Goal: Task Accomplishment & Management: Use online tool/utility

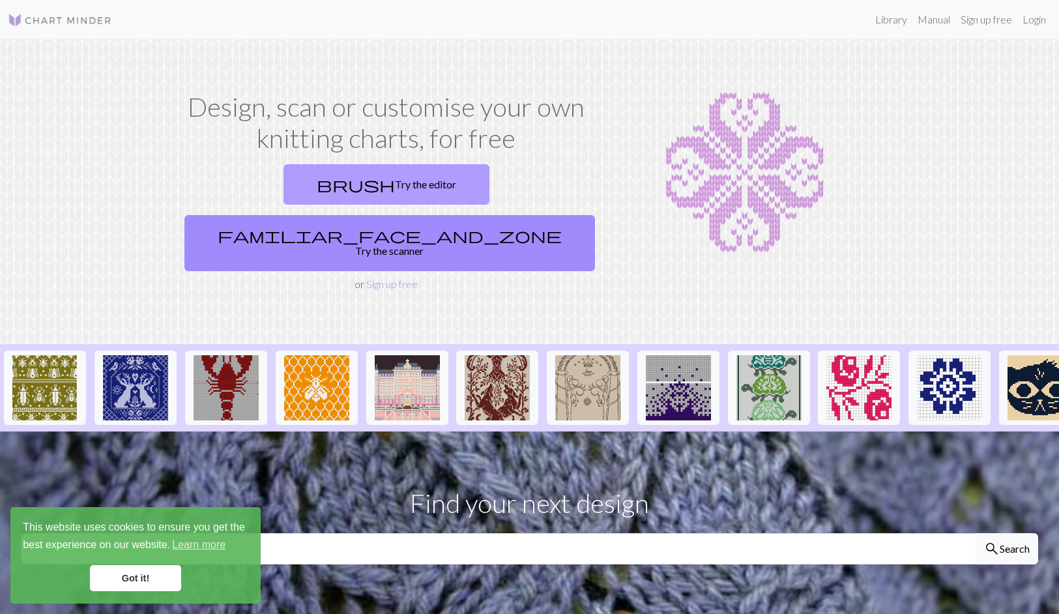
click at [284, 183] on link "brush Try the editor" at bounding box center [387, 184] width 206 height 40
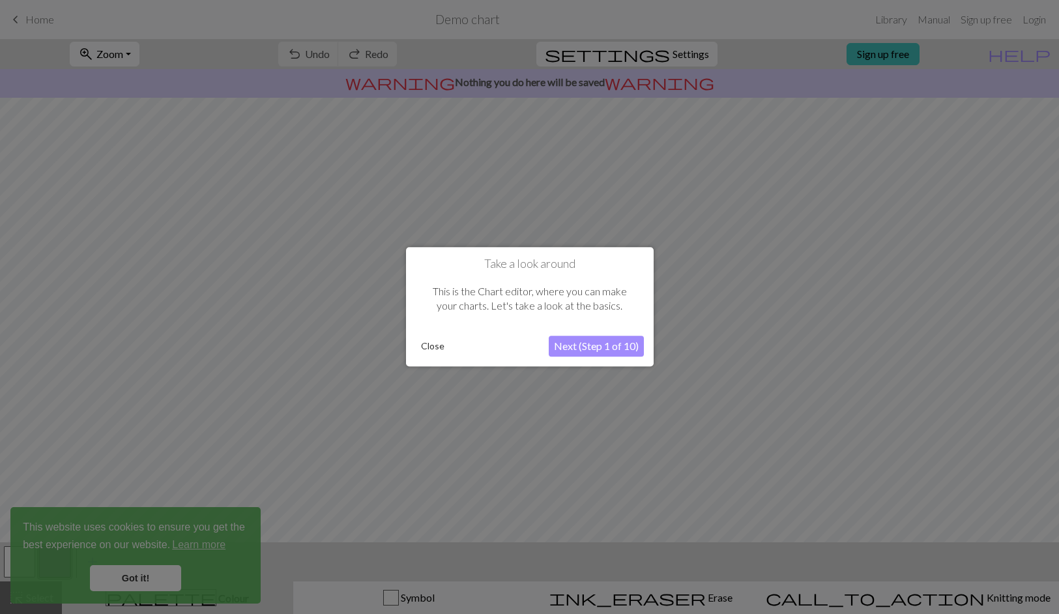
click at [579, 346] on button "Next (Step 1 of 10)" at bounding box center [596, 346] width 95 height 21
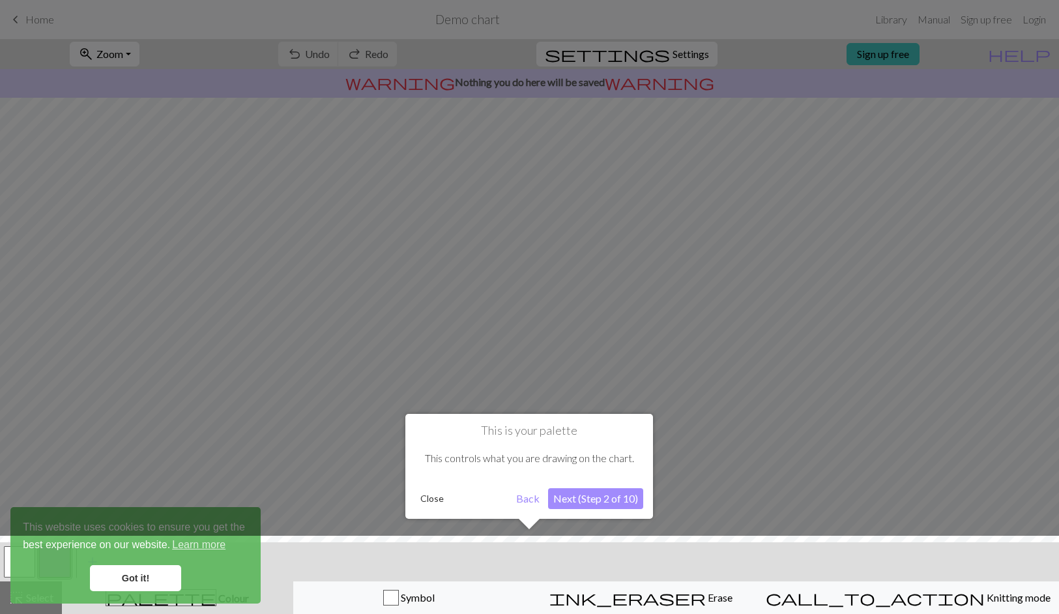
click at [154, 574] on div at bounding box center [529, 578] width 1072 height 85
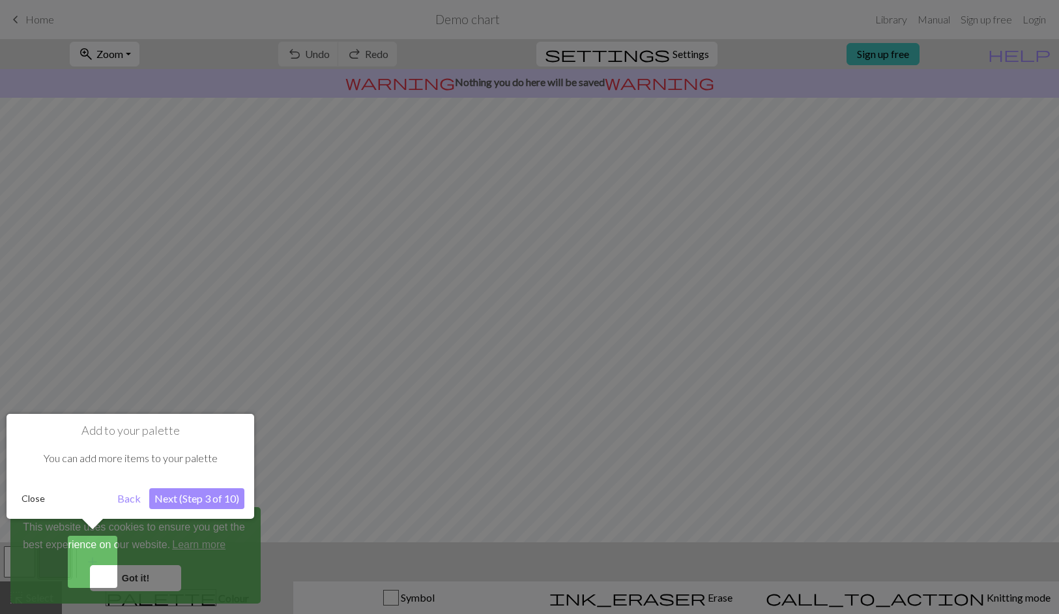
click at [179, 495] on button "Next (Step 3 of 10)" at bounding box center [196, 498] width 95 height 21
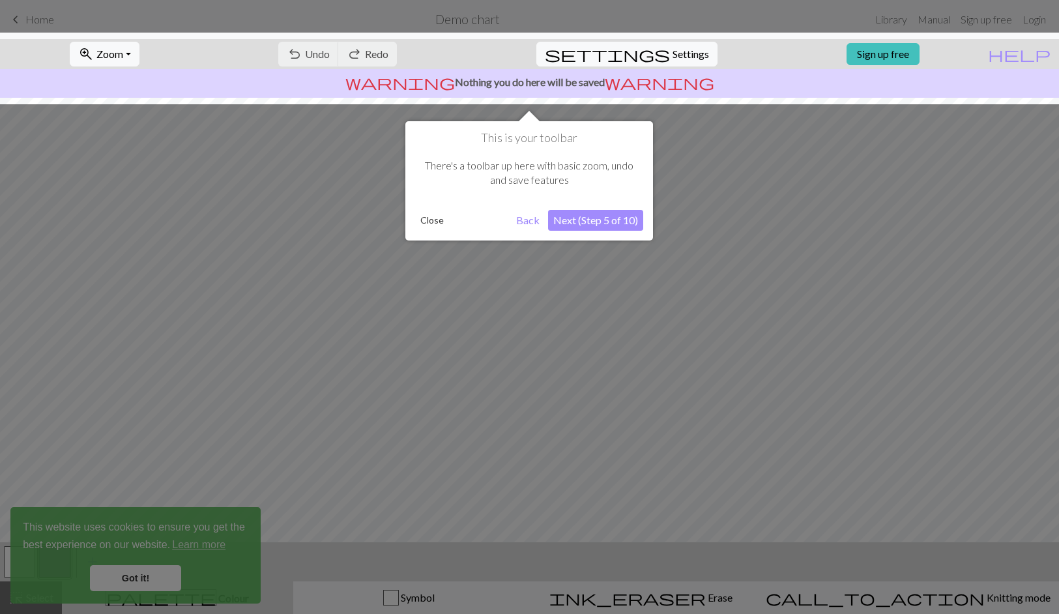
click at [577, 218] on button "Next (Step 5 of 10)" at bounding box center [595, 220] width 95 height 21
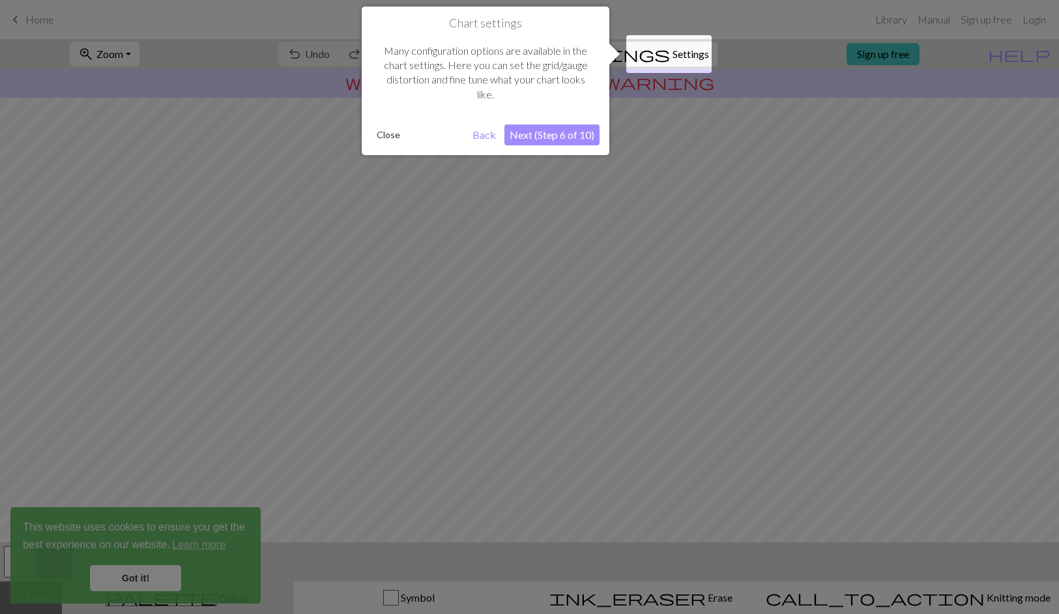
click at [537, 132] on button "Next (Step 6 of 10)" at bounding box center [552, 135] width 95 height 21
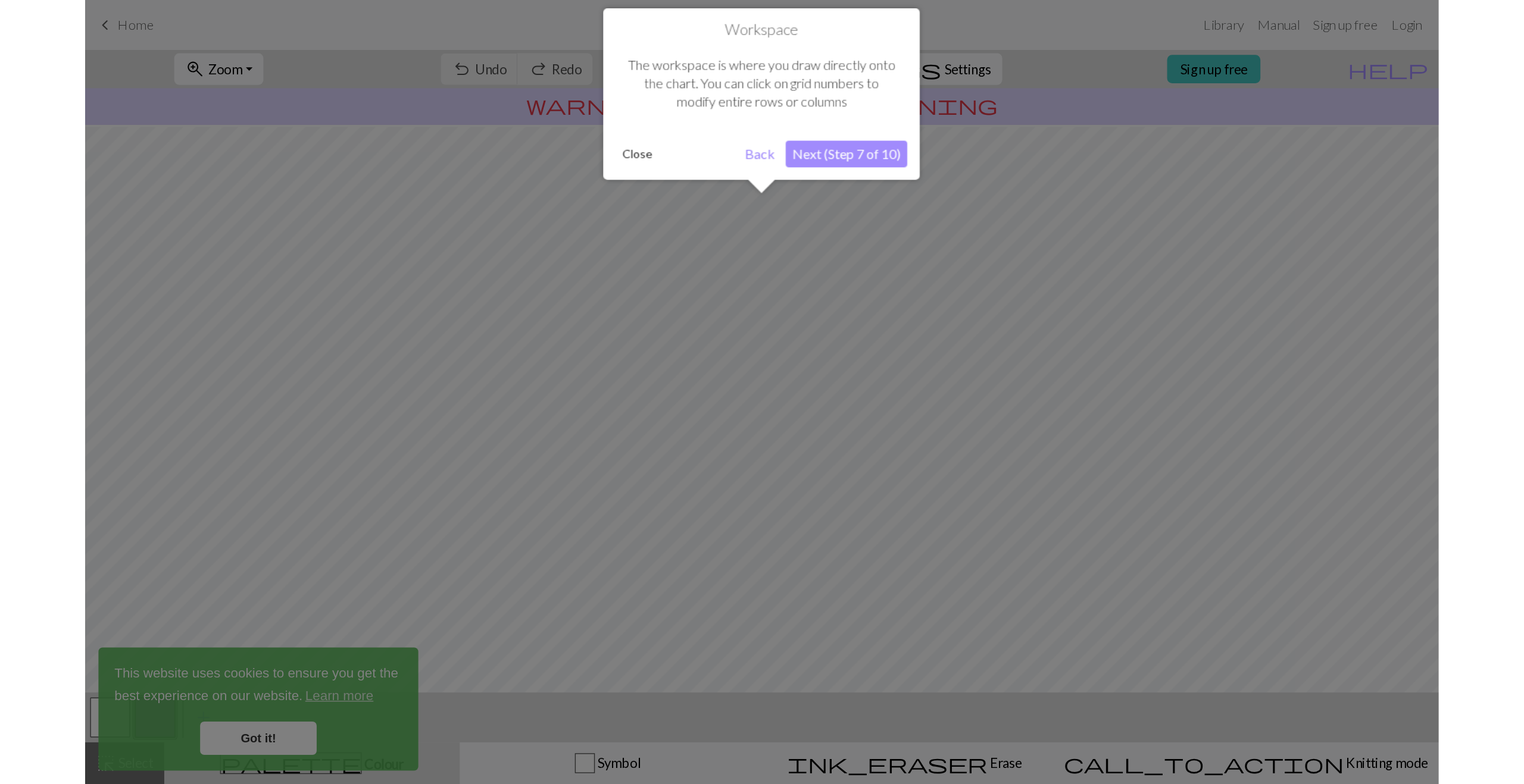
scroll to position [28, 0]
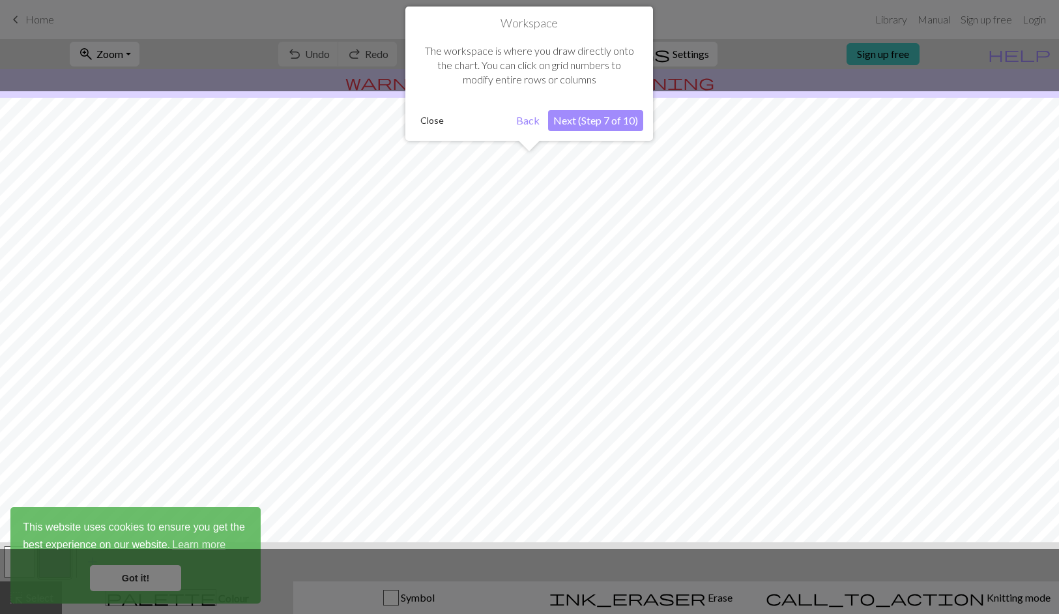
click at [572, 120] on button "Next (Step 7 of 10)" at bounding box center [595, 120] width 95 height 21
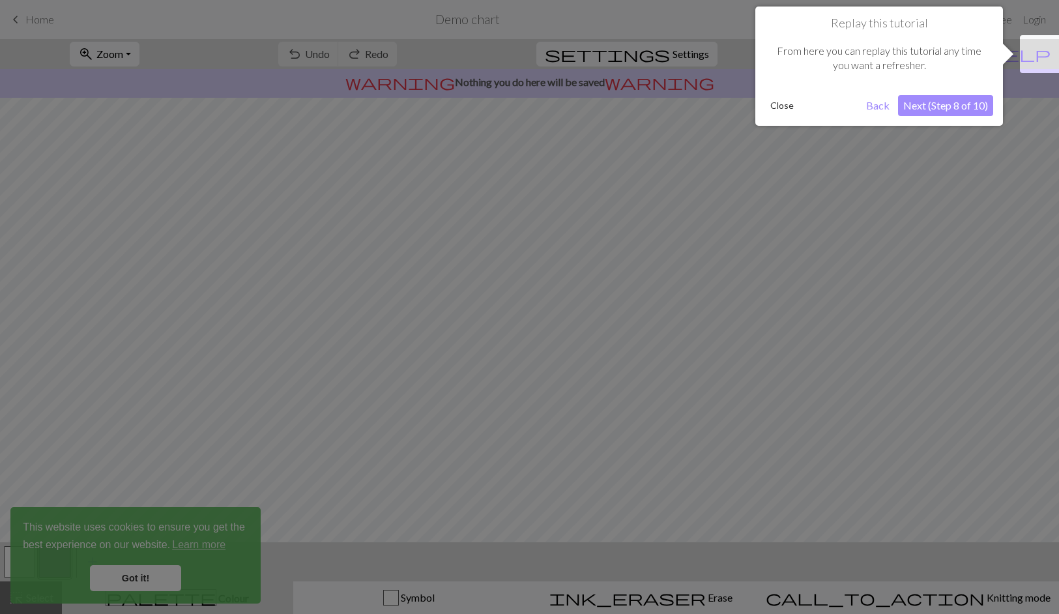
click at [952, 108] on button "Next (Step 8 of 10)" at bounding box center [945, 105] width 95 height 21
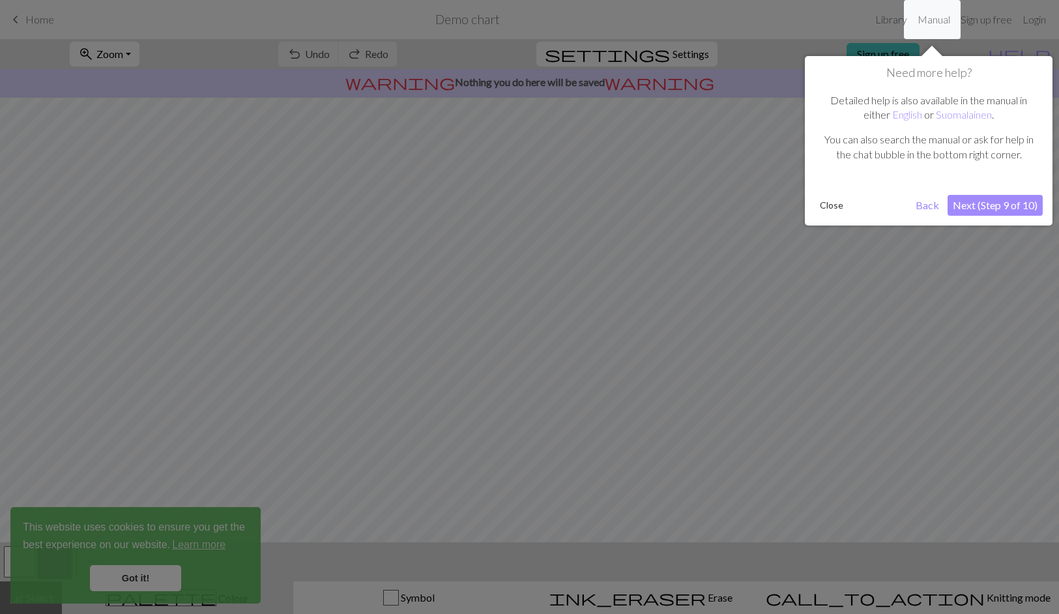
click at [969, 207] on button "Next (Step 9 of 10)" at bounding box center [995, 205] width 95 height 21
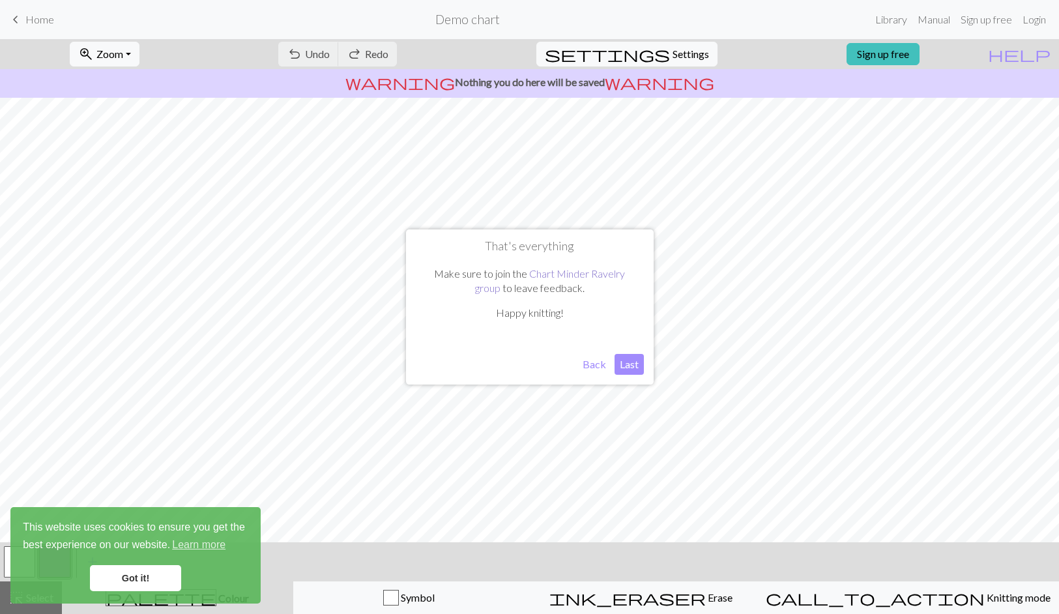
click at [558, 275] on link "Chart Minder Ravelry group" at bounding box center [550, 280] width 151 height 27
click at [632, 363] on button "Last" at bounding box center [629, 364] width 29 height 21
click at [35, 18] on span "Home" at bounding box center [39, 19] width 29 height 12
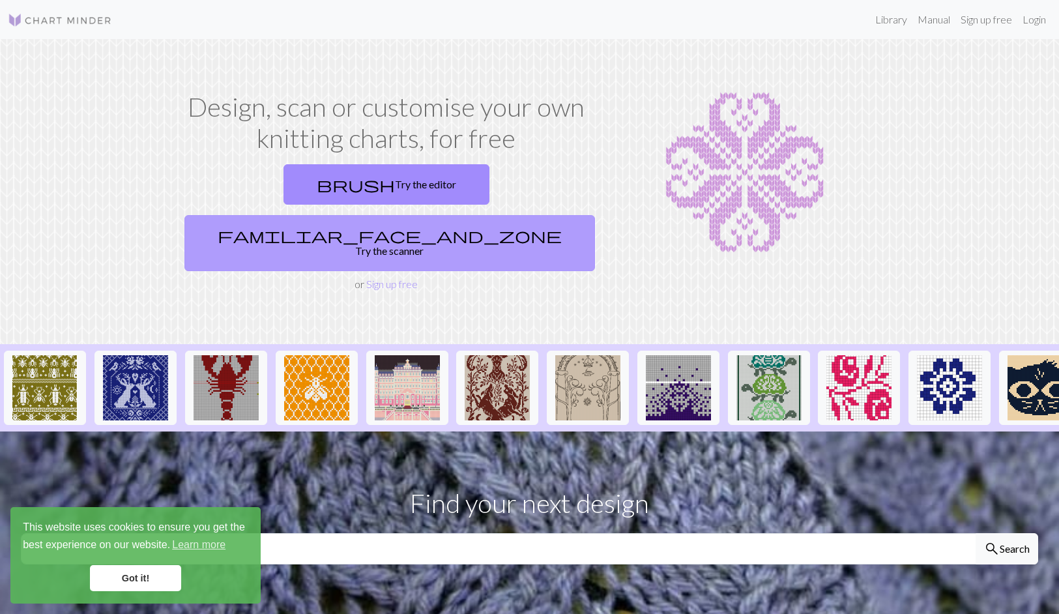
click at [513, 215] on link "familiar_face_and_zone Try the scanner" at bounding box center [389, 243] width 411 height 56
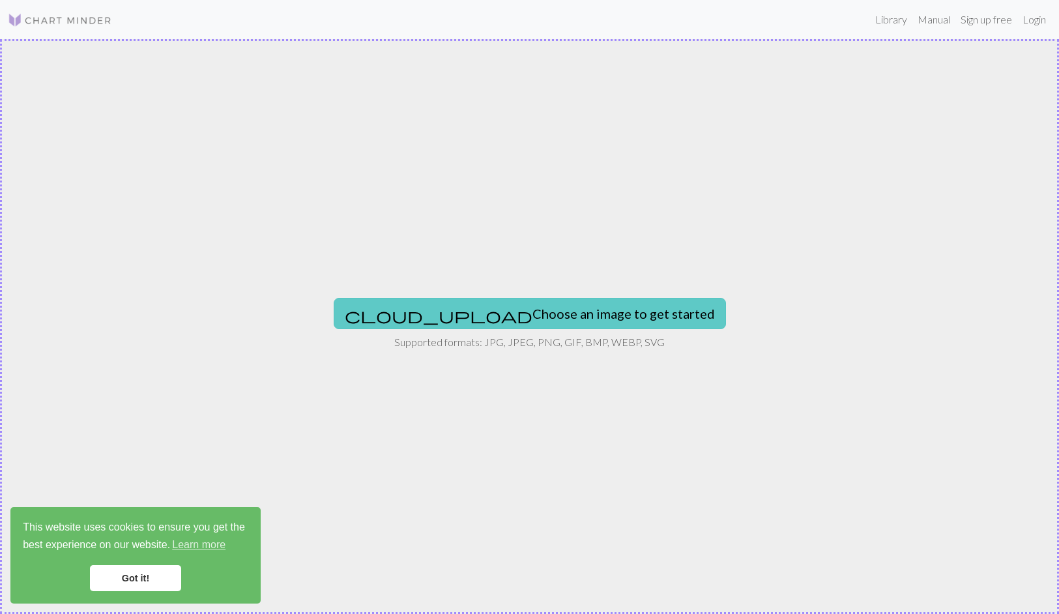
click at [491, 314] on button "cloud_upload Choose an image to get started" at bounding box center [530, 313] width 392 height 31
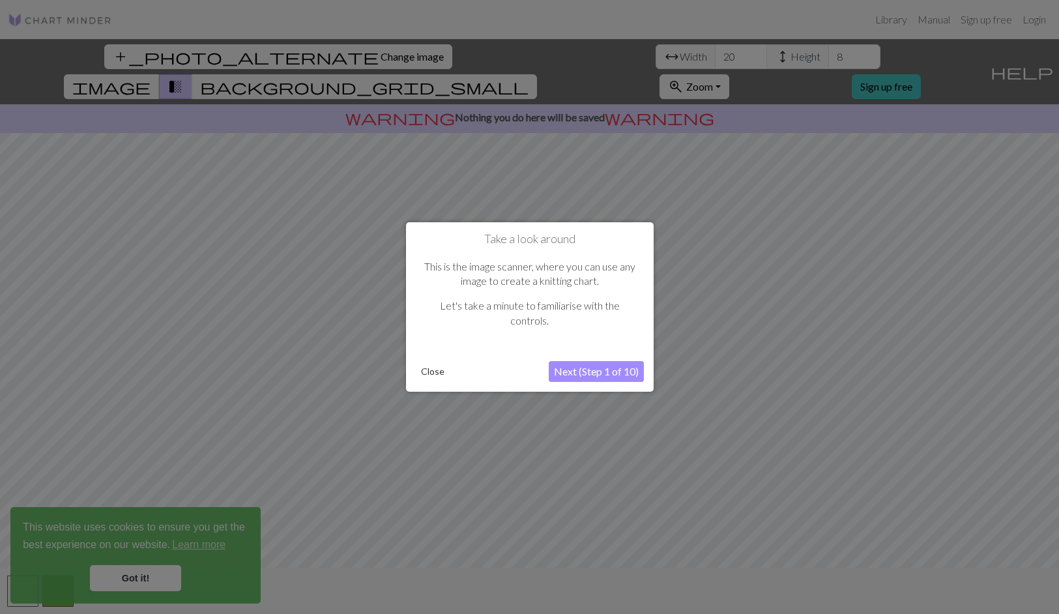
click at [582, 372] on button "Next (Step 1 of 10)" at bounding box center [596, 371] width 95 height 21
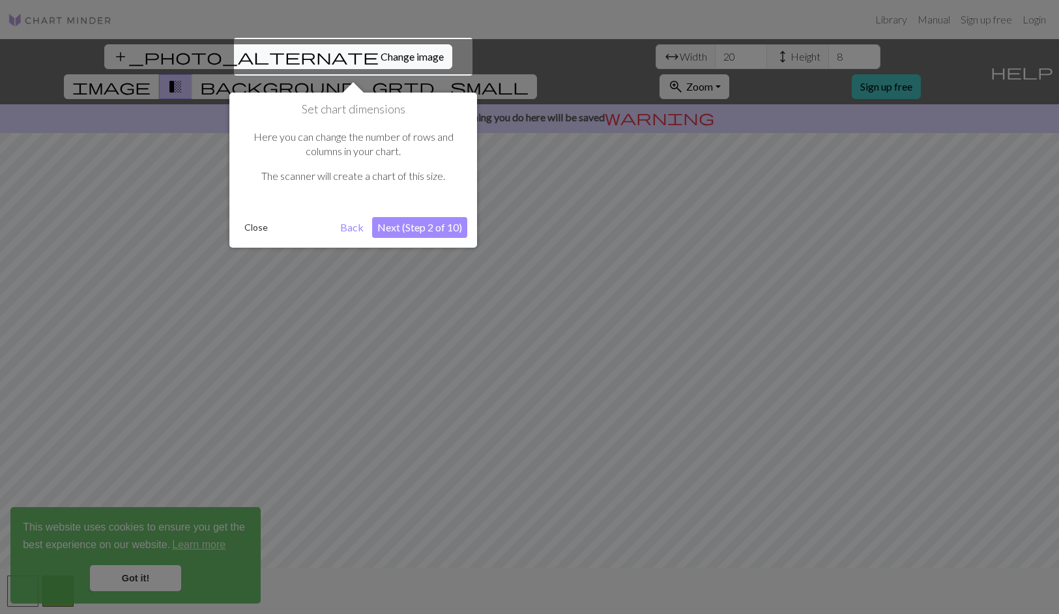
click at [412, 229] on button "Next (Step 2 of 10)" at bounding box center [419, 227] width 95 height 21
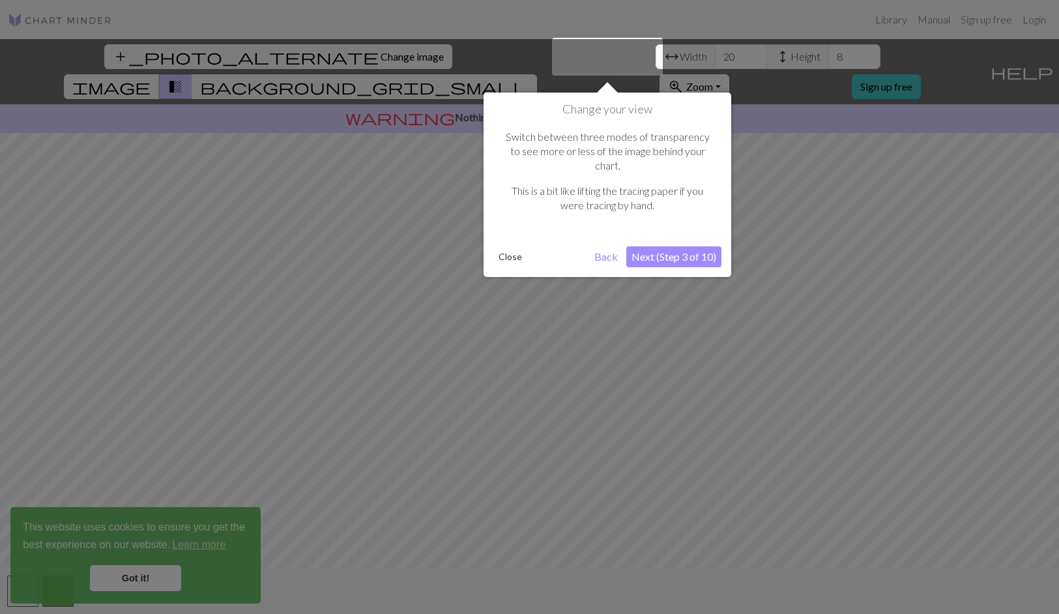
click at [662, 246] on button "Next (Step 3 of 10)" at bounding box center [673, 256] width 95 height 21
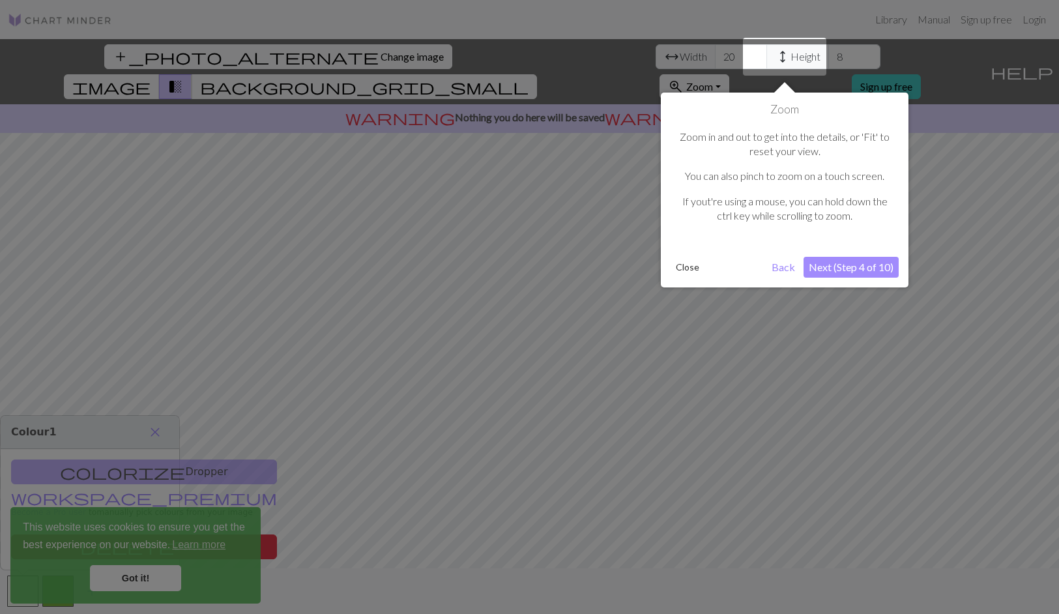
click at [836, 264] on button "Next (Step 4 of 10)" at bounding box center [851, 267] width 95 height 21
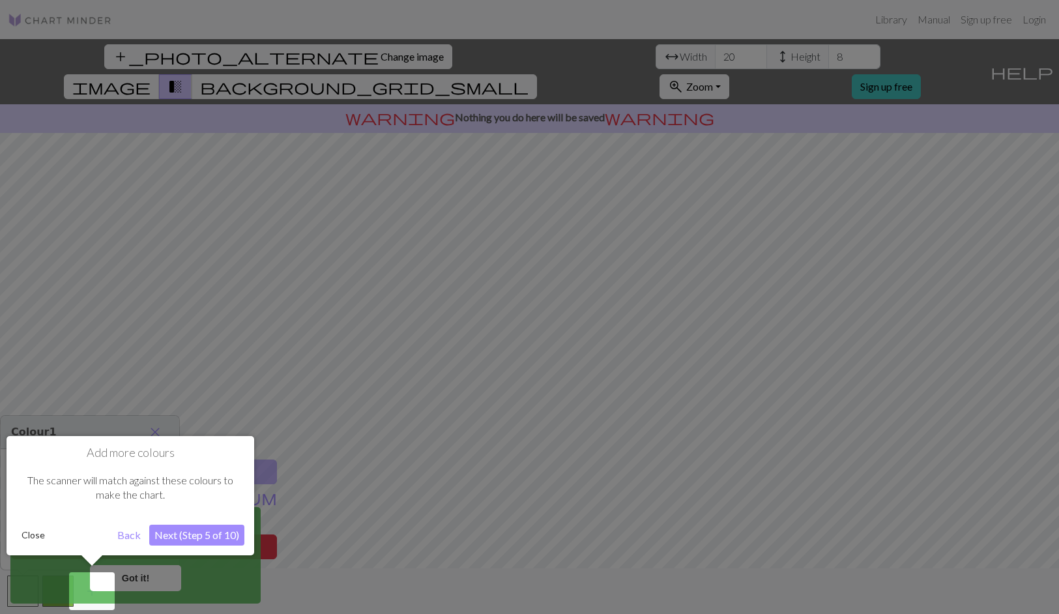
click at [212, 535] on button "Next (Step 5 of 10)" at bounding box center [196, 535] width 95 height 21
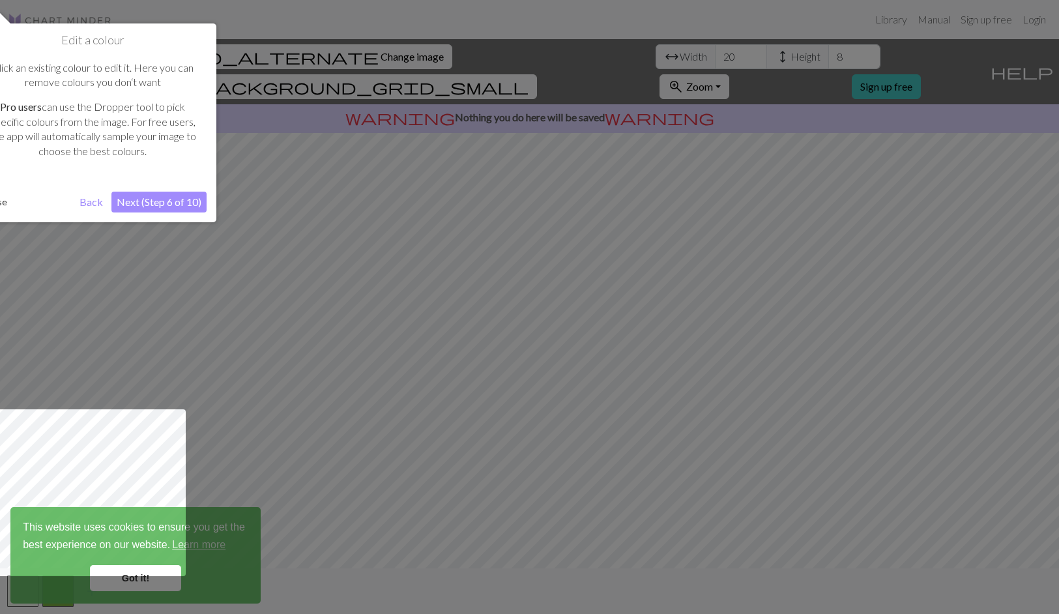
click at [129, 200] on button "Next (Step 6 of 10)" at bounding box center [158, 202] width 95 height 21
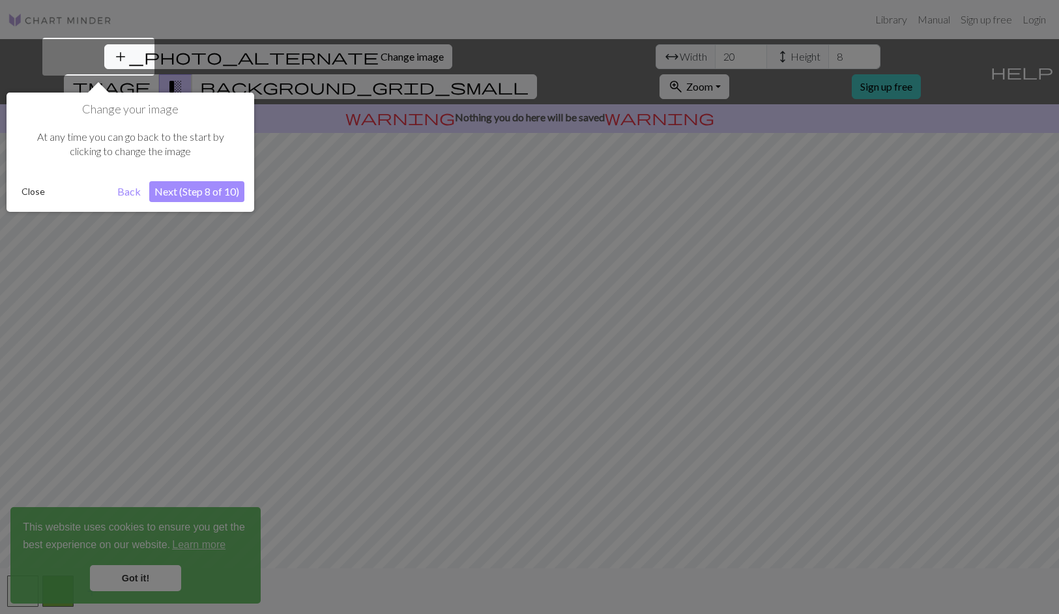
click at [166, 190] on button "Next (Step 8 of 10)" at bounding box center [196, 191] width 95 height 21
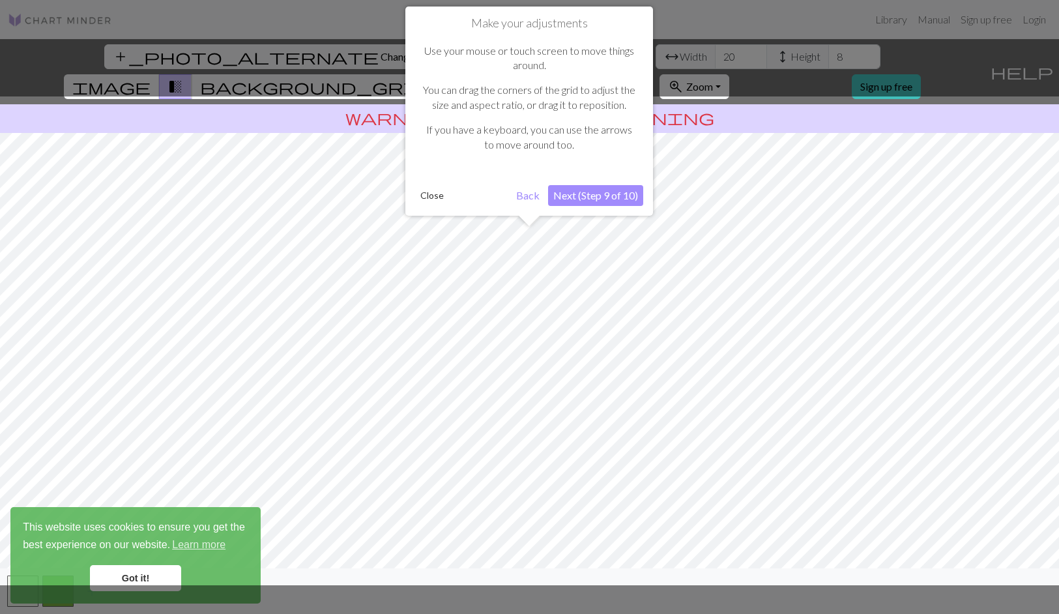
click at [588, 194] on button "Next (Step 9 of 10)" at bounding box center [595, 195] width 95 height 21
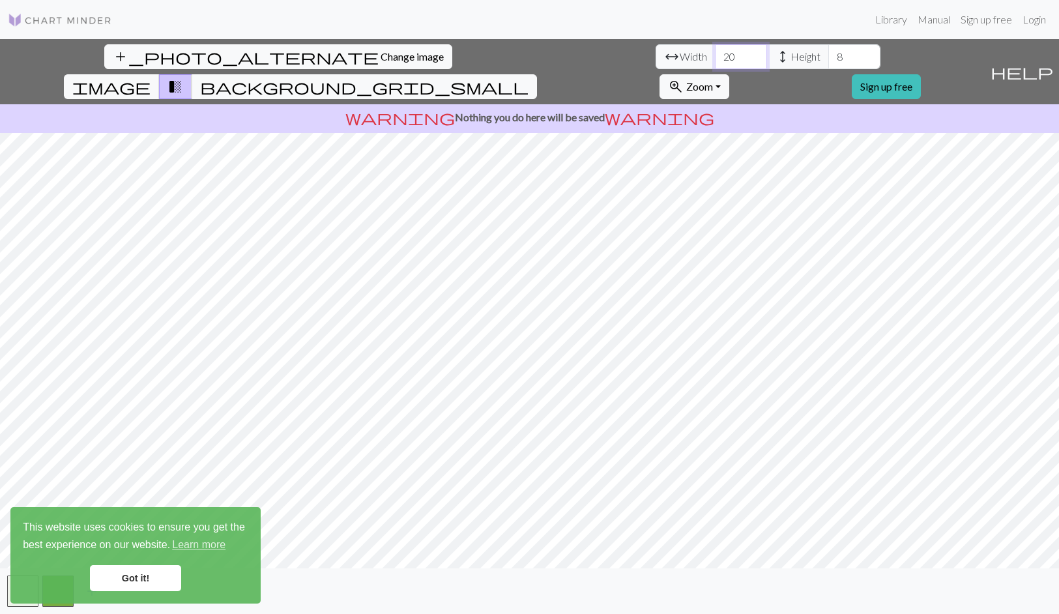
drag, startPoint x: 322, startPoint y: 55, endPoint x: 309, endPoint y: 55, distance: 13.0
click at [715, 55] on input "20" at bounding box center [741, 56] width 52 height 25
type input "60"
click at [656, 55] on div "arrow_range Width 60 height Height 8" at bounding box center [768, 56] width 225 height 25
type input "2"
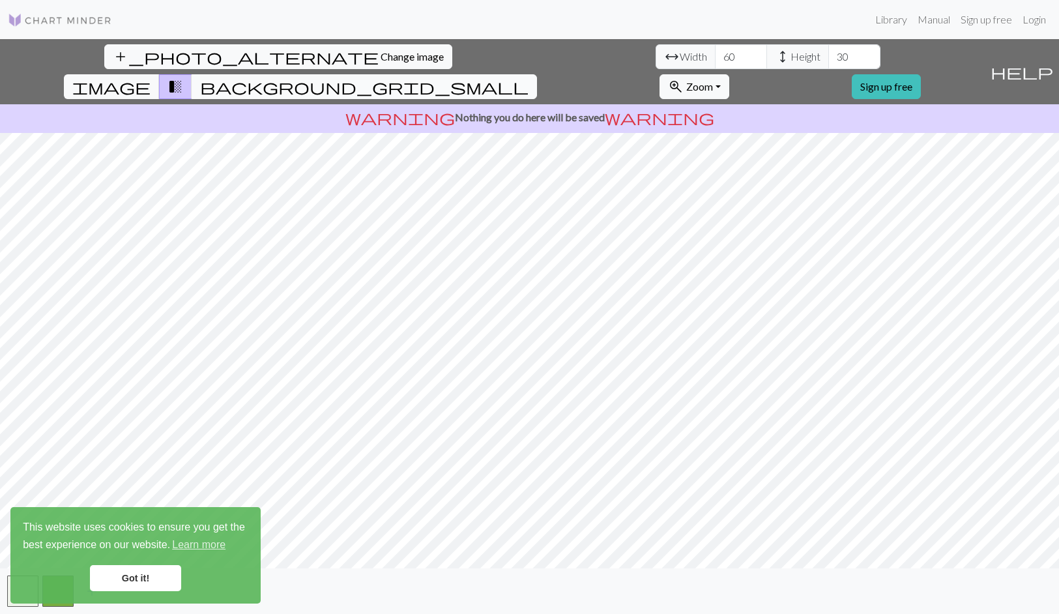
click at [529, 78] on span "background_grid_small" at bounding box center [364, 87] width 329 height 18
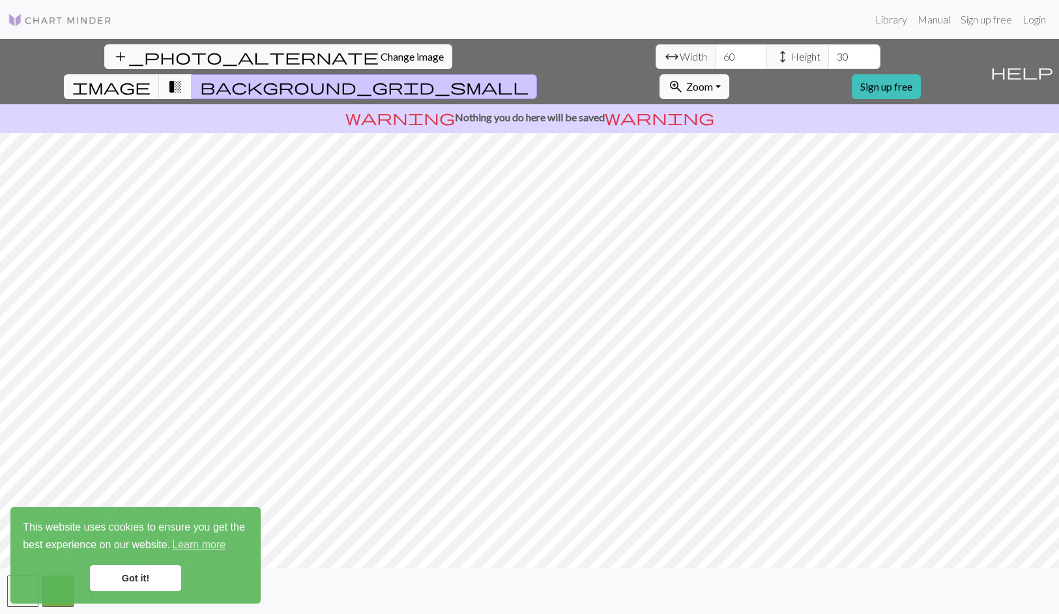
click at [183, 78] on span "transition_fade" at bounding box center [176, 87] width 16 height 18
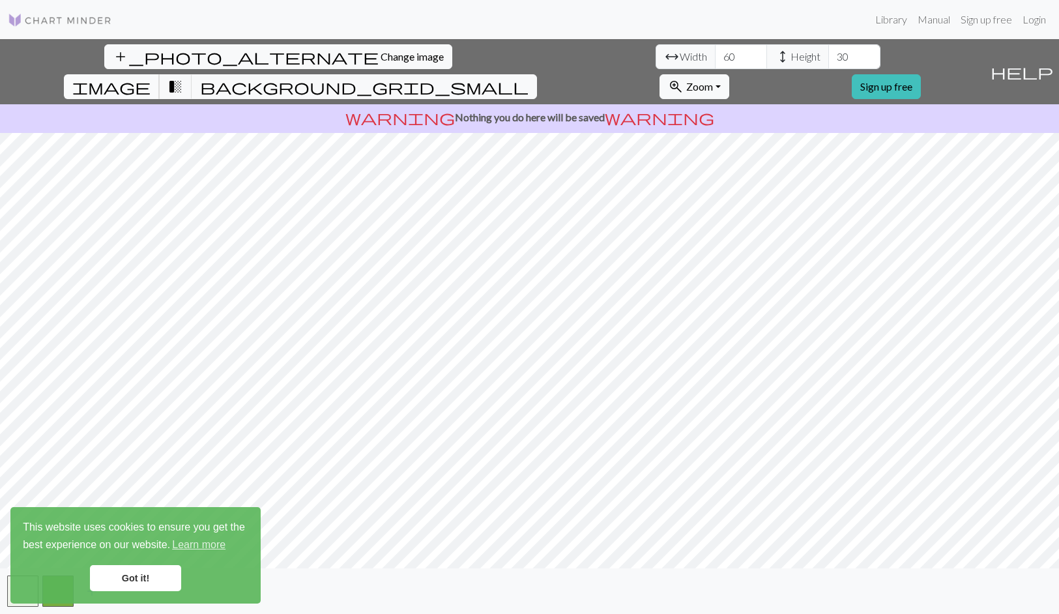
click at [151, 78] on span "image" at bounding box center [111, 87] width 78 height 18
click at [183, 78] on span "transition_fade" at bounding box center [176, 87] width 16 height 18
click at [529, 78] on span "background_grid_small" at bounding box center [364, 87] width 329 height 18
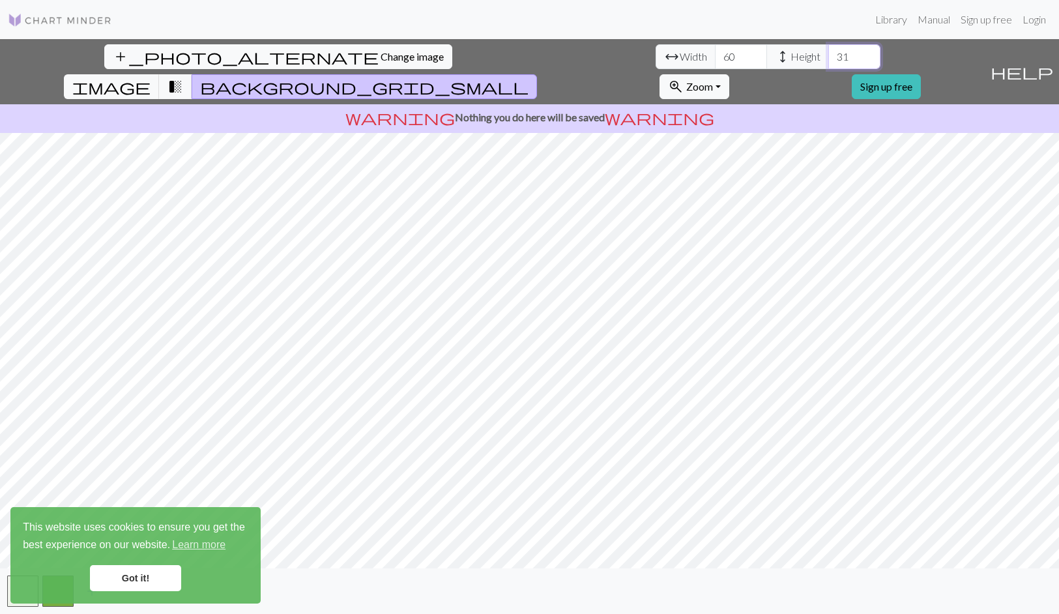
click at [829, 53] on input "31" at bounding box center [855, 56] width 52 height 25
click at [829, 53] on input "32" at bounding box center [855, 56] width 52 height 25
click at [829, 53] on input "33" at bounding box center [855, 56] width 52 height 25
click at [829, 53] on input "34" at bounding box center [855, 56] width 52 height 25
click at [829, 53] on input "35" at bounding box center [855, 56] width 52 height 25
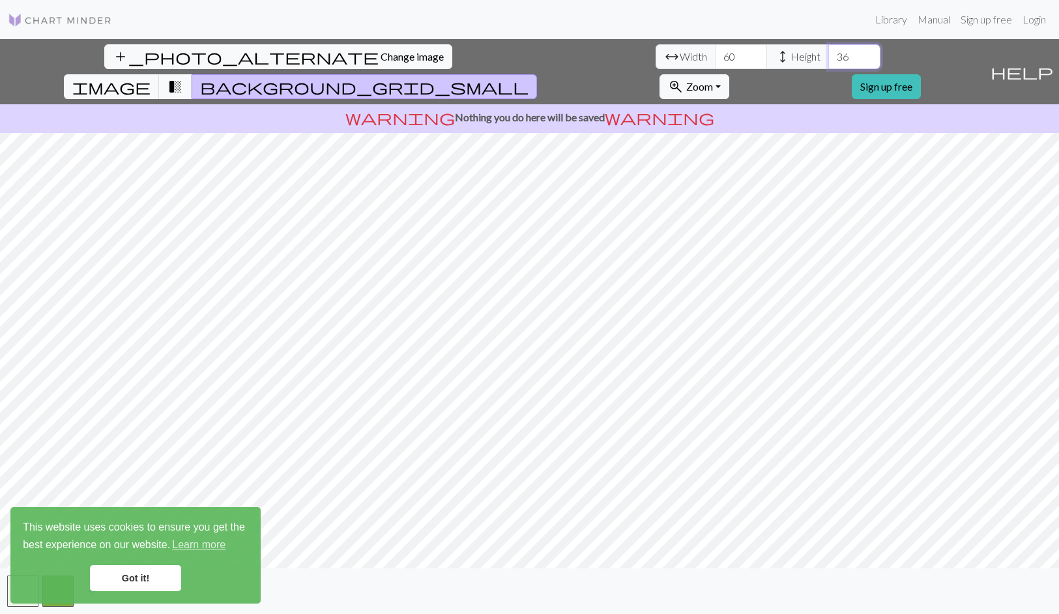
click at [829, 53] on input "36" at bounding box center [855, 56] width 52 height 25
click at [829, 53] on input "37" at bounding box center [855, 56] width 52 height 25
click at [829, 53] on input "38" at bounding box center [855, 56] width 52 height 25
click at [829, 53] on input "39" at bounding box center [855, 56] width 52 height 25
click at [829, 53] on input "40" at bounding box center [855, 56] width 52 height 25
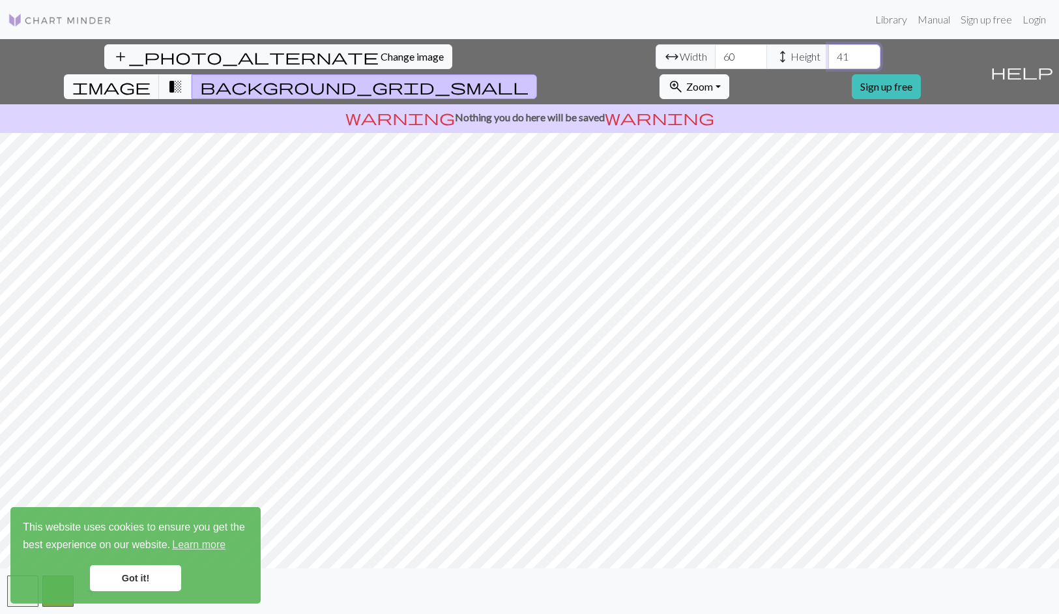
click at [829, 53] on input "41" at bounding box center [855, 56] width 52 height 25
click at [829, 53] on input "42" at bounding box center [855, 56] width 52 height 25
click at [829, 53] on input "43" at bounding box center [855, 56] width 52 height 25
click at [829, 54] on input "44" at bounding box center [855, 56] width 52 height 25
click at [829, 54] on input "45" at bounding box center [855, 56] width 52 height 25
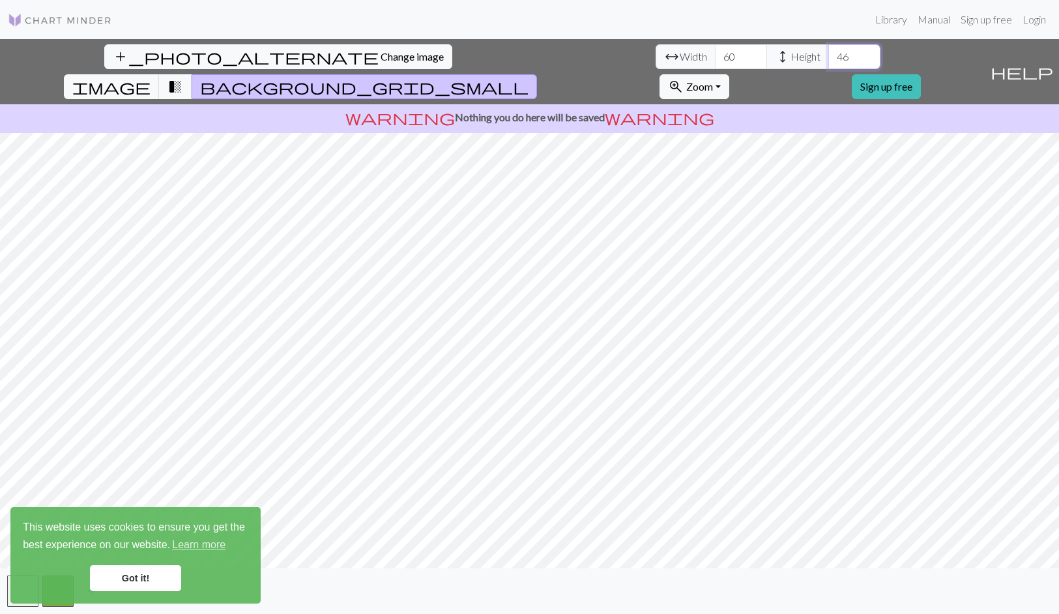
click at [829, 54] on input "46" at bounding box center [855, 56] width 52 height 25
click at [829, 54] on input "47" at bounding box center [855, 56] width 52 height 25
click at [829, 53] on input "48" at bounding box center [855, 56] width 52 height 25
click at [829, 53] on input "49" at bounding box center [855, 56] width 52 height 25
click at [829, 53] on input "50" at bounding box center [855, 56] width 52 height 25
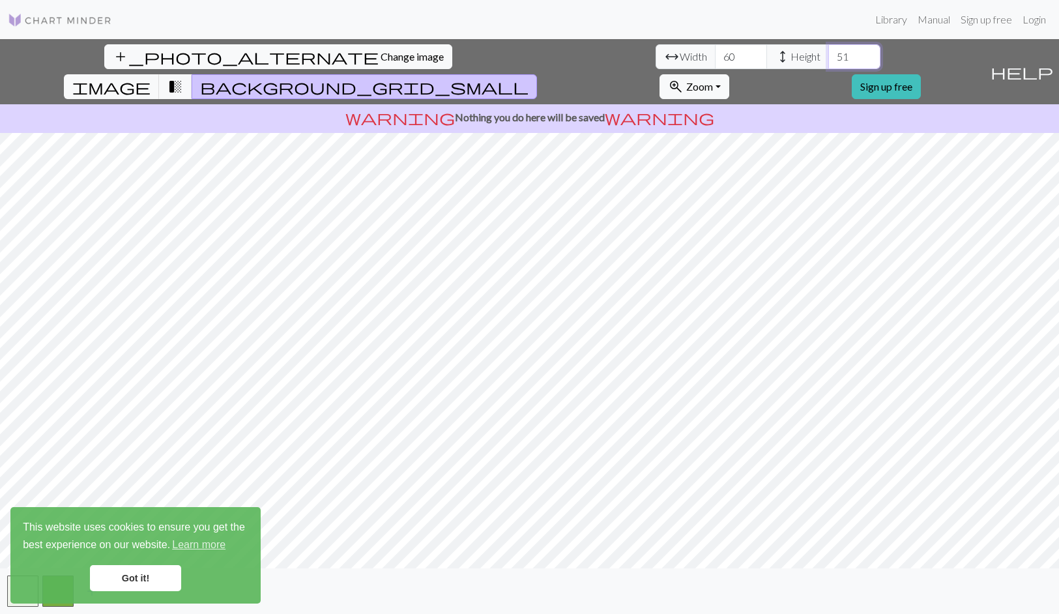
click at [829, 53] on input "51" at bounding box center [855, 56] width 52 height 25
click at [829, 53] on input "52" at bounding box center [855, 56] width 52 height 25
click at [829, 53] on input "53" at bounding box center [855, 56] width 52 height 25
click at [829, 53] on input "54" at bounding box center [855, 56] width 52 height 25
click at [829, 53] on input "55" at bounding box center [855, 56] width 52 height 25
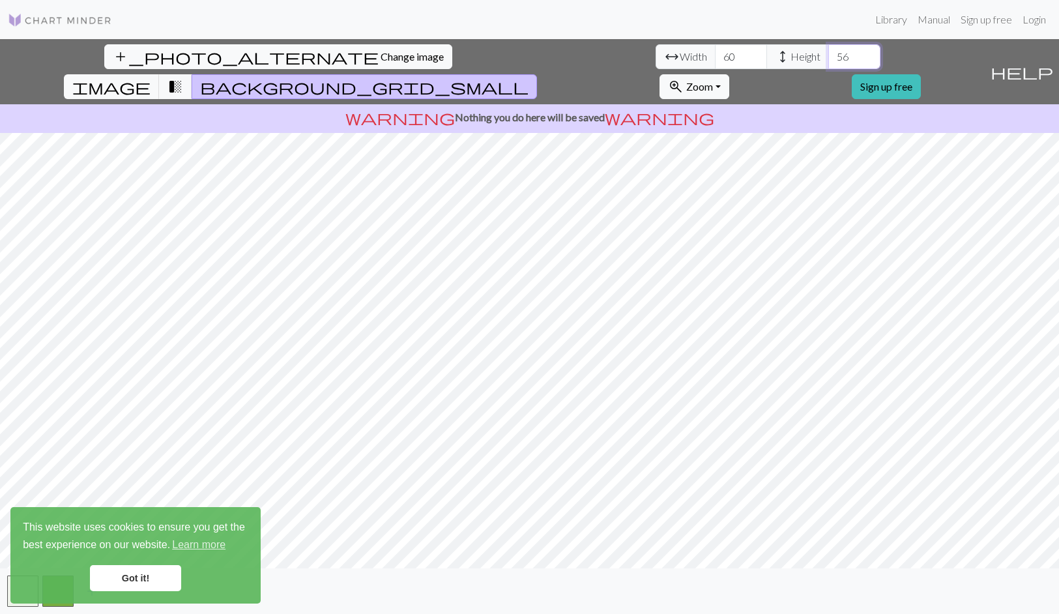
click at [829, 53] on input "56" at bounding box center [855, 56] width 52 height 25
click at [829, 53] on input "57" at bounding box center [855, 56] width 52 height 25
click at [829, 53] on input "58" at bounding box center [855, 56] width 52 height 25
click at [829, 53] on input "59" at bounding box center [855, 56] width 52 height 25
click at [829, 53] on input "60" at bounding box center [855, 56] width 52 height 25
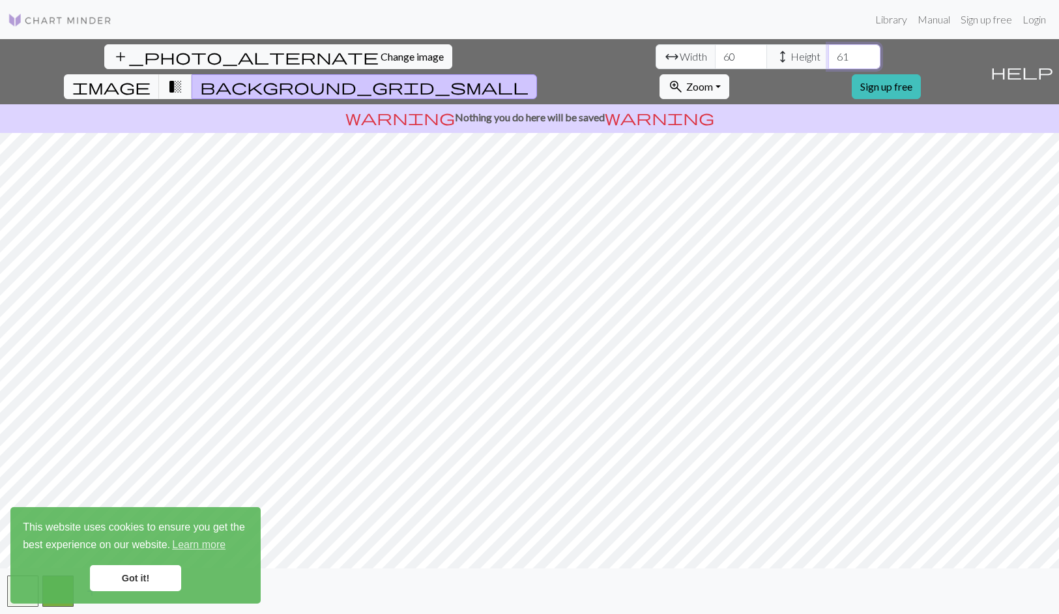
click at [829, 53] on input "61" at bounding box center [855, 56] width 52 height 25
click at [829, 53] on input "62" at bounding box center [855, 56] width 52 height 25
click at [829, 53] on input "63" at bounding box center [855, 56] width 52 height 25
click at [829, 53] on input "64" at bounding box center [855, 56] width 52 height 25
click at [829, 53] on input "65" at bounding box center [855, 56] width 52 height 25
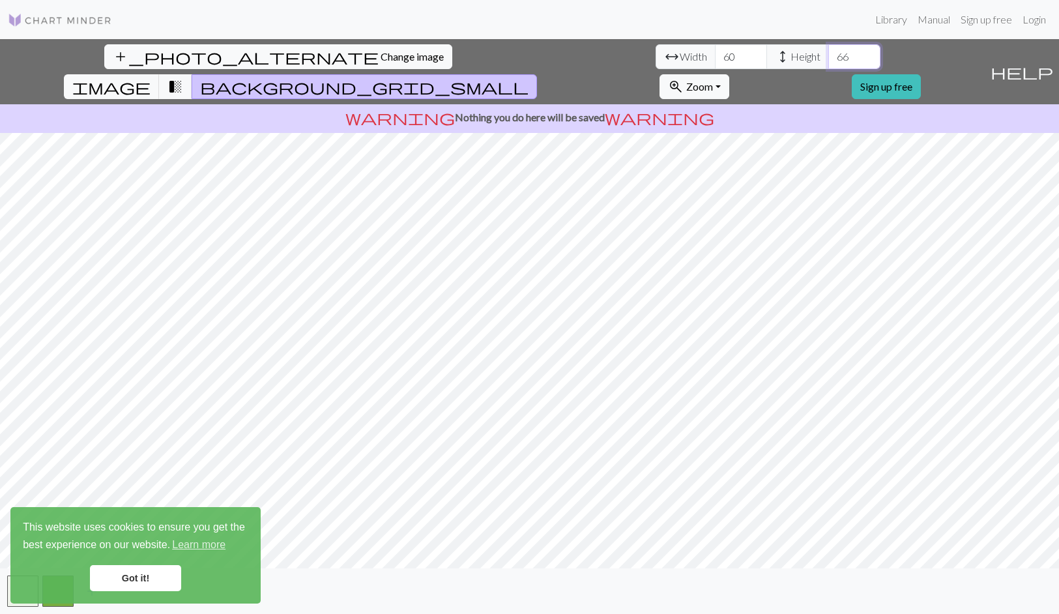
click at [829, 53] on input "66" at bounding box center [855, 56] width 52 height 25
drag, startPoint x: 438, startPoint y: 58, endPoint x: 430, endPoint y: 66, distance: 12.0
click at [829, 59] on input "66" at bounding box center [855, 56] width 52 height 25
type input "9"
type input "100"
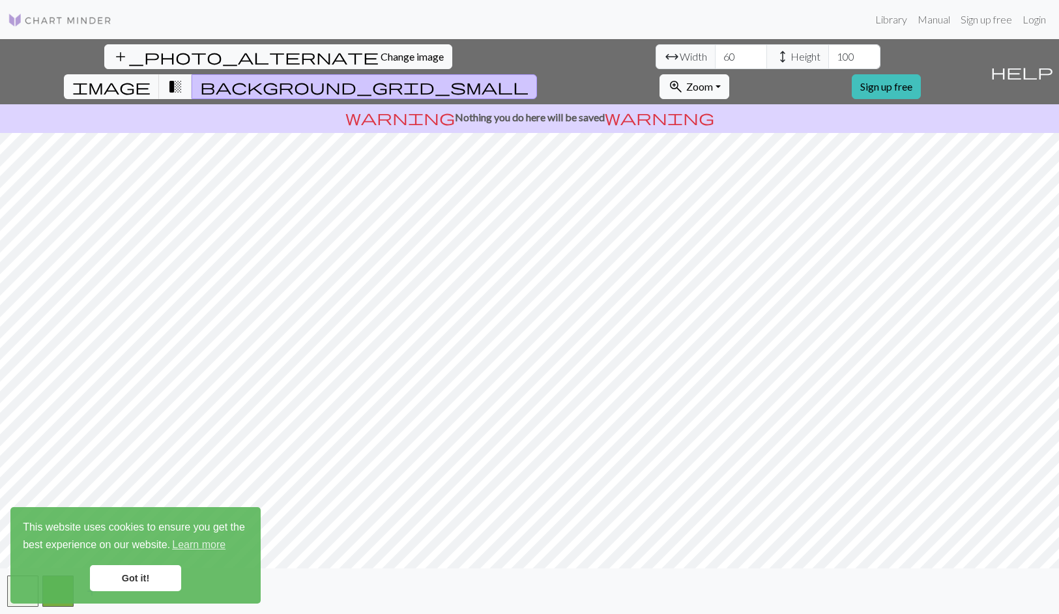
click at [134, 578] on link "Got it!" at bounding box center [135, 578] width 91 height 26
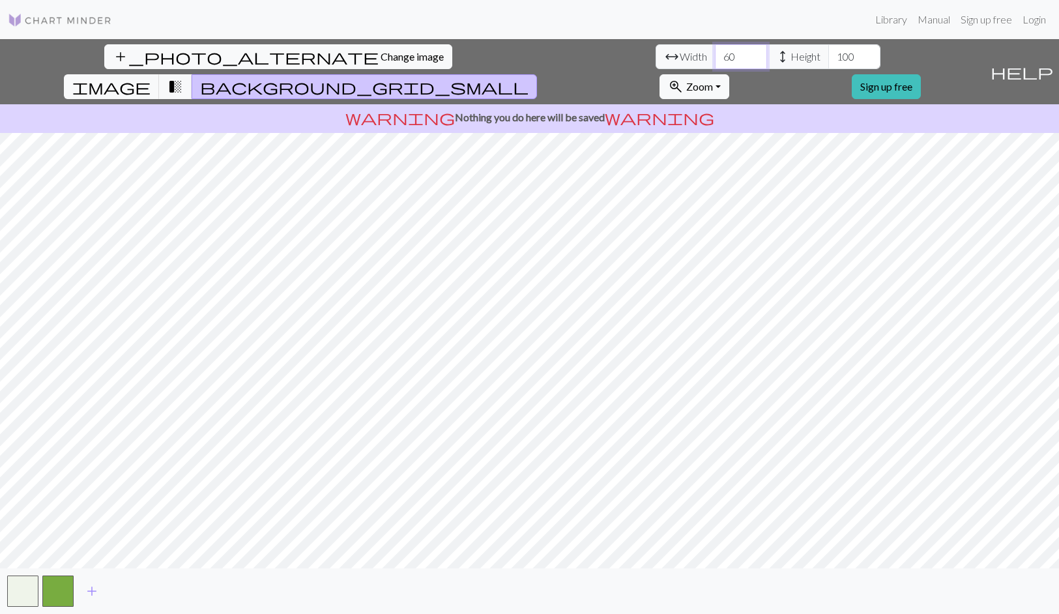
drag, startPoint x: 321, startPoint y: 55, endPoint x: 310, endPoint y: 57, distance: 11.9
click at [715, 57] on input "60" at bounding box center [741, 56] width 52 height 25
type input "100"
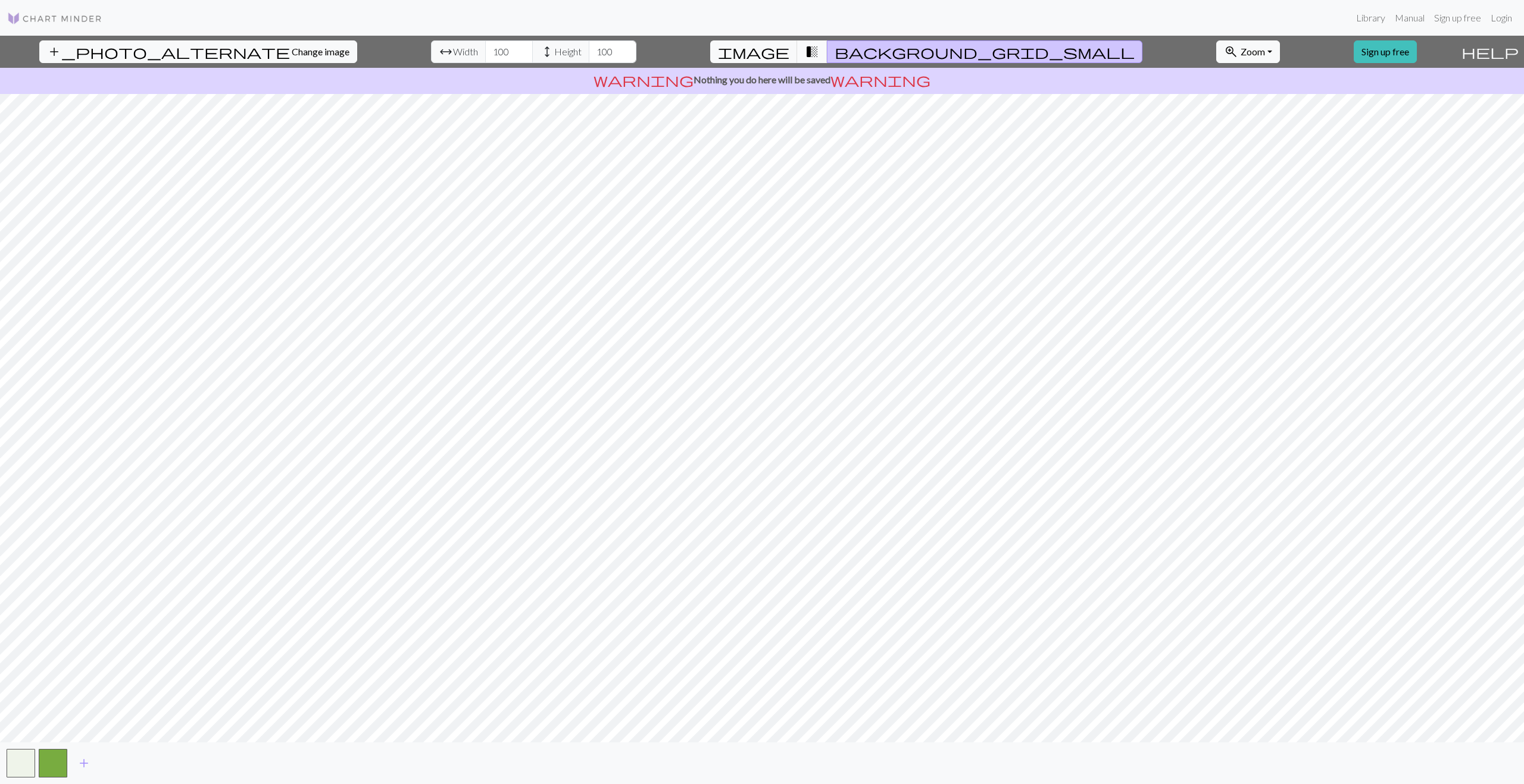
click at [819, 52] on span "transition_fade" at bounding box center [812, 52] width 15 height 16
click at [87, 559] on span "add" at bounding box center [84, 763] width 15 height 16
click at [83, 559] on button "button" at bounding box center [85, 763] width 28 height 28
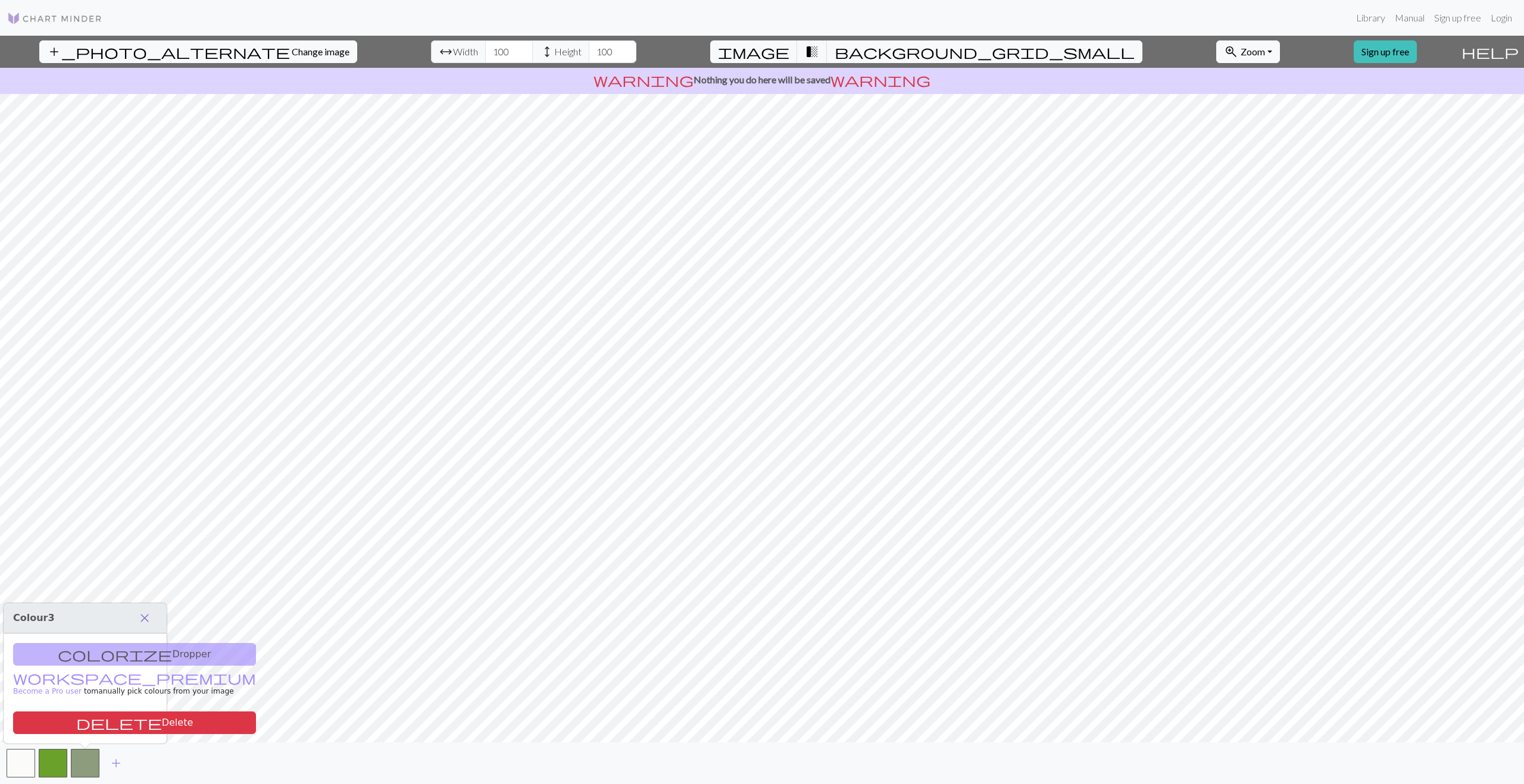
click at [140, 559] on span "close" at bounding box center [145, 618] width 15 height 16
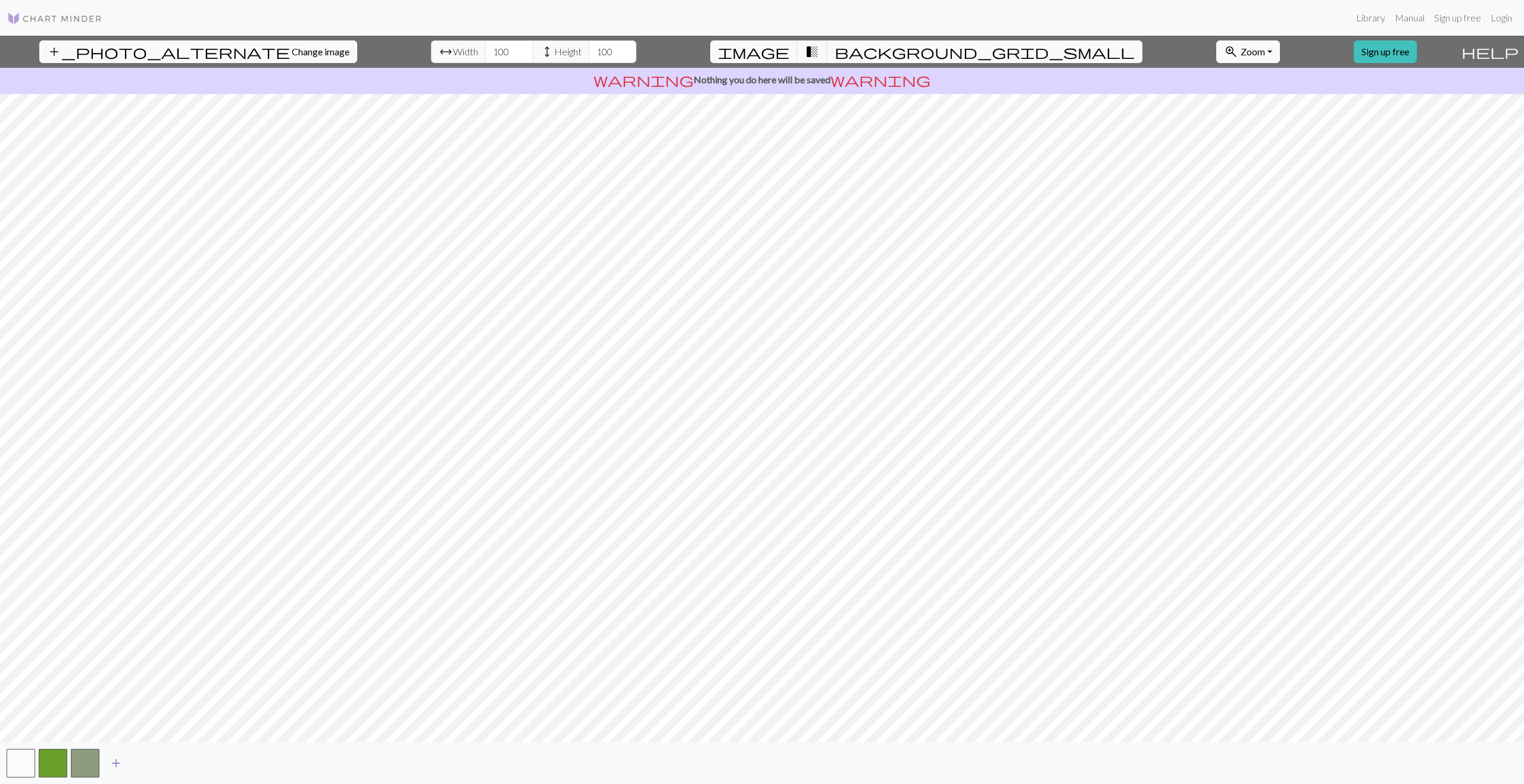
click at [112, 559] on span "add" at bounding box center [116, 763] width 15 height 16
click at [148, 559] on span "add" at bounding box center [148, 763] width 15 height 16
click at [182, 559] on span "add" at bounding box center [181, 763] width 15 height 16
click at [211, 559] on span "add" at bounding box center [213, 763] width 15 height 16
click at [244, 559] on span "add" at bounding box center [245, 763] width 15 height 16
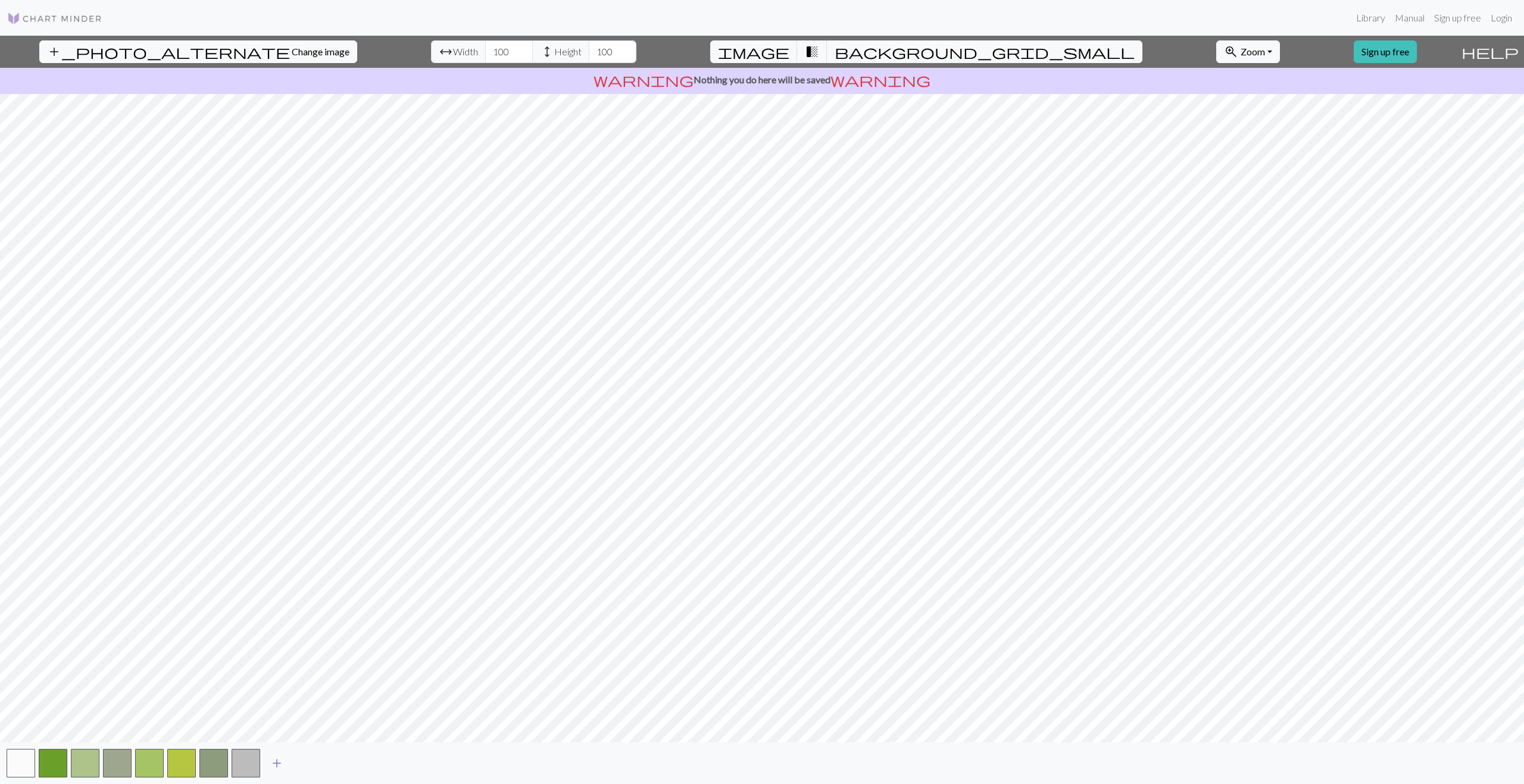
click at [279, 559] on span "add" at bounding box center [277, 763] width 15 height 16
click at [310, 559] on span "add" at bounding box center [310, 763] width 15 height 16
click at [81, 559] on button "button" at bounding box center [85, 763] width 28 height 28
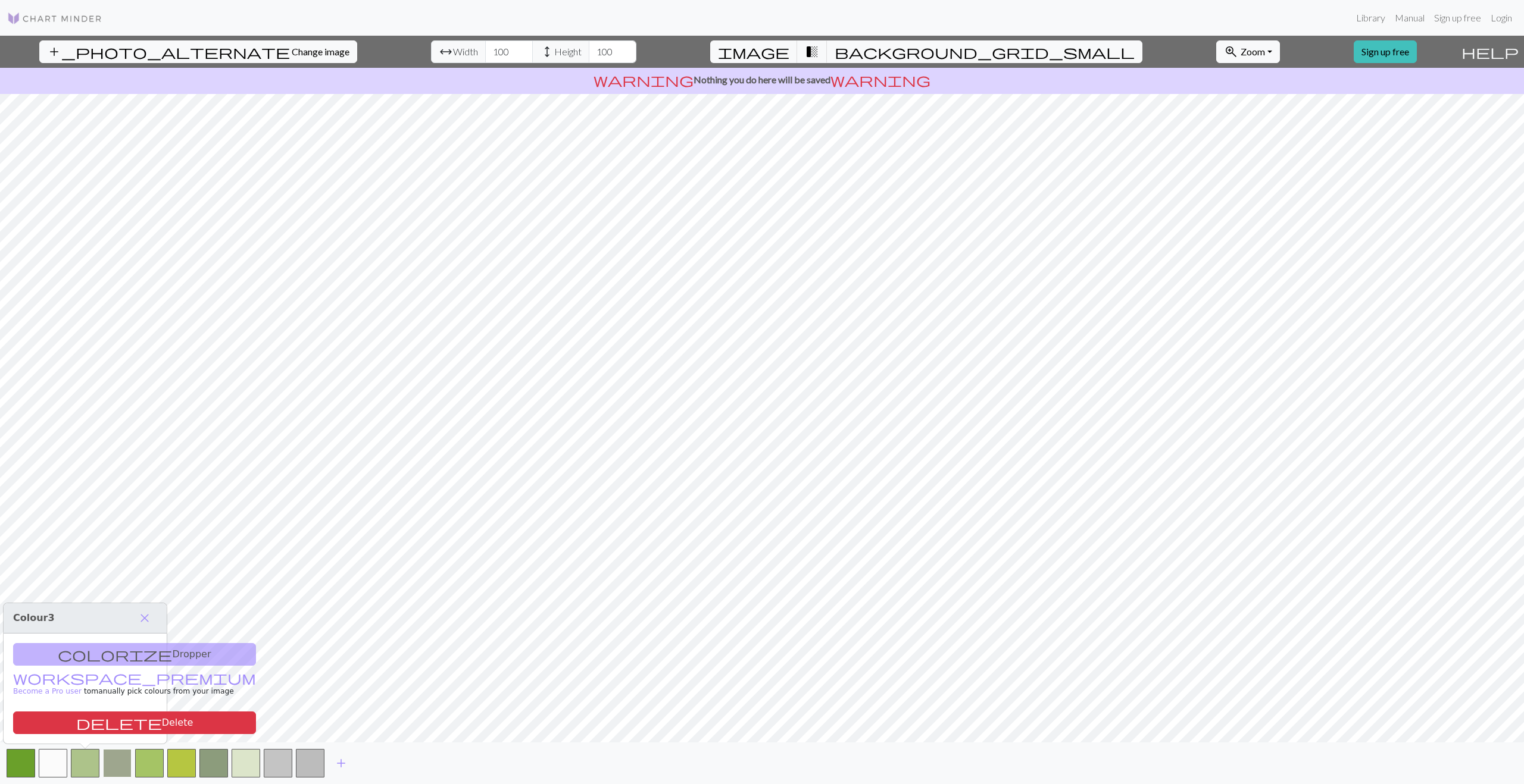
click at [117, 559] on button "button" at bounding box center [117, 763] width 28 height 28
click at [302, 559] on button "button" at bounding box center [310, 763] width 28 height 28
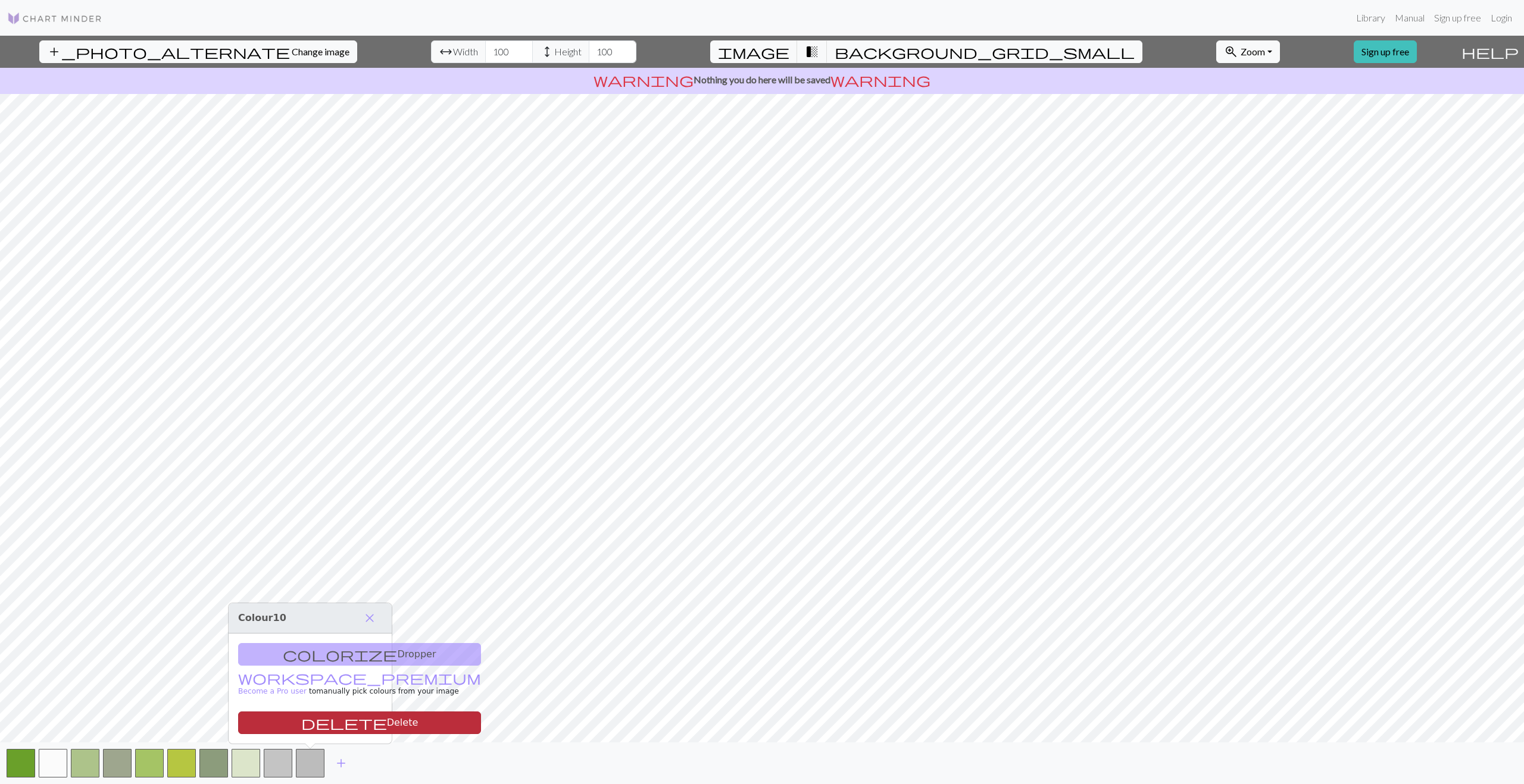
click at [276, 559] on button "delete Delete" at bounding box center [360, 723] width 243 height 23
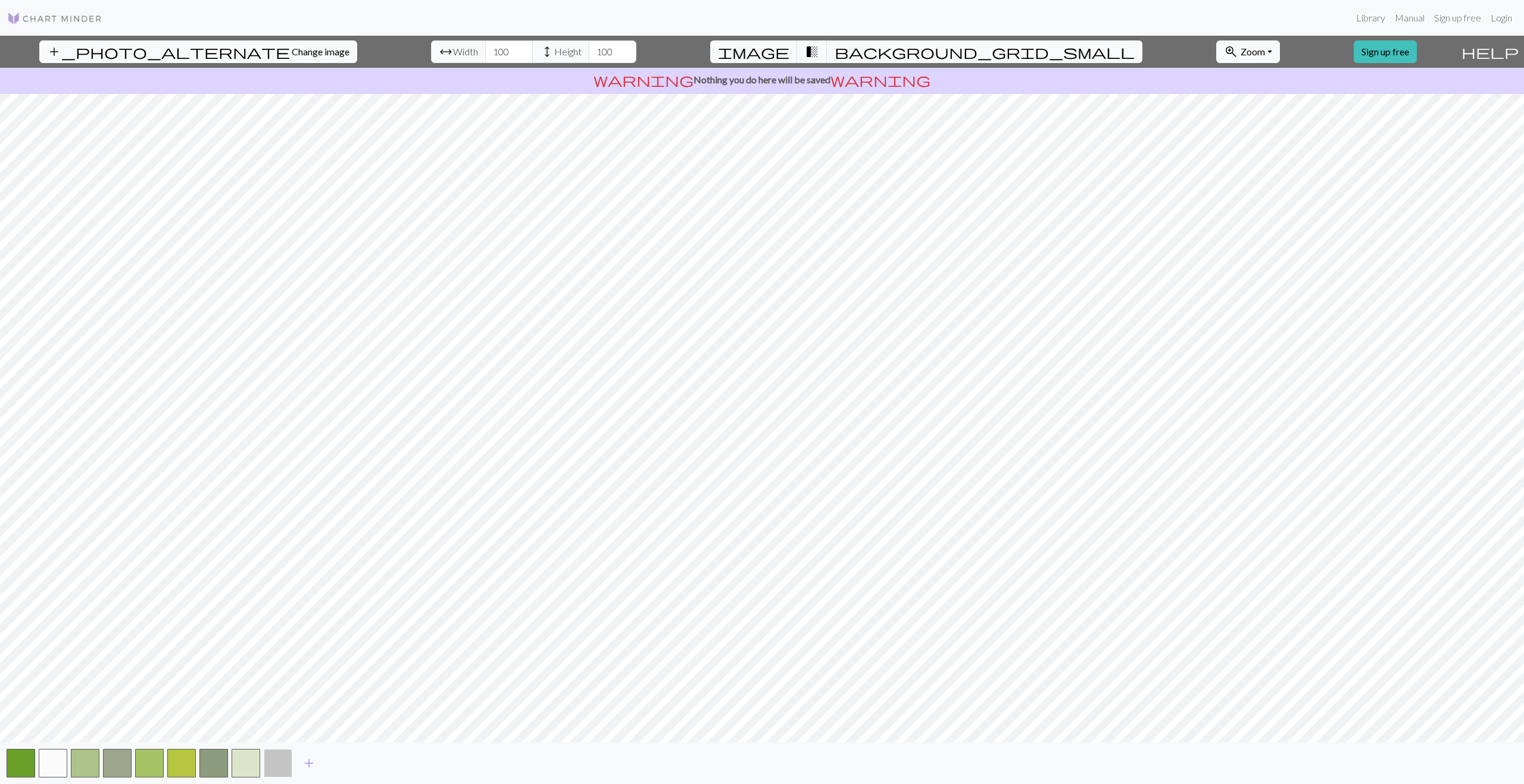
click at [278, 559] on button "button" at bounding box center [278, 763] width 28 height 28
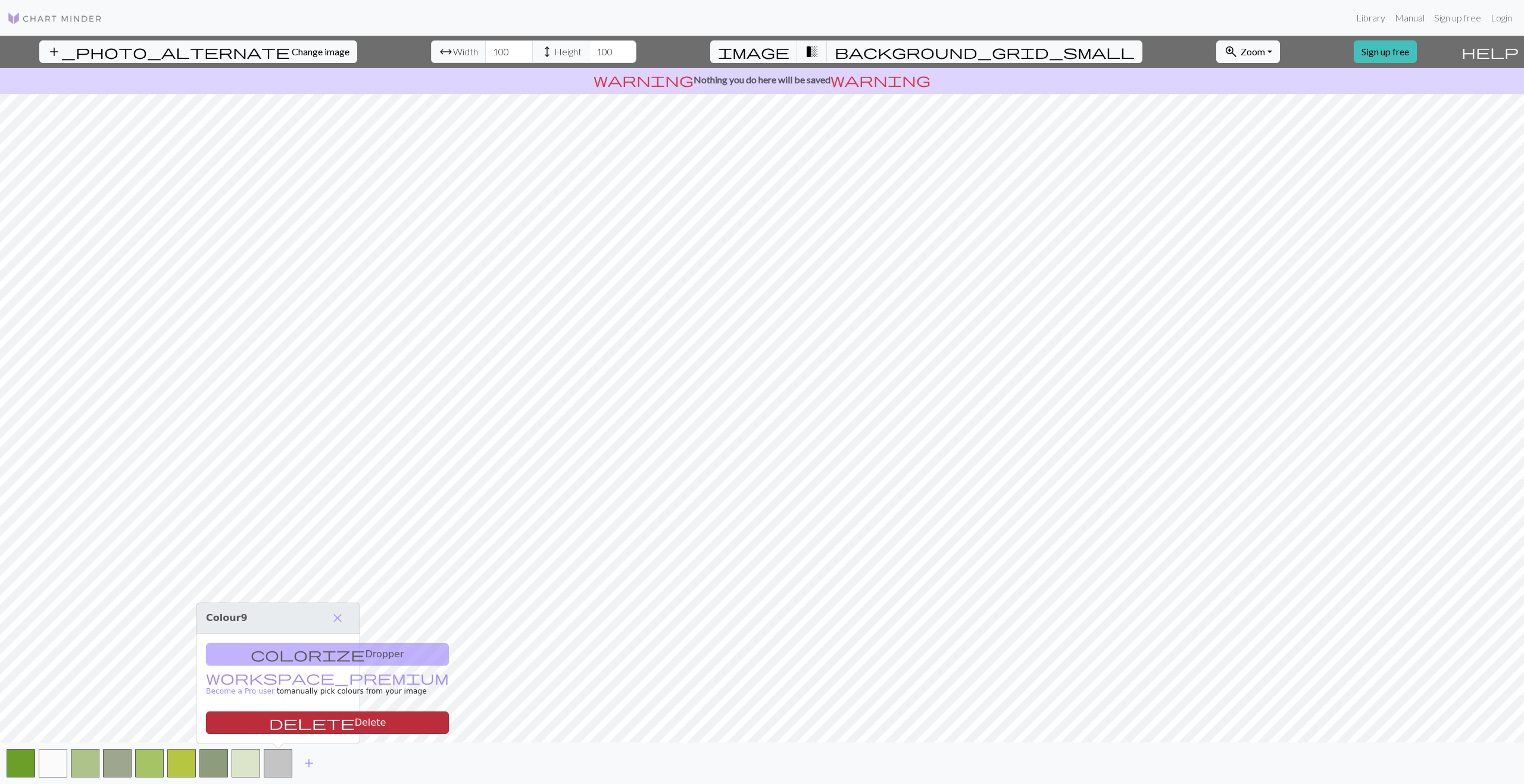
click at [269, 559] on span "delete" at bounding box center [312, 723] width 86 height 16
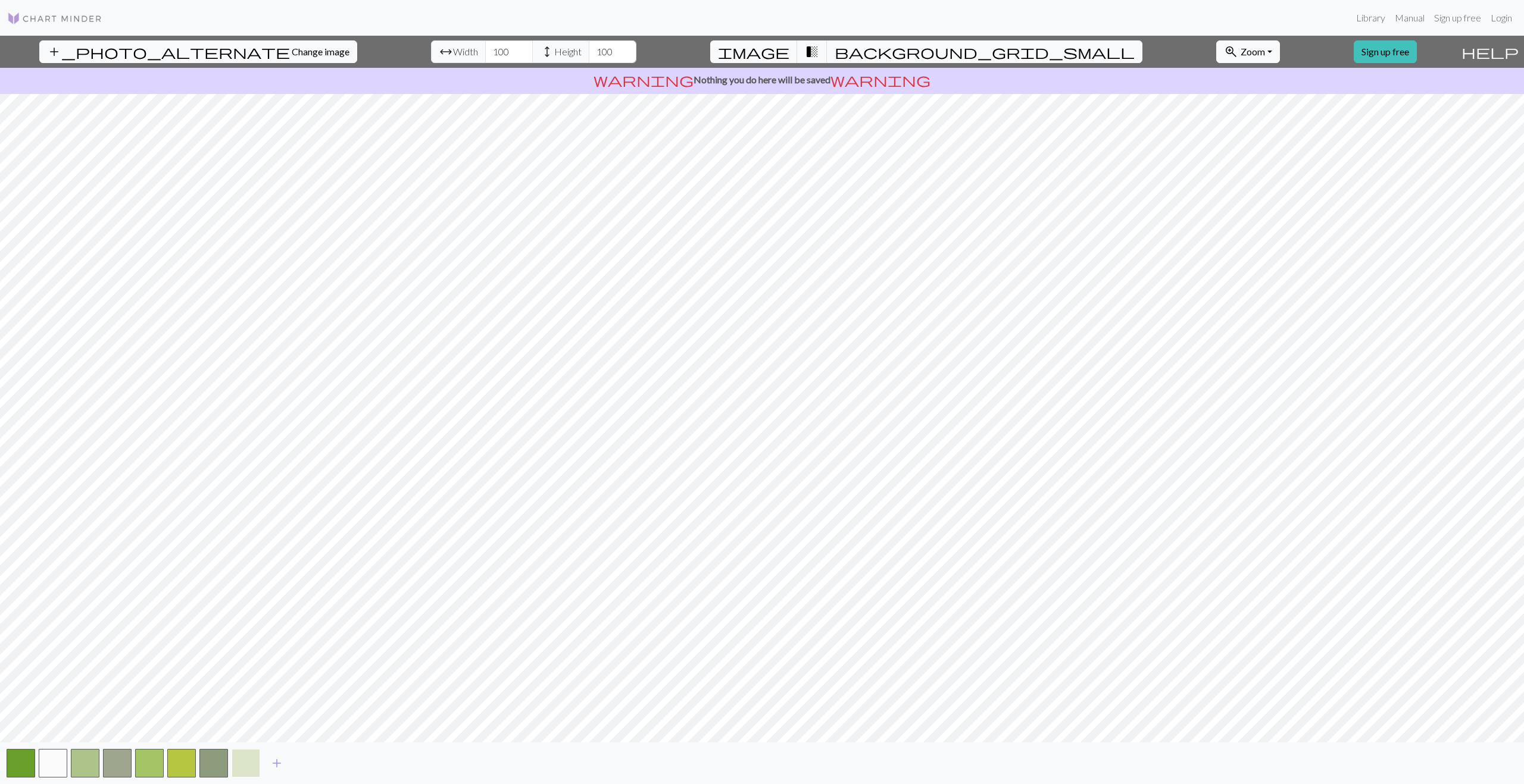
click at [247, 559] on button "button" at bounding box center [246, 763] width 28 height 28
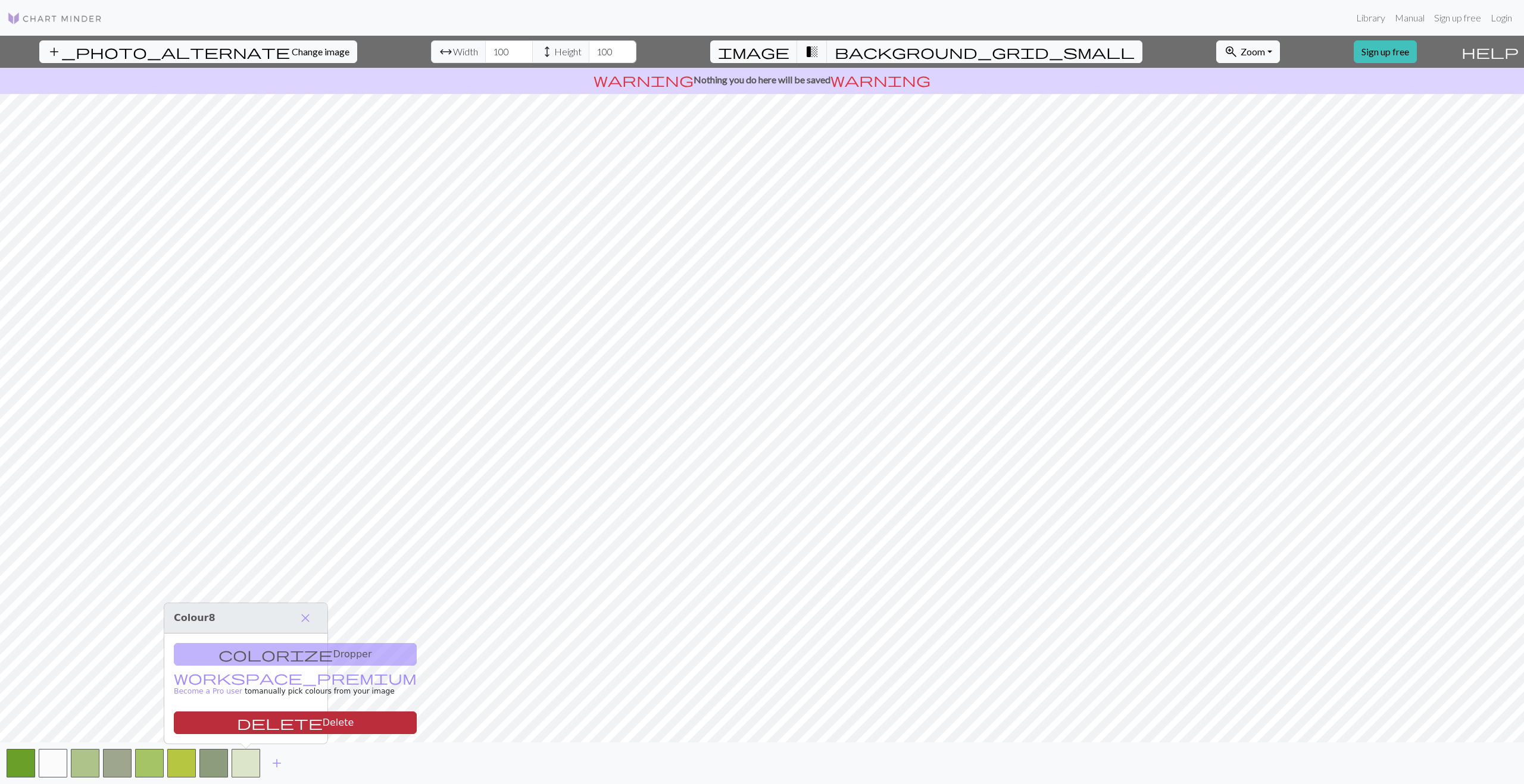
click at [259, 559] on button "delete Delete" at bounding box center [295, 723] width 243 height 23
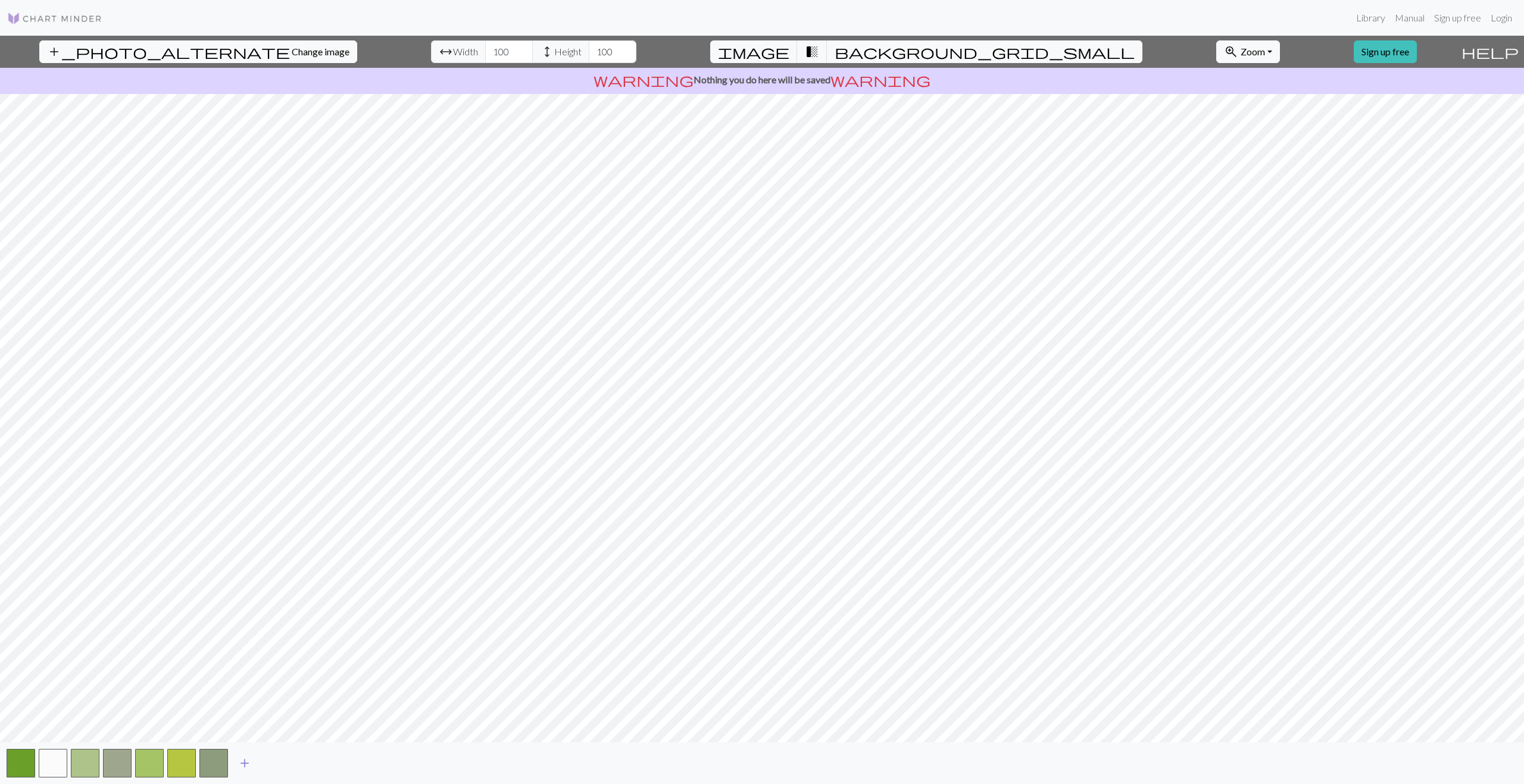
click at [247, 559] on span "add" at bounding box center [245, 763] width 15 height 16
click at [248, 559] on button "button" at bounding box center [246, 763] width 28 height 28
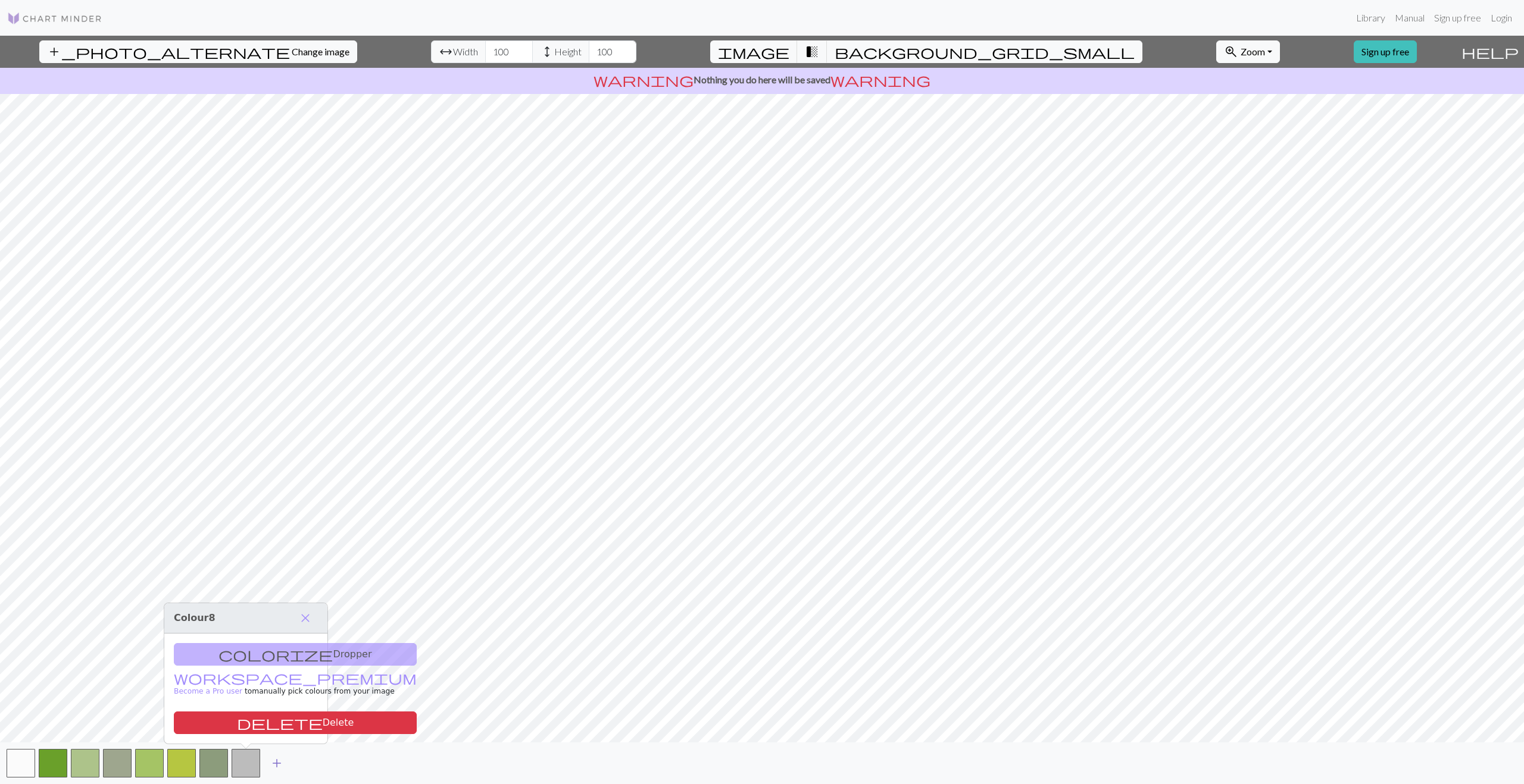
click at [273, 559] on span "add" at bounding box center [277, 763] width 15 height 16
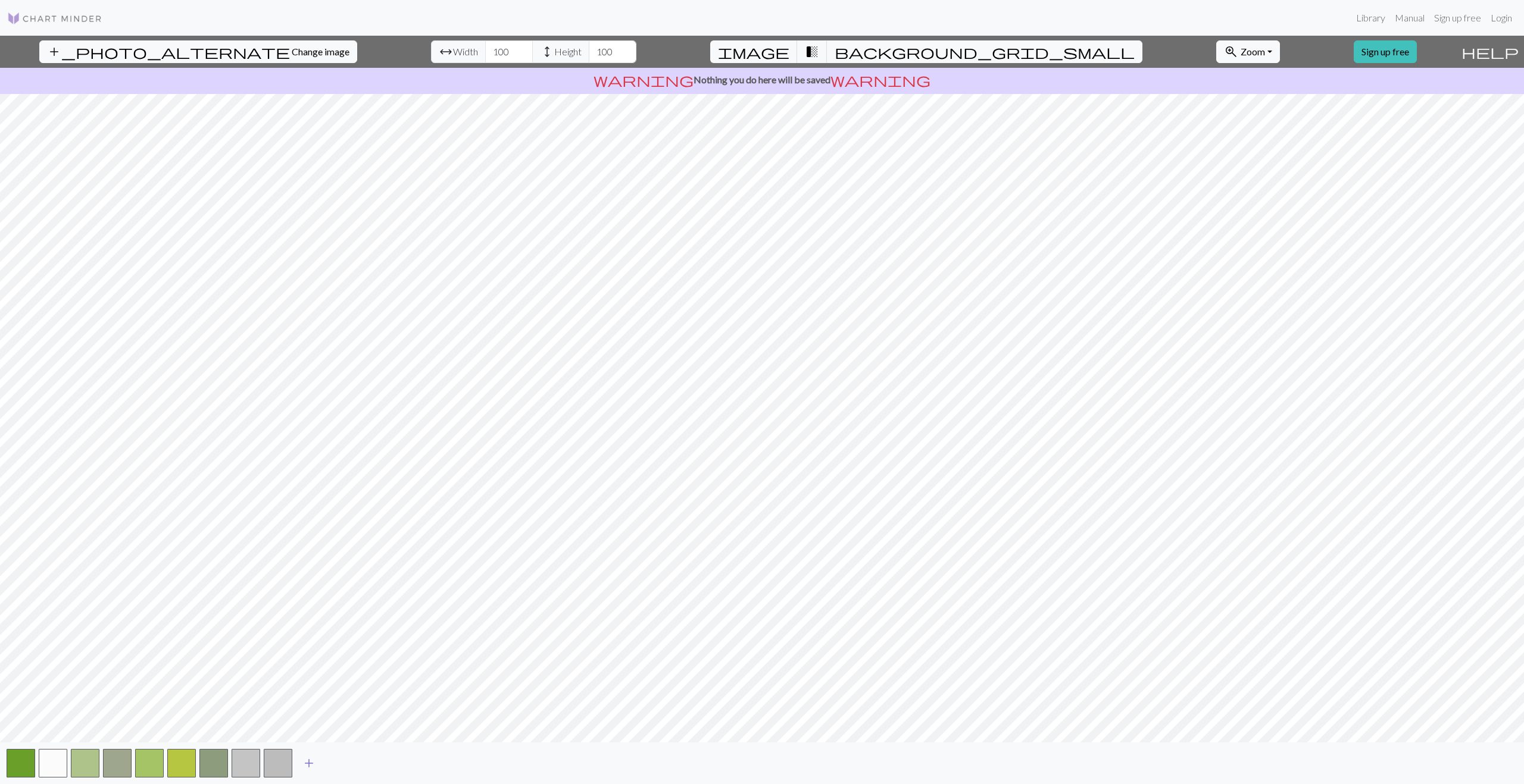
click at [308, 559] on span "add" at bounding box center [310, 763] width 15 height 16
click at [342, 559] on span "add" at bounding box center [342, 763] width 15 height 16
click at [375, 559] on span "add" at bounding box center [373, 763] width 15 height 16
click at [408, 559] on span "add" at bounding box center [405, 763] width 15 height 16
click at [438, 559] on span "add" at bounding box center [437, 763] width 15 height 16
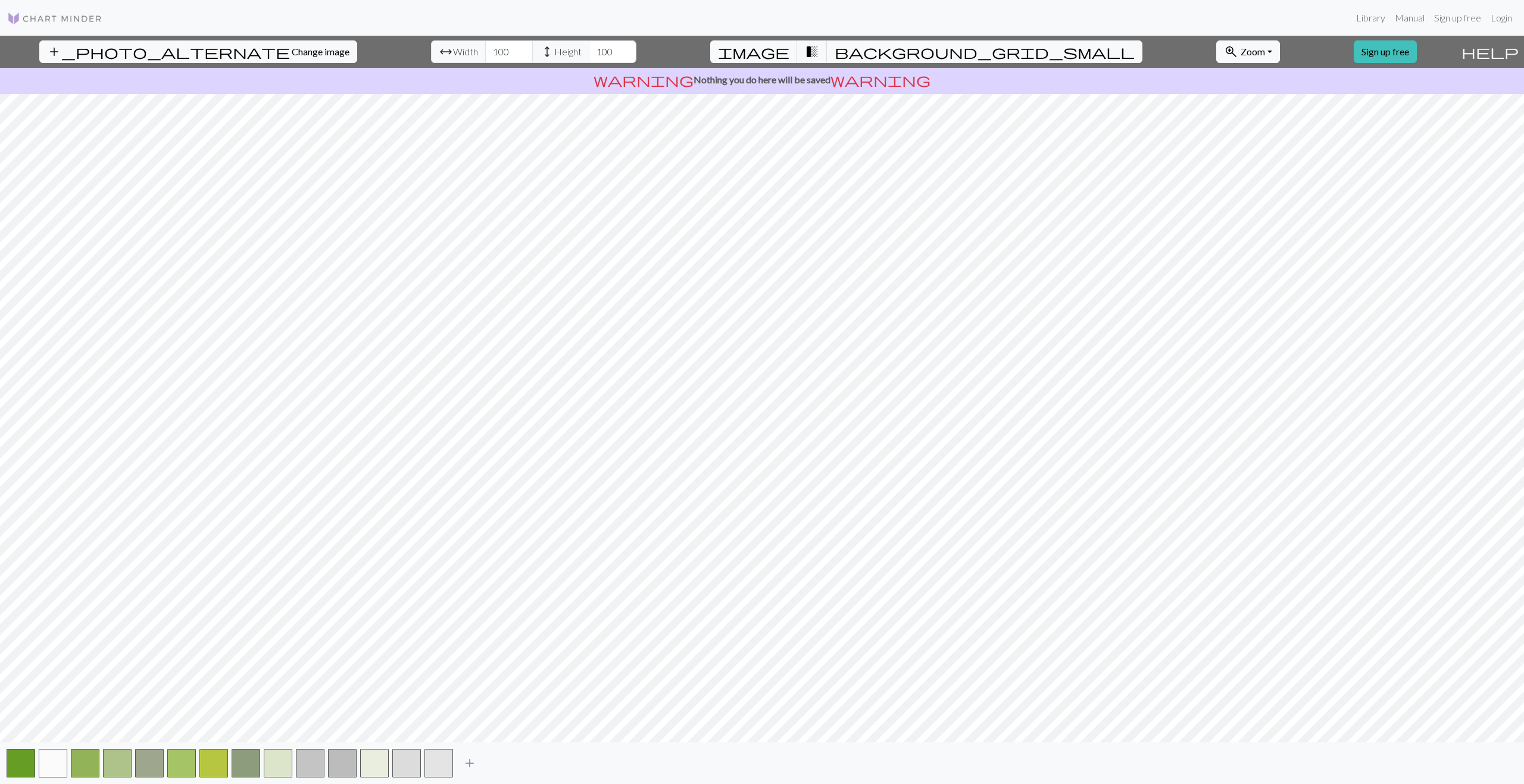
click at [475, 559] on span "add" at bounding box center [470, 763] width 15 height 16
click at [500, 559] on span "add" at bounding box center [502, 763] width 15 height 16
click at [531, 559] on span "add" at bounding box center [534, 763] width 15 height 16
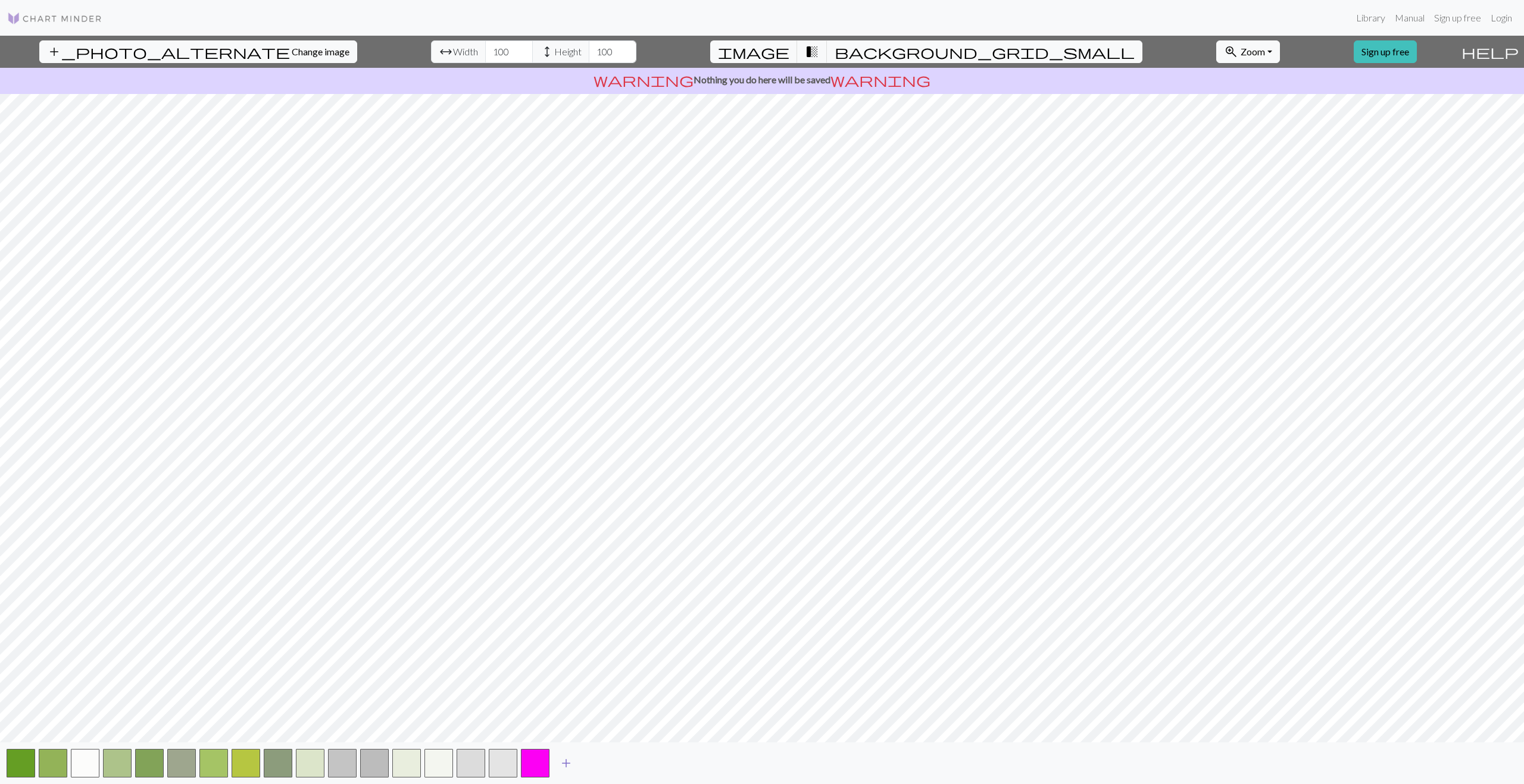
click at [570, 559] on span "add" at bounding box center [566, 763] width 15 height 16
click at [527, 559] on button "button" at bounding box center [534, 763] width 28 height 28
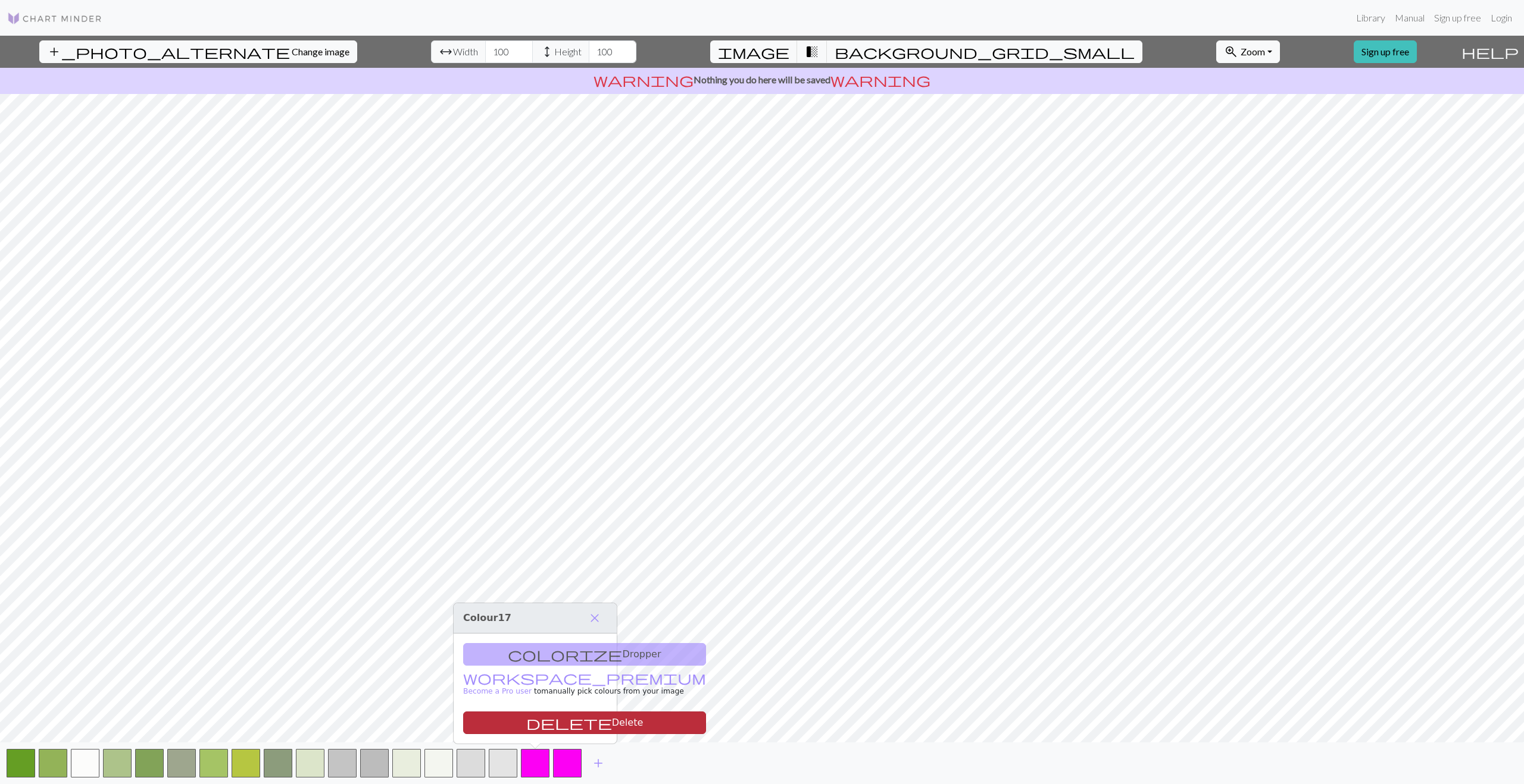
click at [503, 559] on button "delete Delete" at bounding box center [584, 723] width 243 height 23
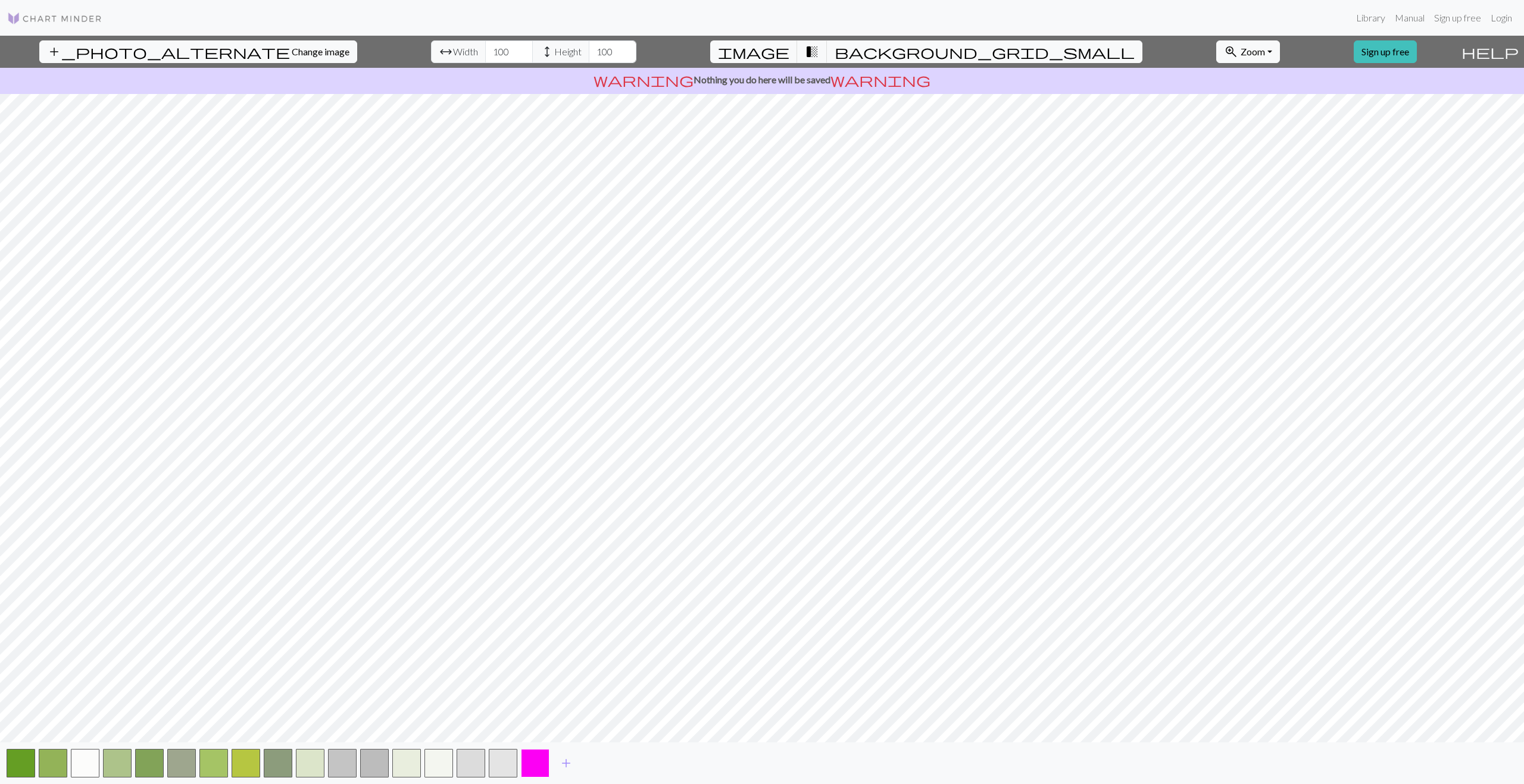
click at [542, 559] on button "button" at bounding box center [534, 763] width 28 height 28
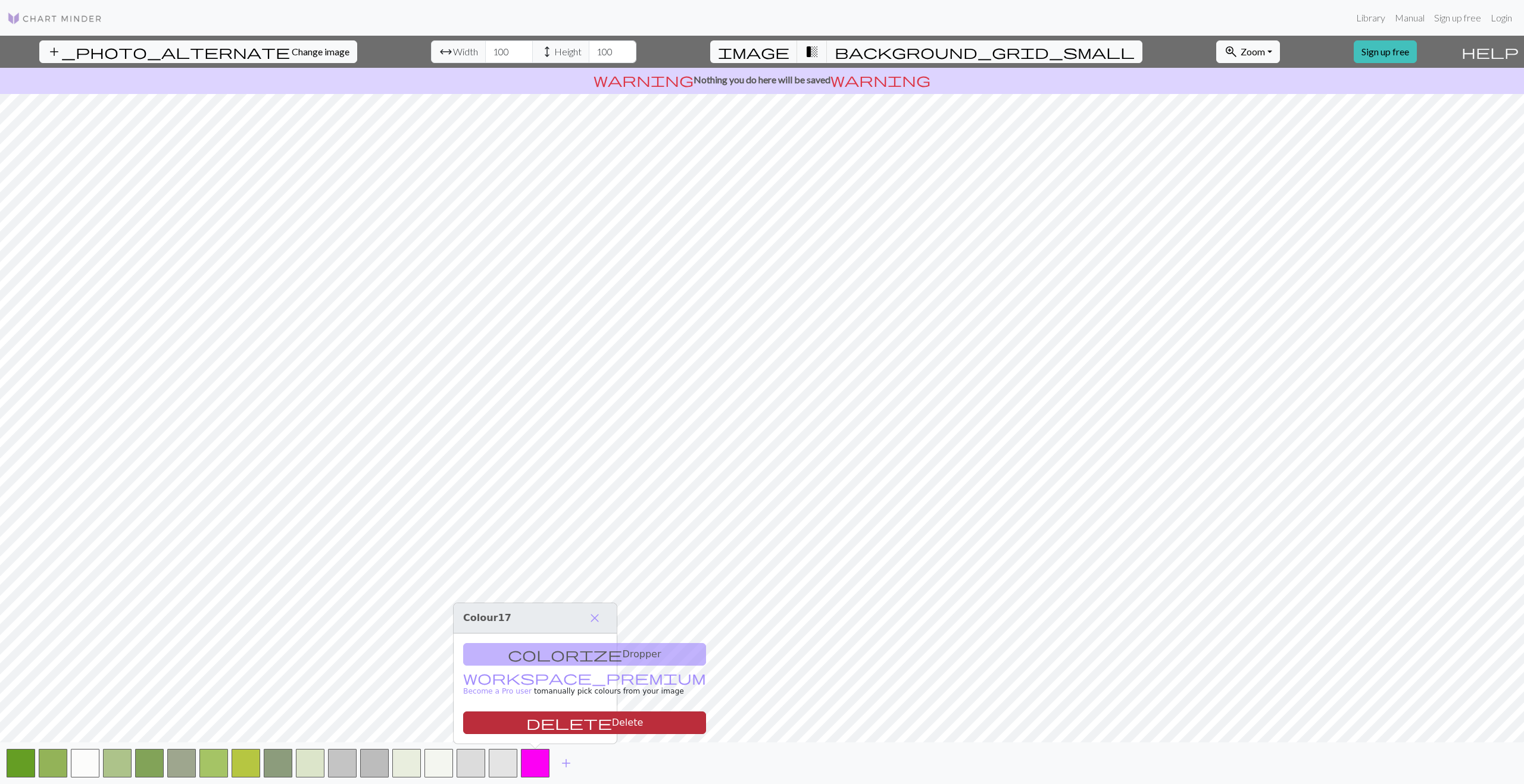
click at [512, 559] on button "delete Delete" at bounding box center [584, 723] width 243 height 23
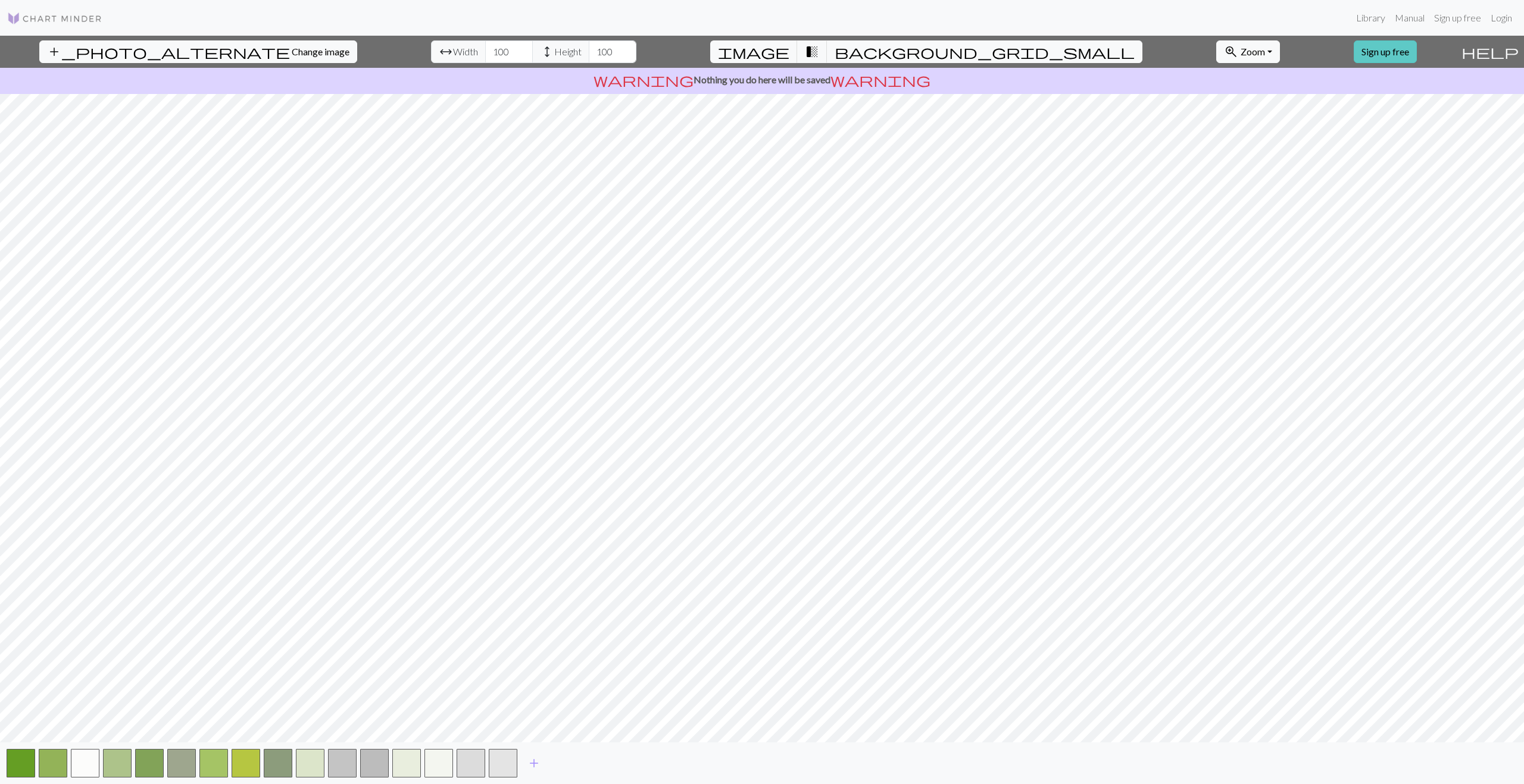
click at [967, 53] on link "Sign up free" at bounding box center [1384, 51] width 63 height 23
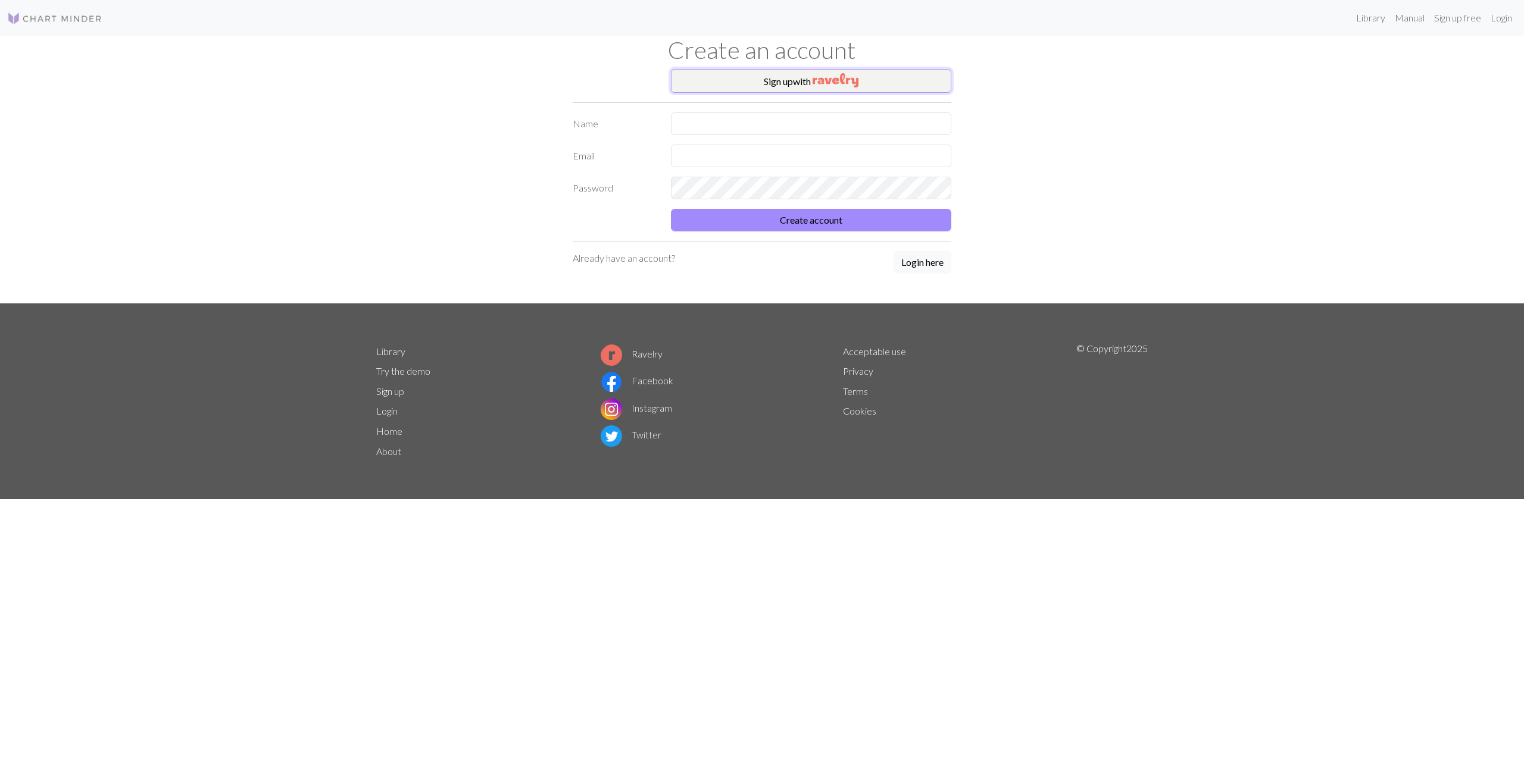
click at [783, 83] on button "Sign up with" at bounding box center [811, 81] width 280 height 24
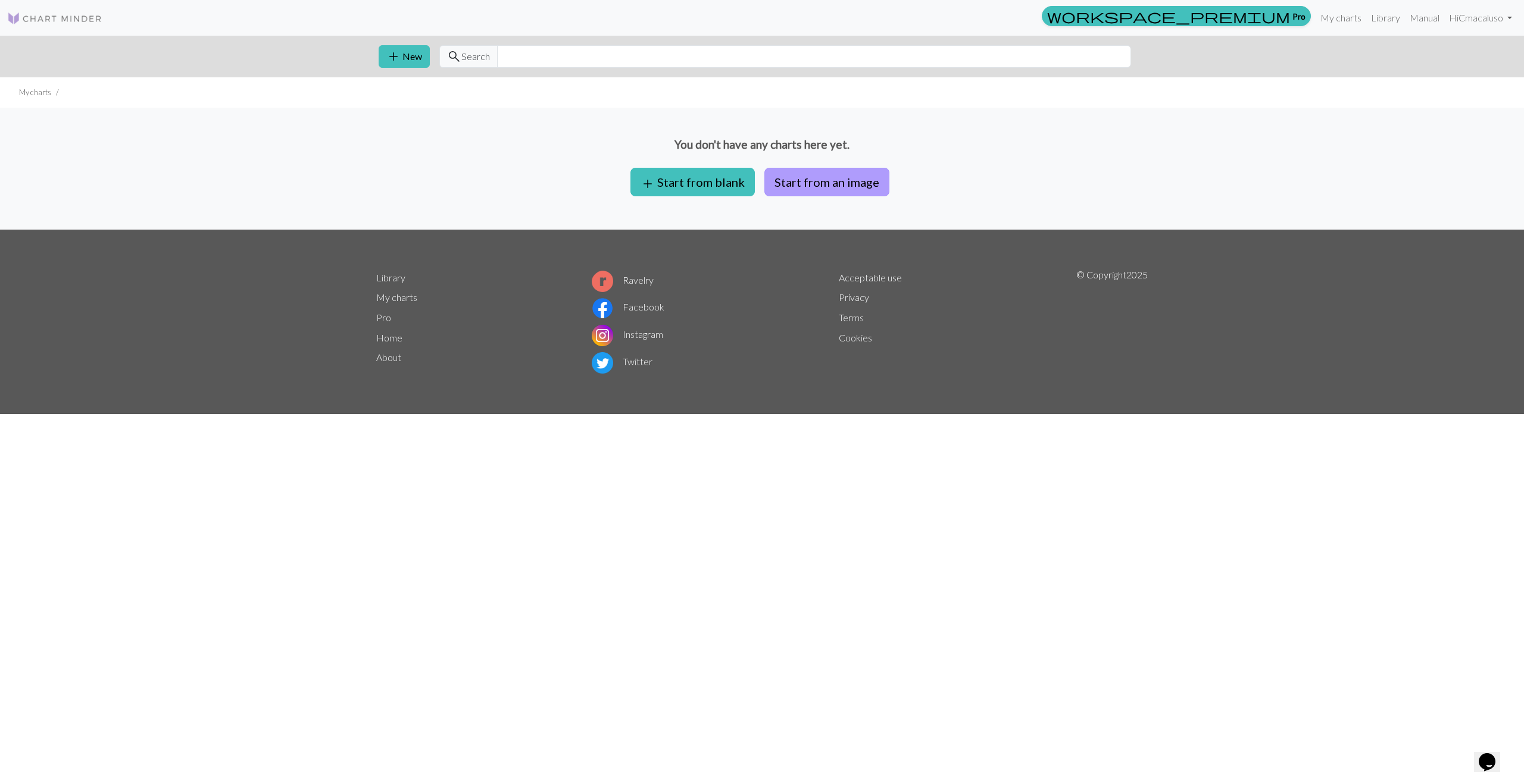
click at [803, 183] on button "Start from an image" at bounding box center [826, 182] width 125 height 28
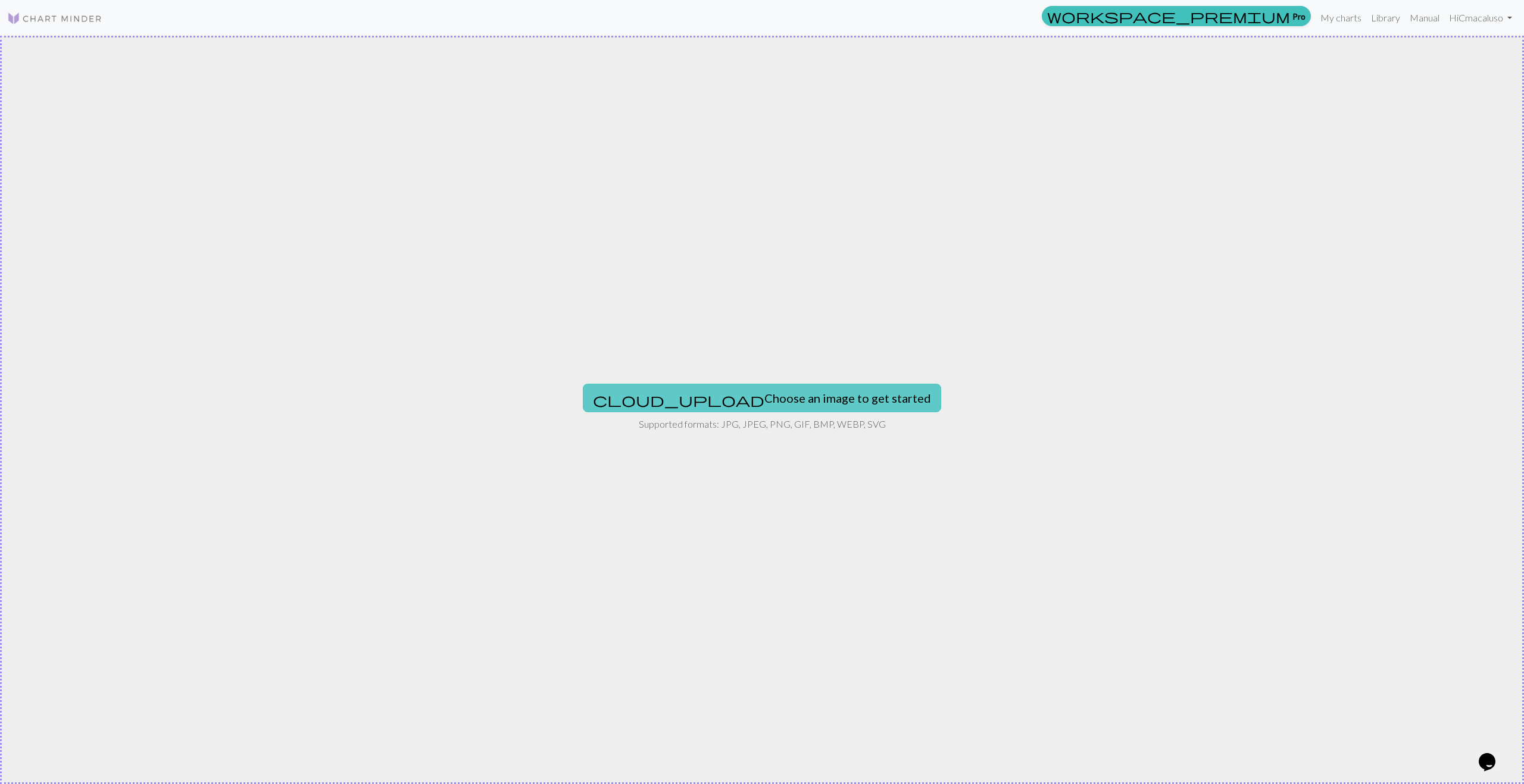
click at [716, 396] on button "cloud_upload Choose an image to get started" at bounding box center [762, 397] width 358 height 28
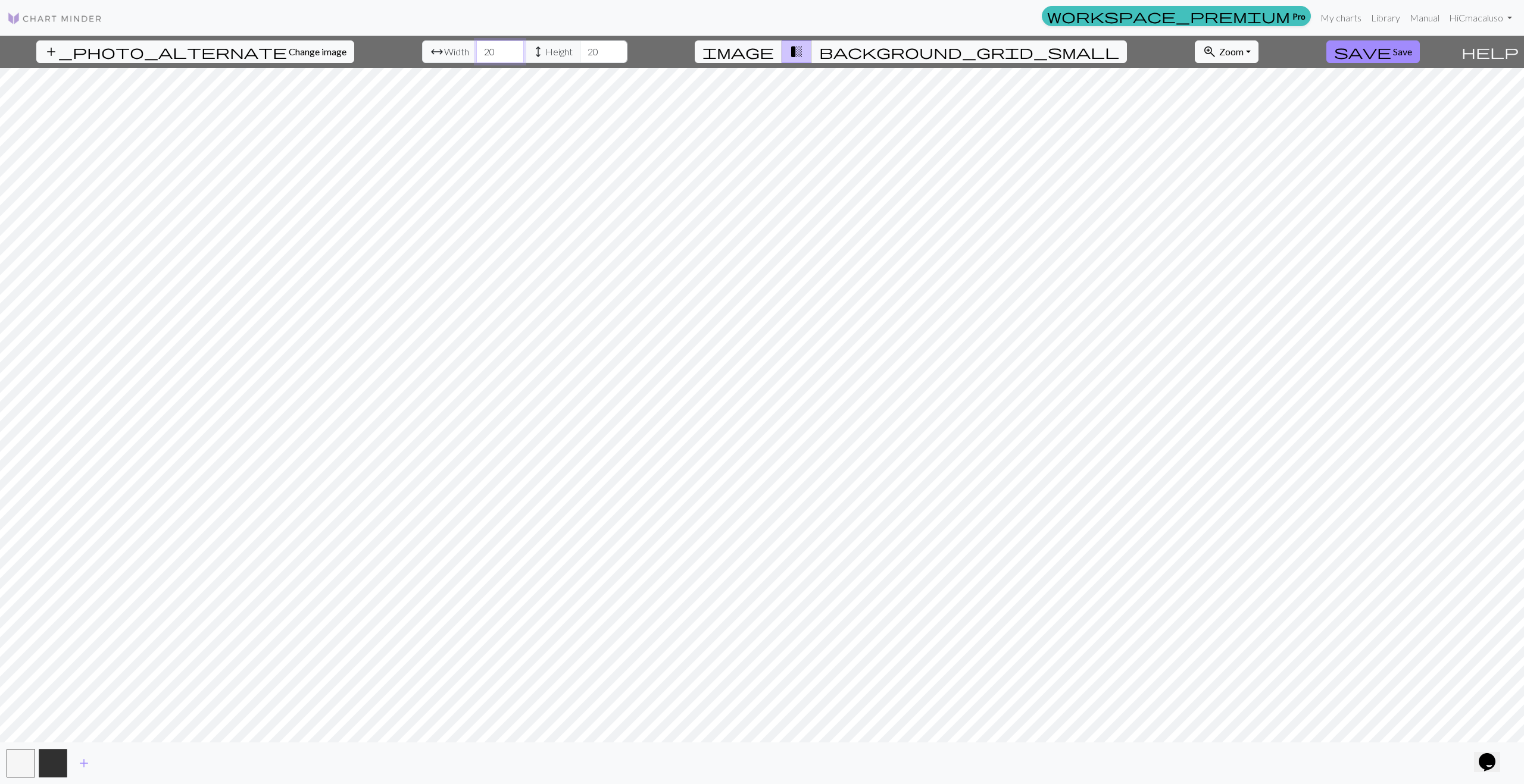
drag, startPoint x: 471, startPoint y: 53, endPoint x: 449, endPoint y: 62, distance: 23.8
click at [477, 53] on input "20" at bounding box center [500, 51] width 47 height 23
type input "60"
drag, startPoint x: 569, startPoint y: 51, endPoint x: 558, endPoint y: 51, distance: 11.0
click at [580, 51] on input "20" at bounding box center [604, 51] width 47 height 23
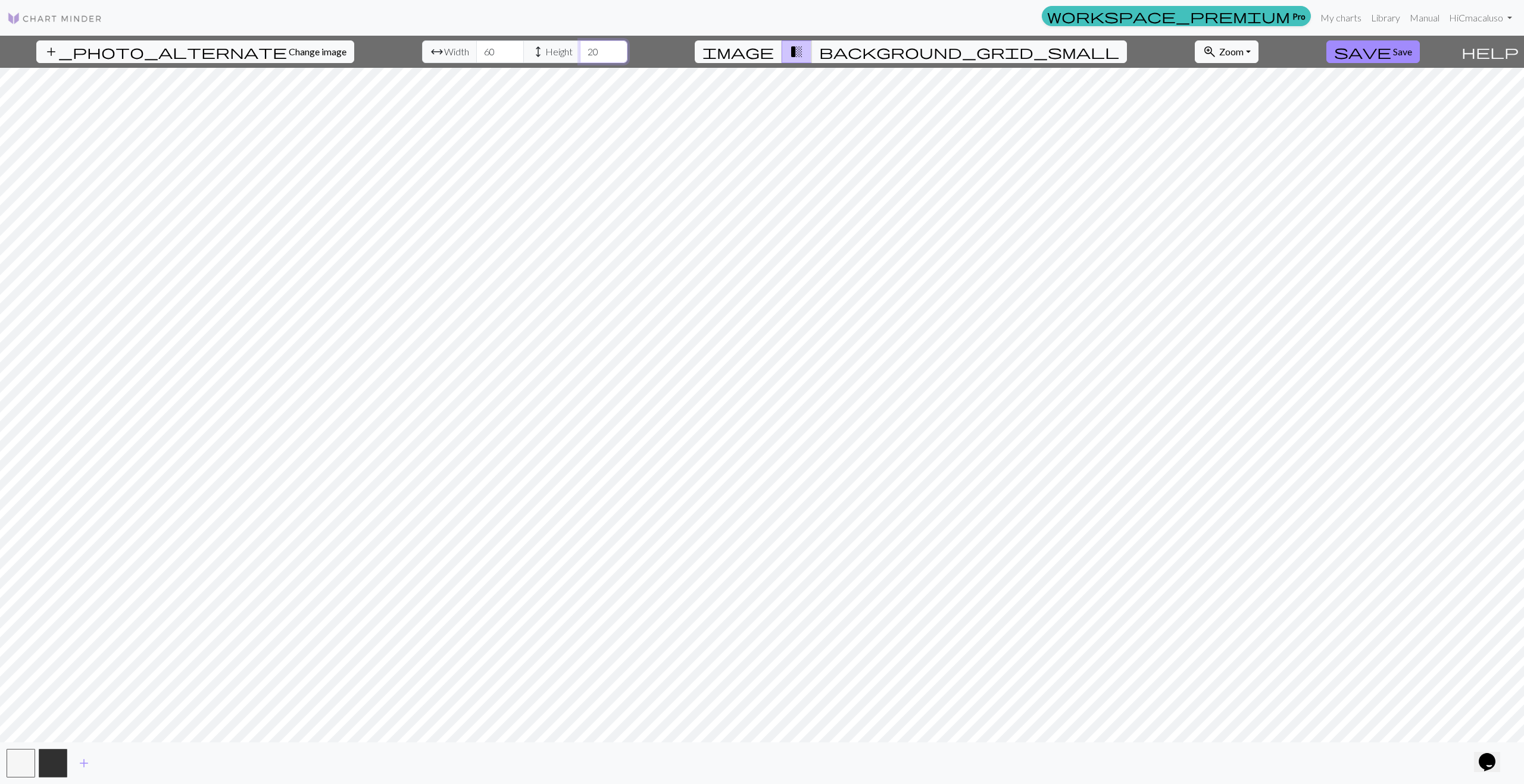
drag, startPoint x: 571, startPoint y: 50, endPoint x: 554, endPoint y: 52, distance: 17.1
click at [580, 51] on input "20" at bounding box center [604, 51] width 47 height 23
type input "4"
type input "60"
click at [879, 51] on button "background_grid_small" at bounding box center [970, 51] width 316 height 23
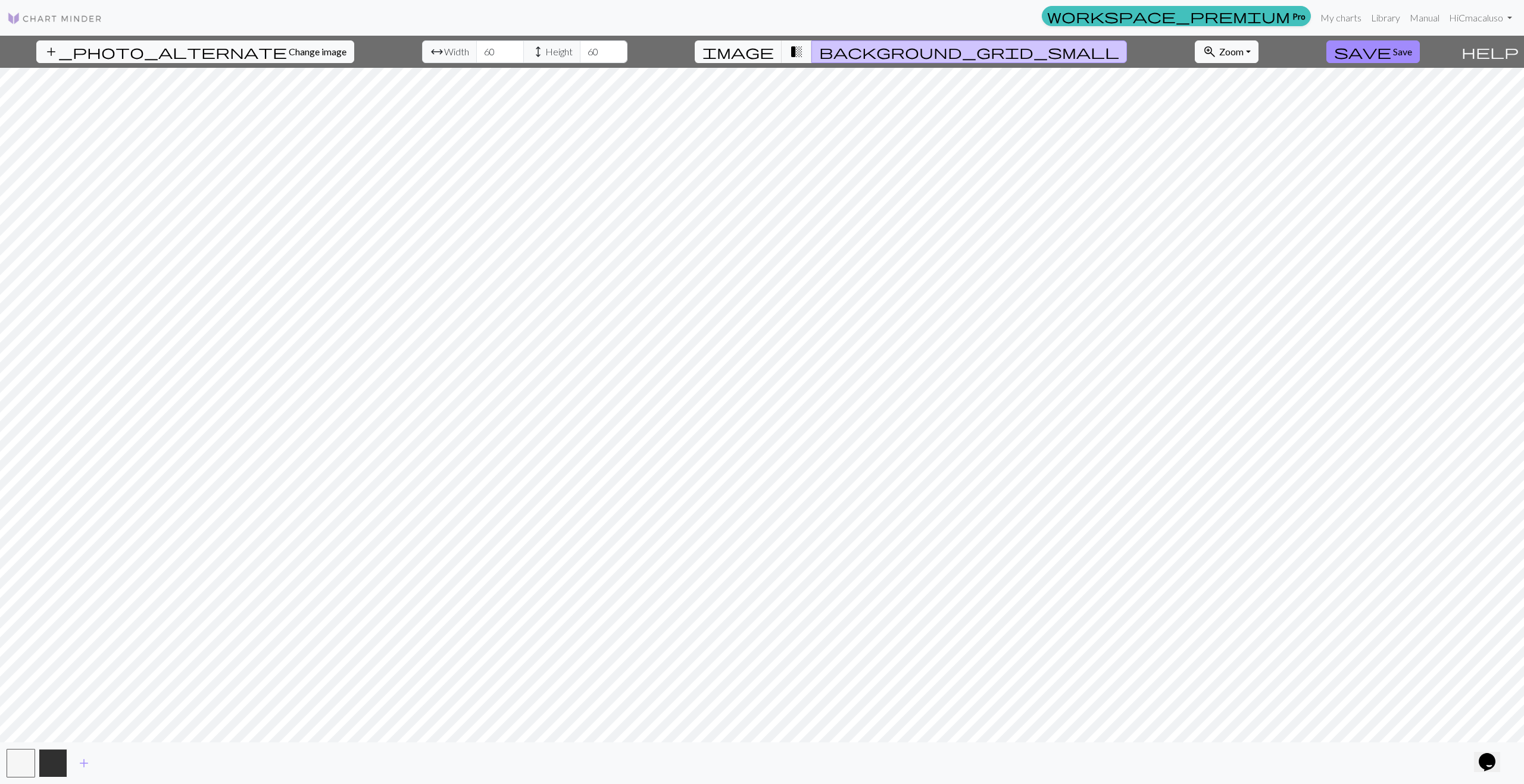
click at [49, 559] on button "button" at bounding box center [52, 763] width 28 height 28
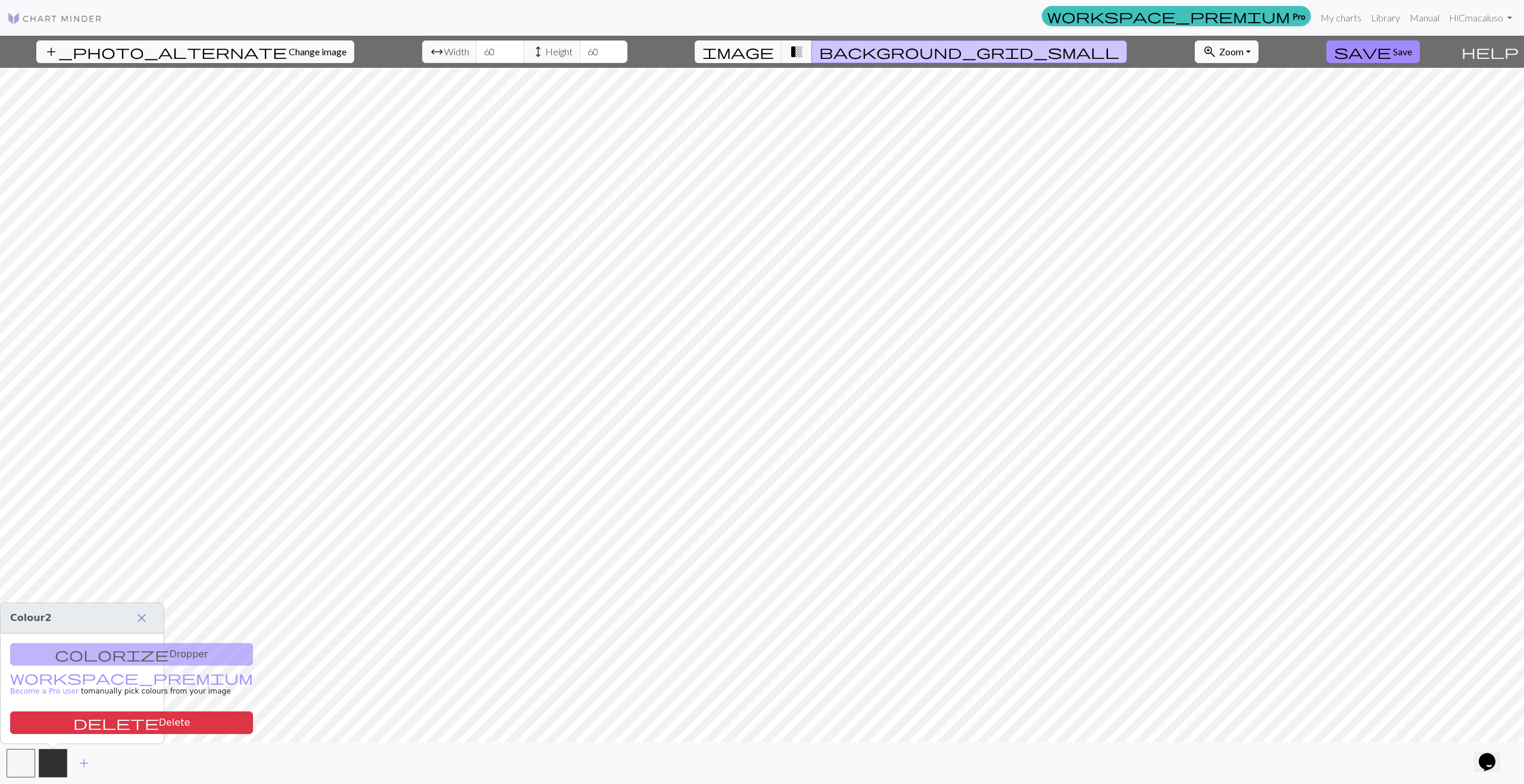
click at [141, 559] on span "close" at bounding box center [142, 618] width 15 height 16
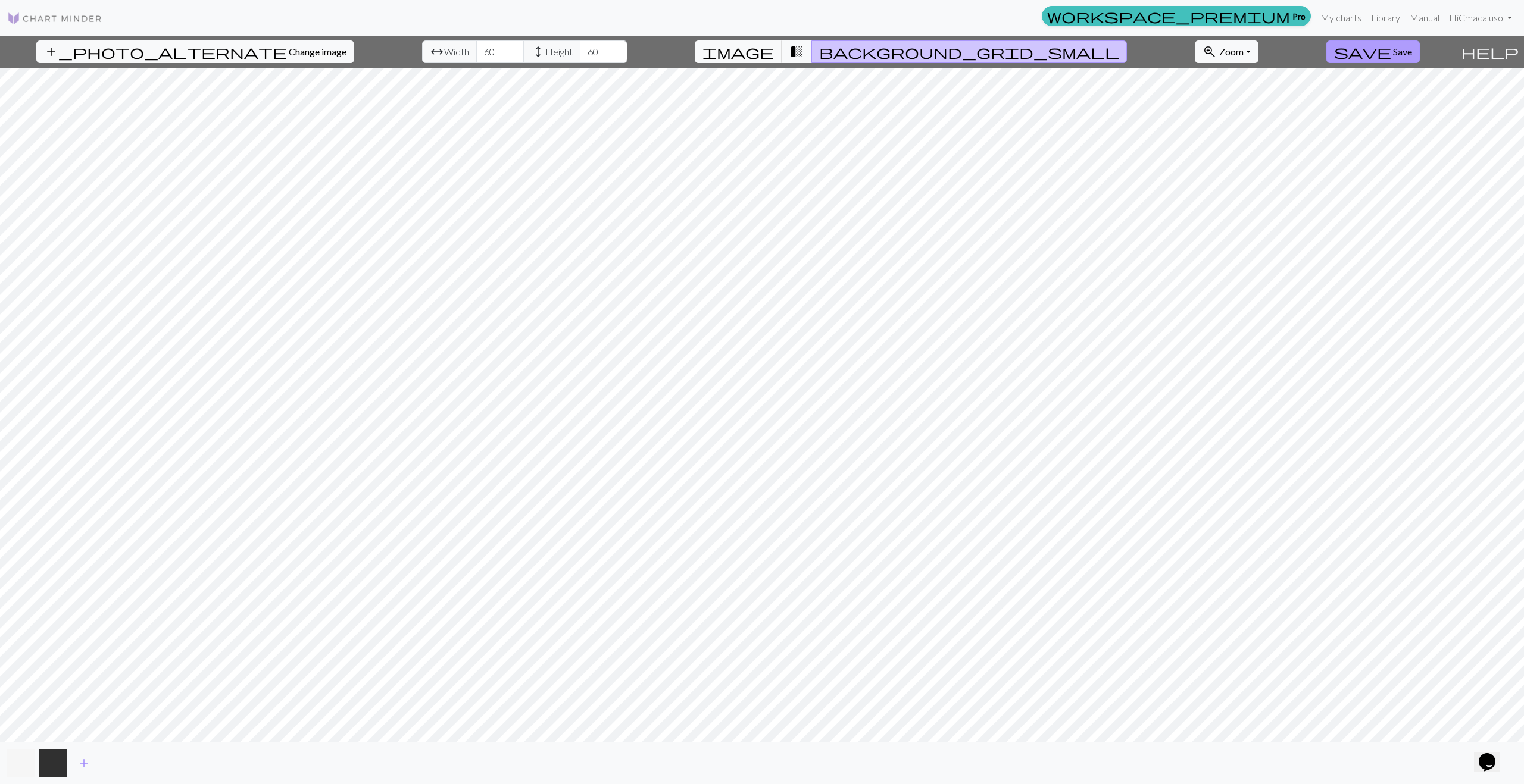
click at [967, 48] on span "Save" at bounding box center [1402, 51] width 19 height 11
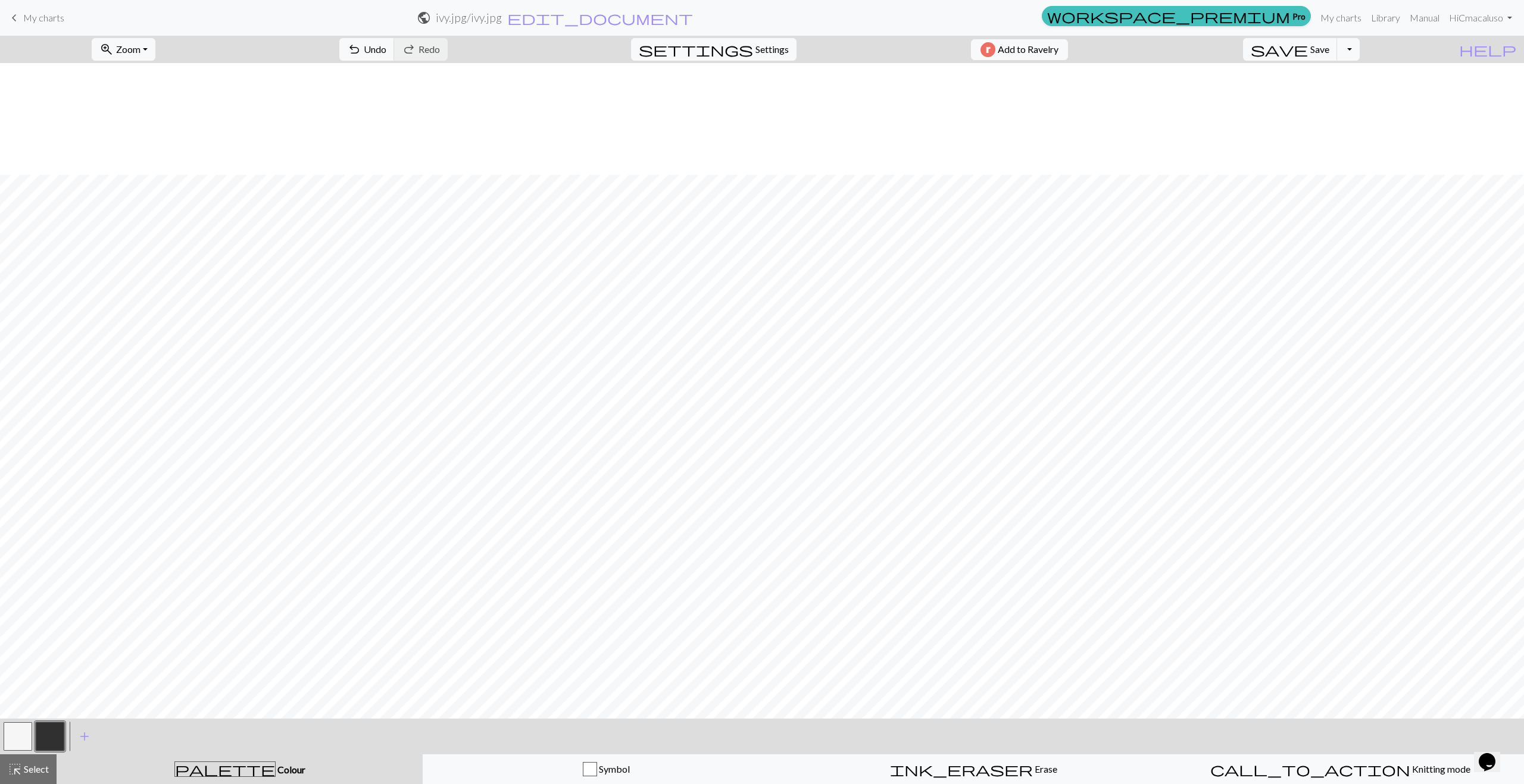
scroll to position [112, 0]
click at [226, 559] on span "palette" at bounding box center [226, 769] width 100 height 16
click at [627, 559] on button "Symbol" at bounding box center [606, 769] width 367 height 30
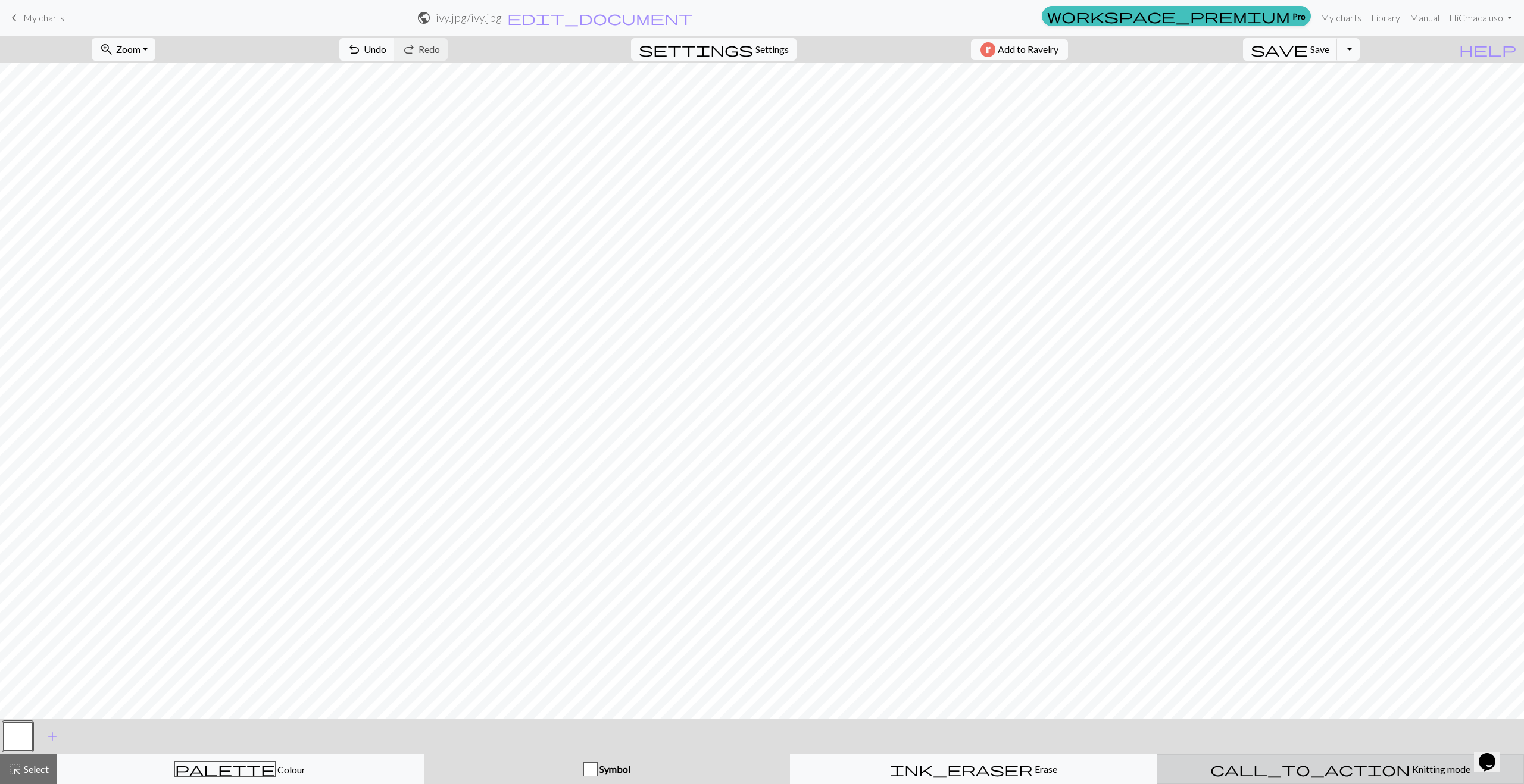
click at [967, 559] on div "call_to_action Knitting mode Knitting mode" at bounding box center [1340, 769] width 352 height 15
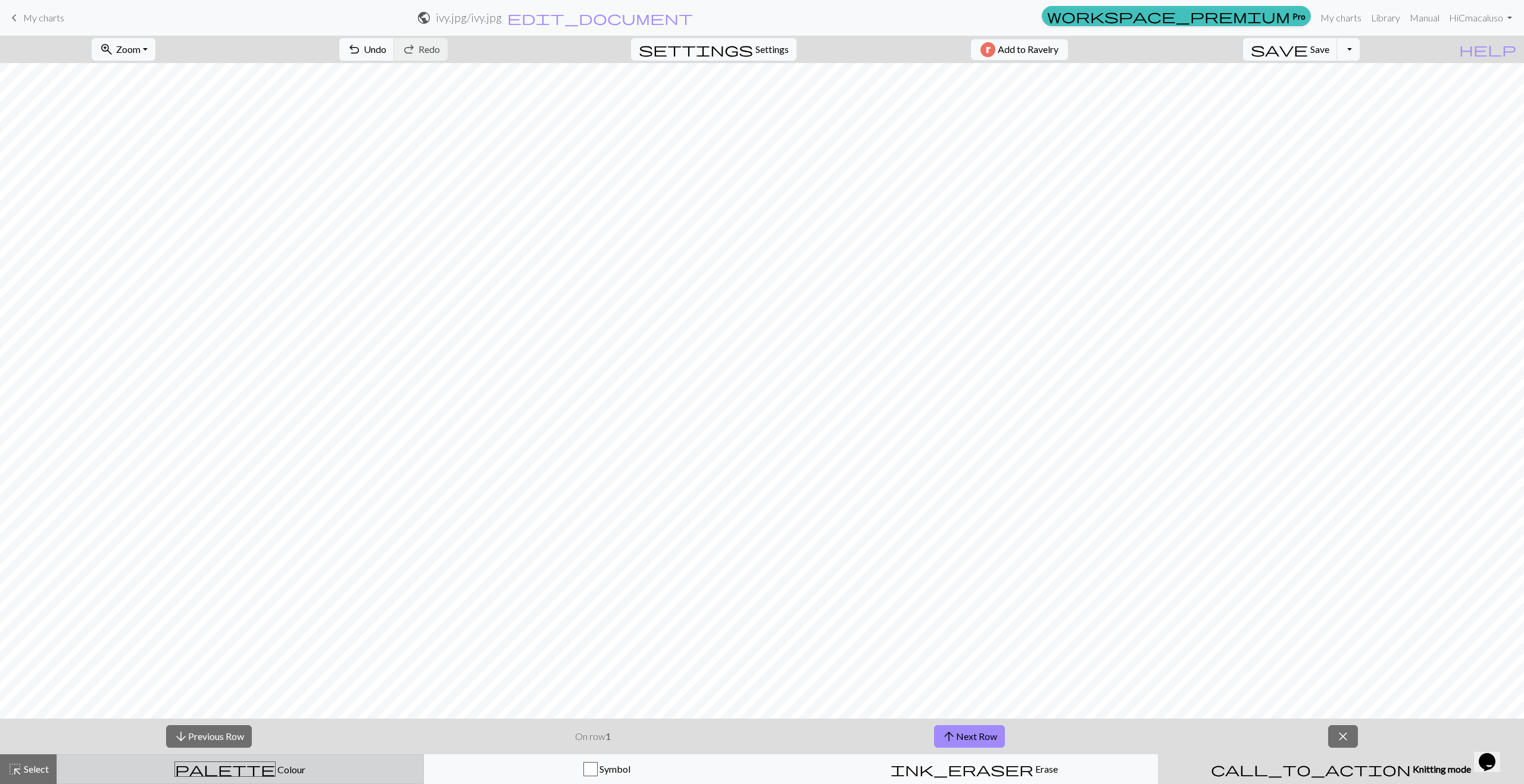
click at [194, 559] on div "palette Colour Colour" at bounding box center [239, 768] width 352 height 16
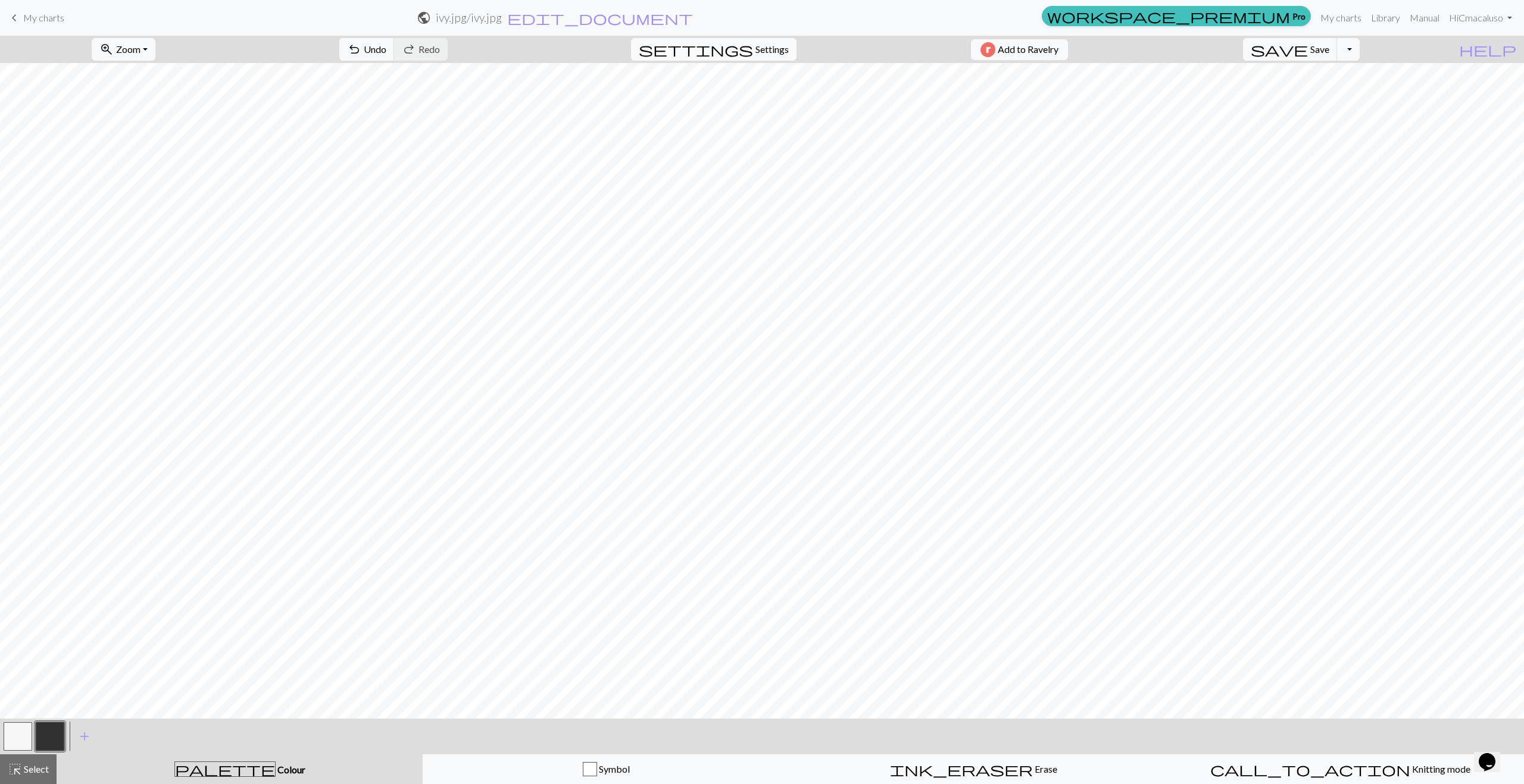
click at [762, 46] on span "Settings" at bounding box center [772, 49] width 34 height 15
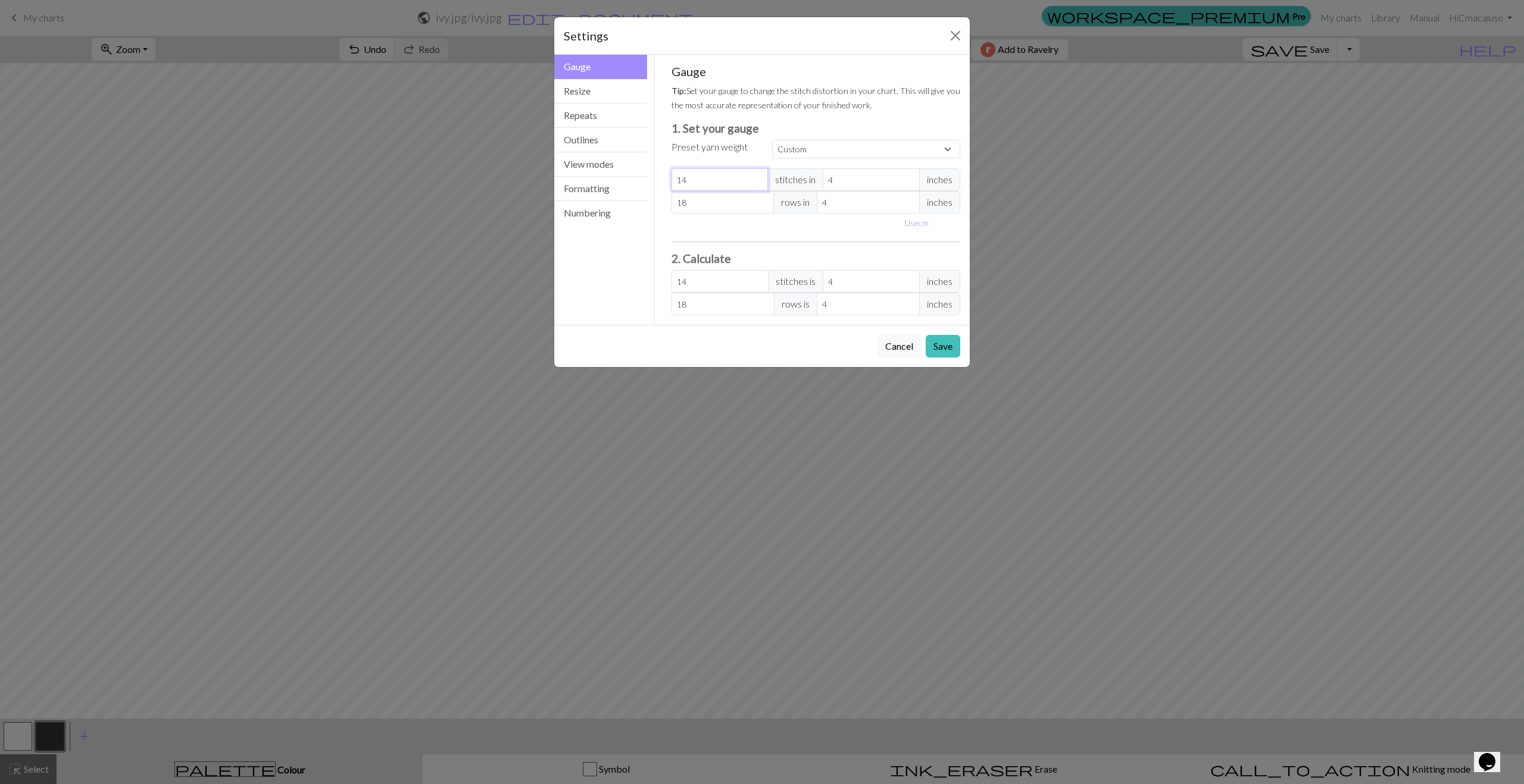
drag, startPoint x: 690, startPoint y: 179, endPoint x: 673, endPoint y: 175, distance: 17.5
click at [673, 175] on input "14" at bounding box center [720, 179] width 97 height 23
type input "2"
type input "20"
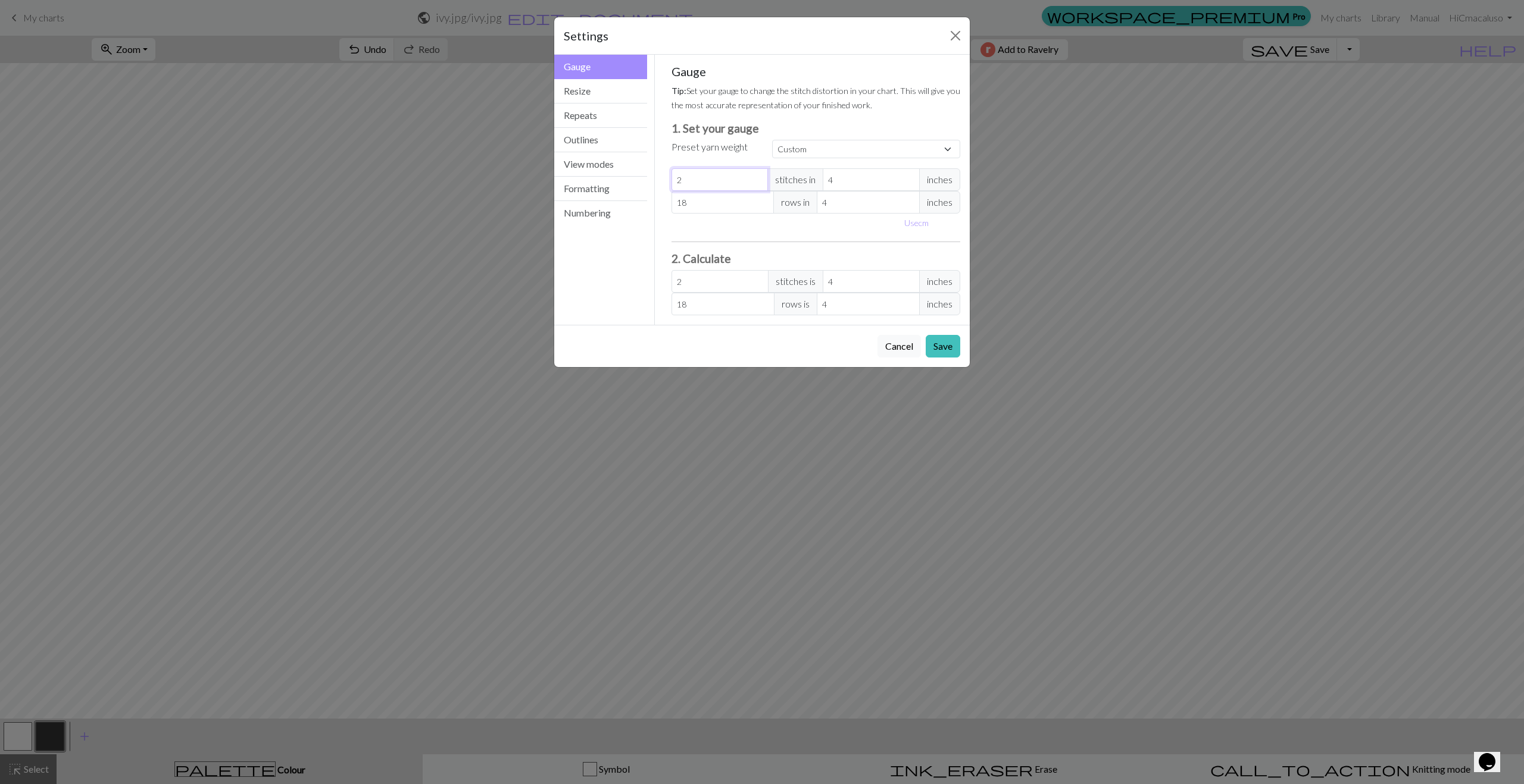
type input "20"
click at [698, 225] on div "Use cm" at bounding box center [816, 223] width 303 height 18
click at [599, 91] on button "Resize" at bounding box center [601, 91] width 93 height 25
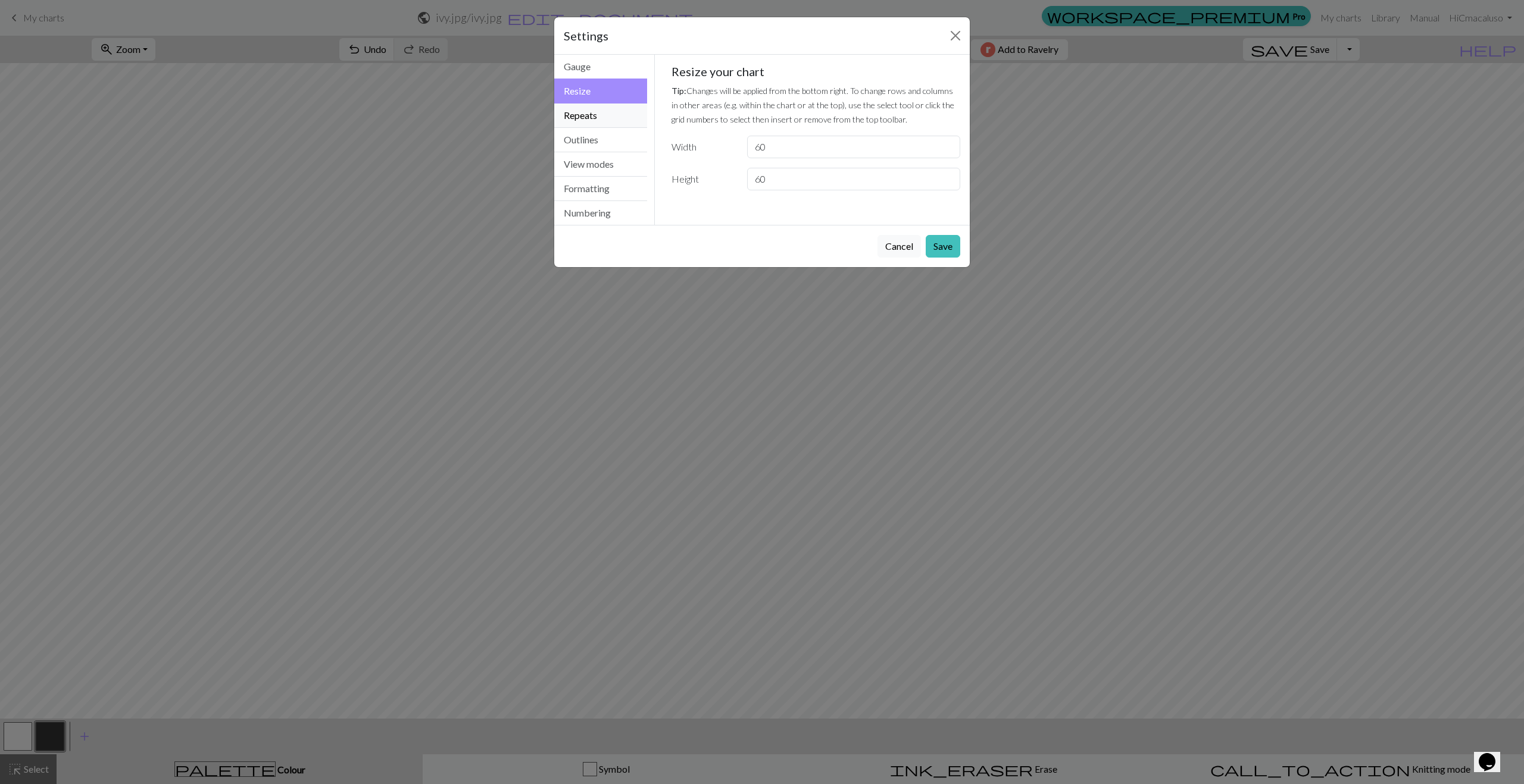
click at [594, 114] on button "Repeats" at bounding box center [601, 115] width 93 height 25
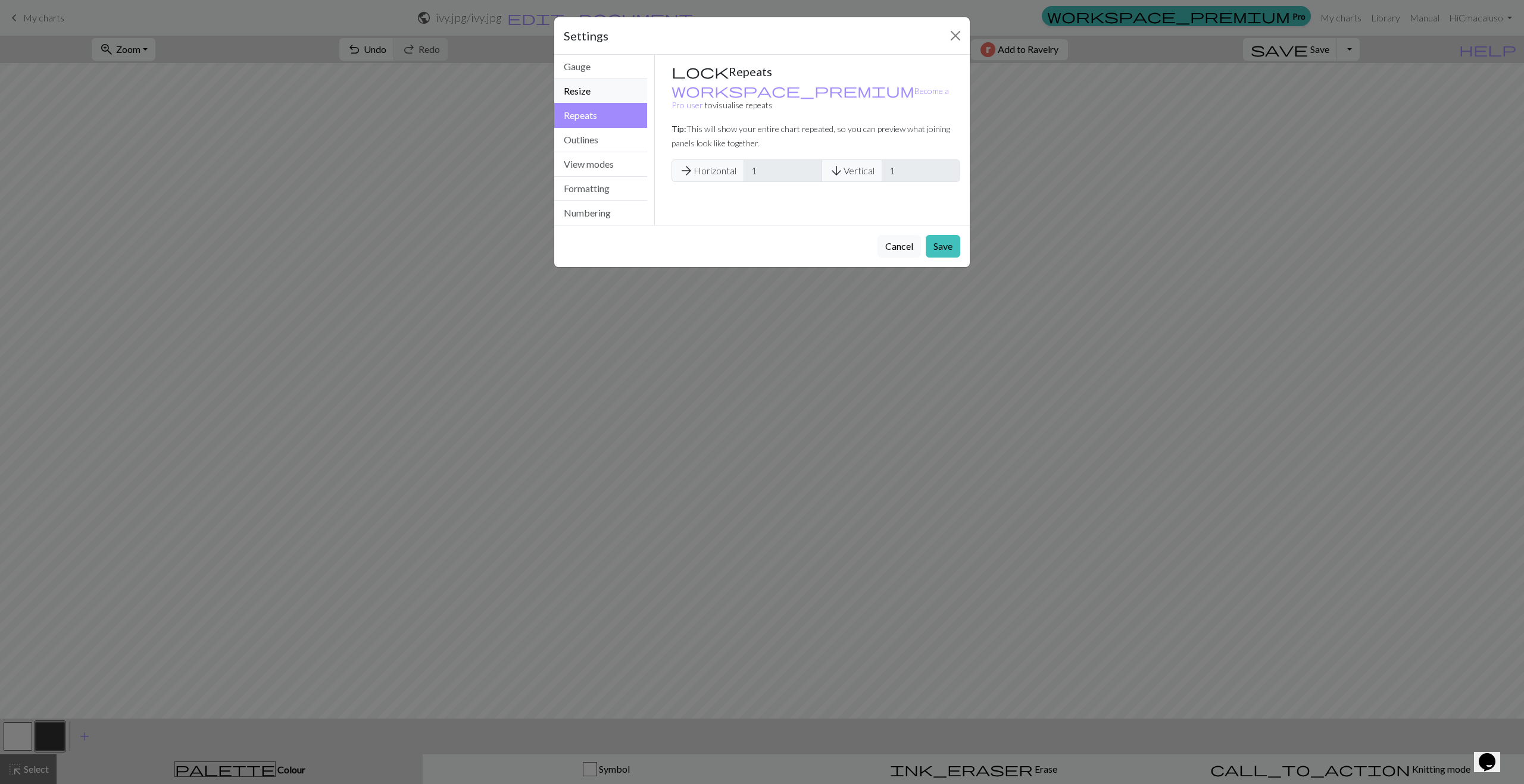
click at [589, 90] on button "Resize" at bounding box center [601, 91] width 93 height 25
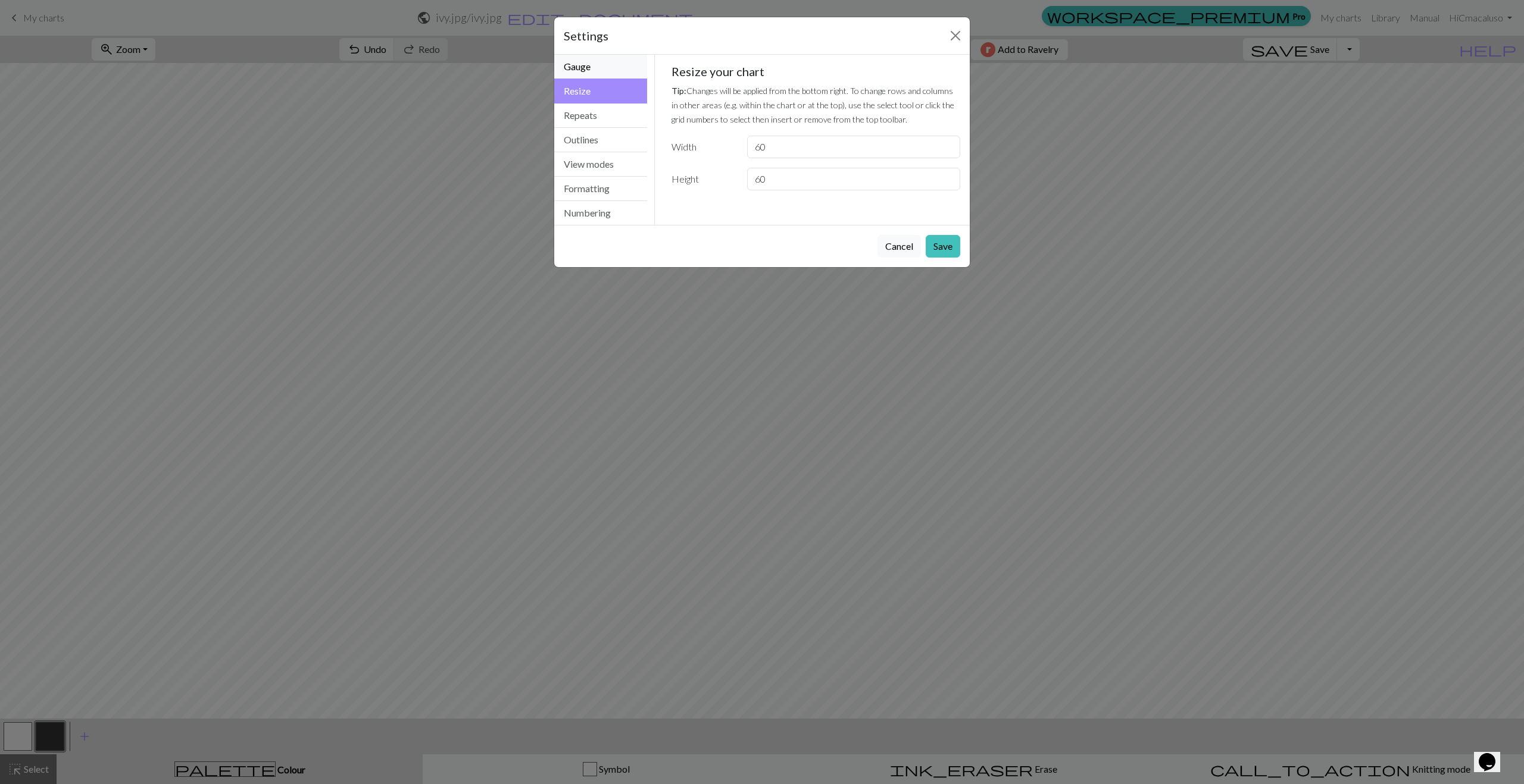
click at [585, 68] on button "Gauge" at bounding box center [601, 67] width 93 height 25
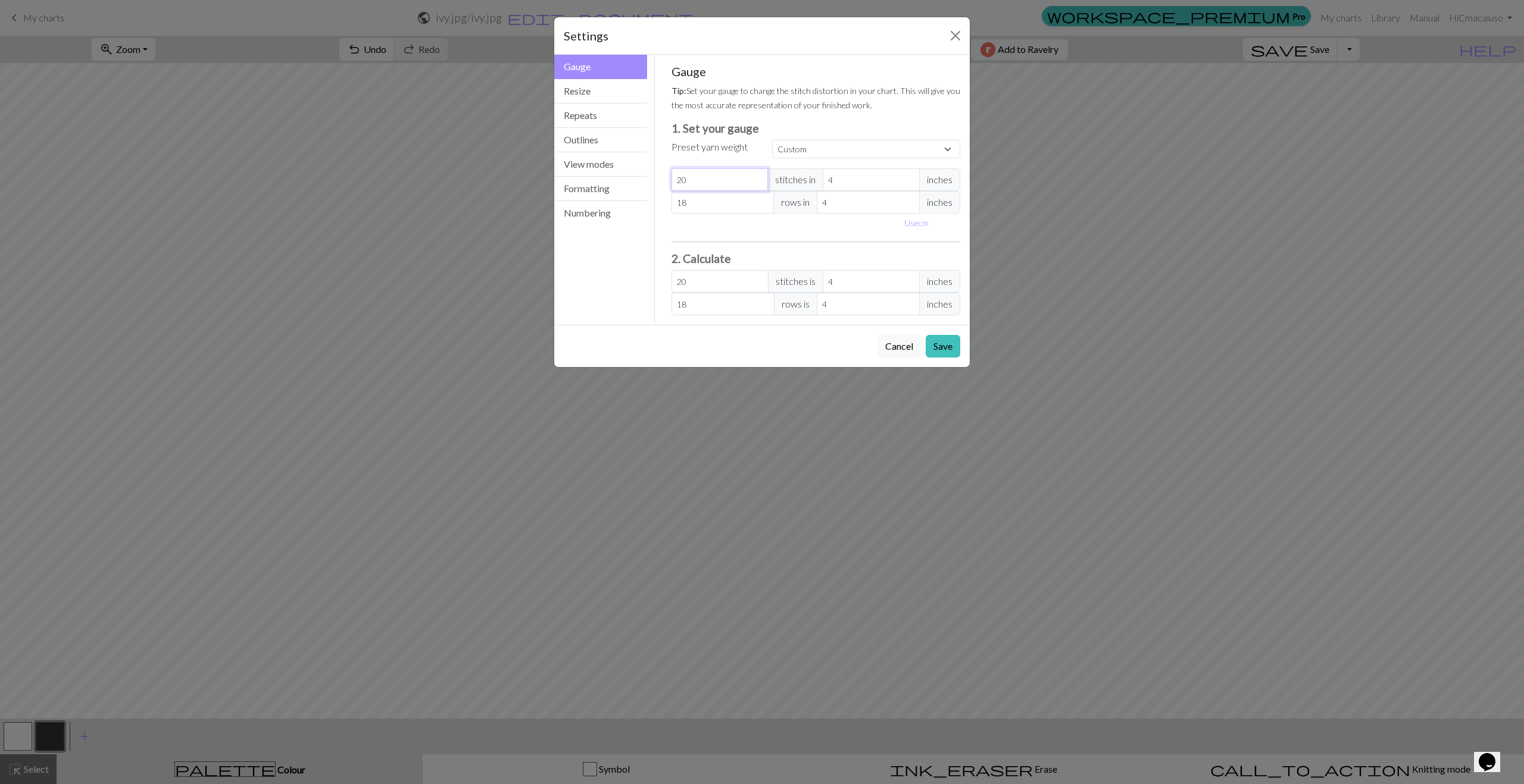
drag, startPoint x: 693, startPoint y: 180, endPoint x: 669, endPoint y: 181, distance: 24.0
click at [669, 181] on div "Gauge Tip: Set your gauge to change the stitch distortion in your chart. This w…" at bounding box center [816, 190] width 309 height 270
type input "1"
type input "14"
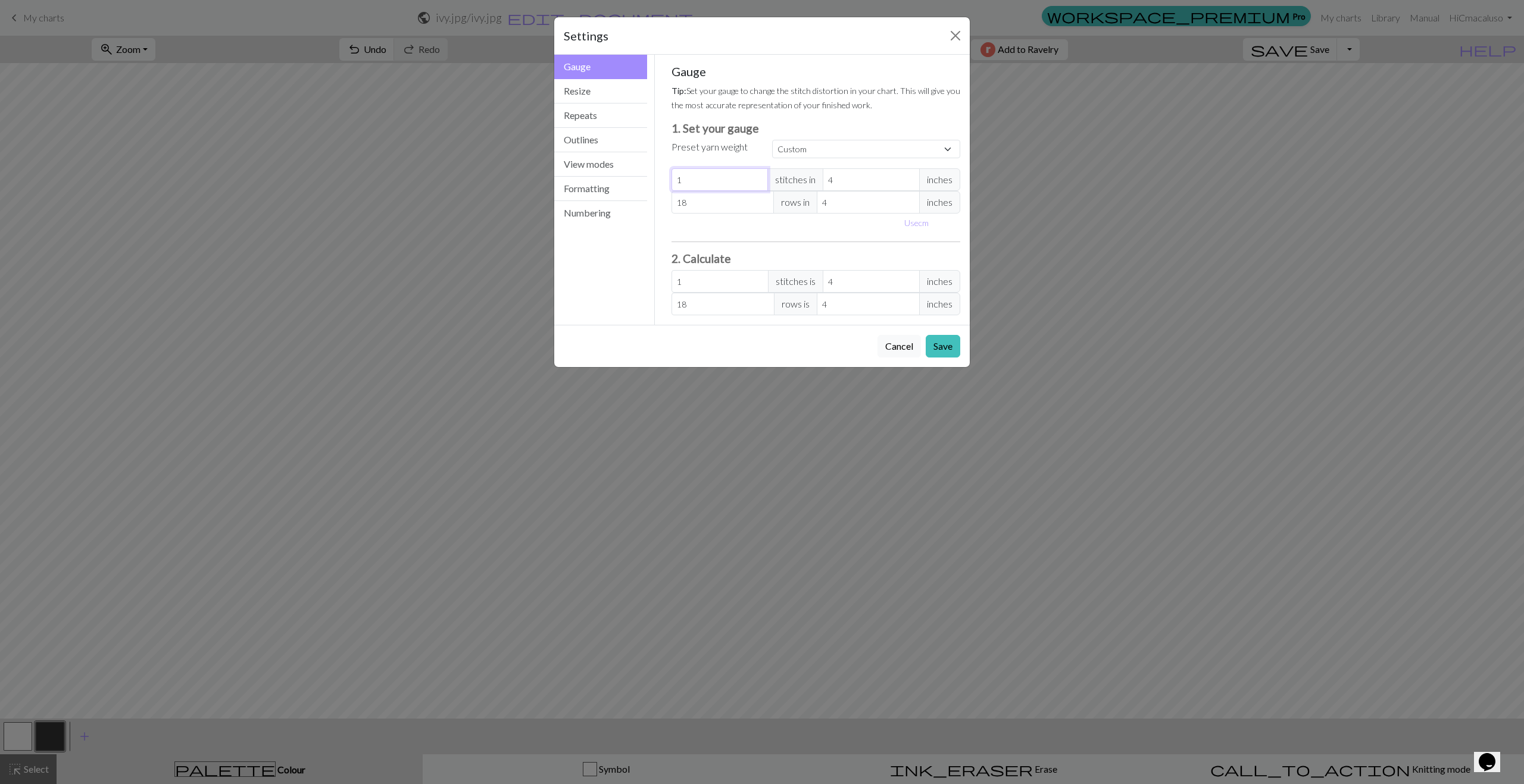
type input "14"
click at [709, 285] on input "14" at bounding box center [720, 281] width 97 height 23
drag, startPoint x: 880, startPoint y: 341, endPoint x: 888, endPoint y: 342, distance: 8.1
click at [881, 340] on button "Cancel" at bounding box center [899, 346] width 44 height 23
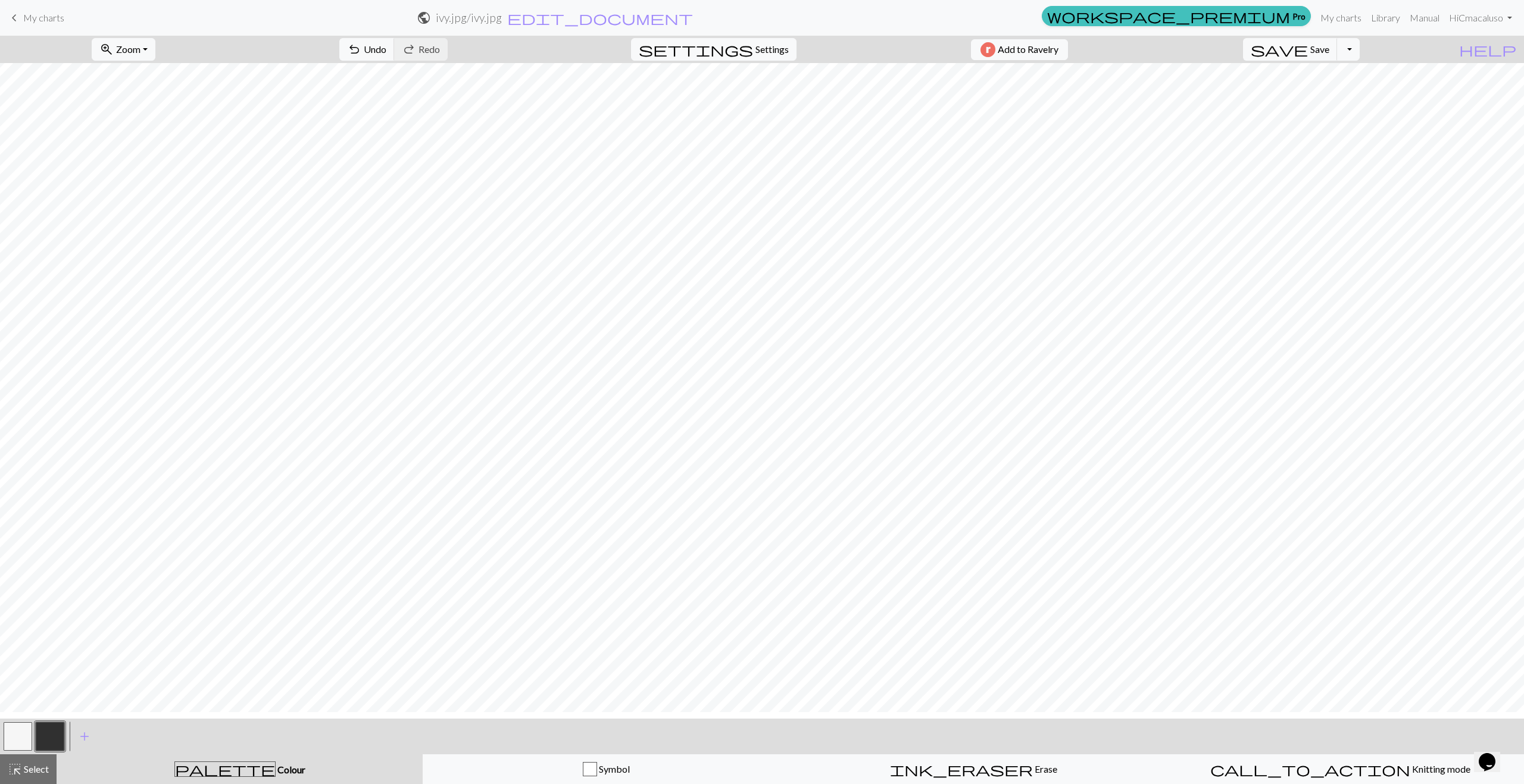
scroll to position [0, 0]
click at [767, 54] on span "Settings" at bounding box center [772, 49] width 34 height 15
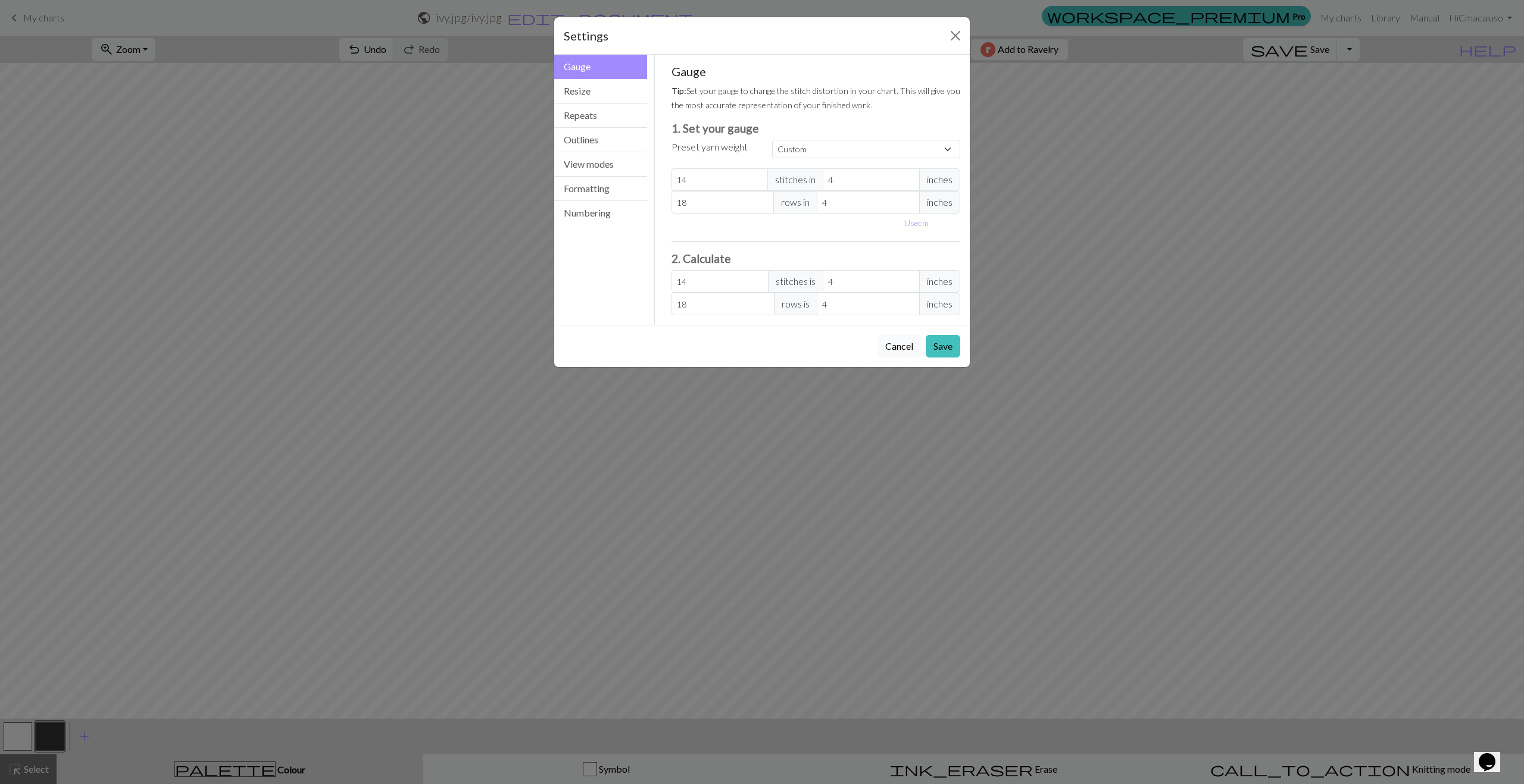
click at [895, 347] on button "Cancel" at bounding box center [899, 346] width 44 height 23
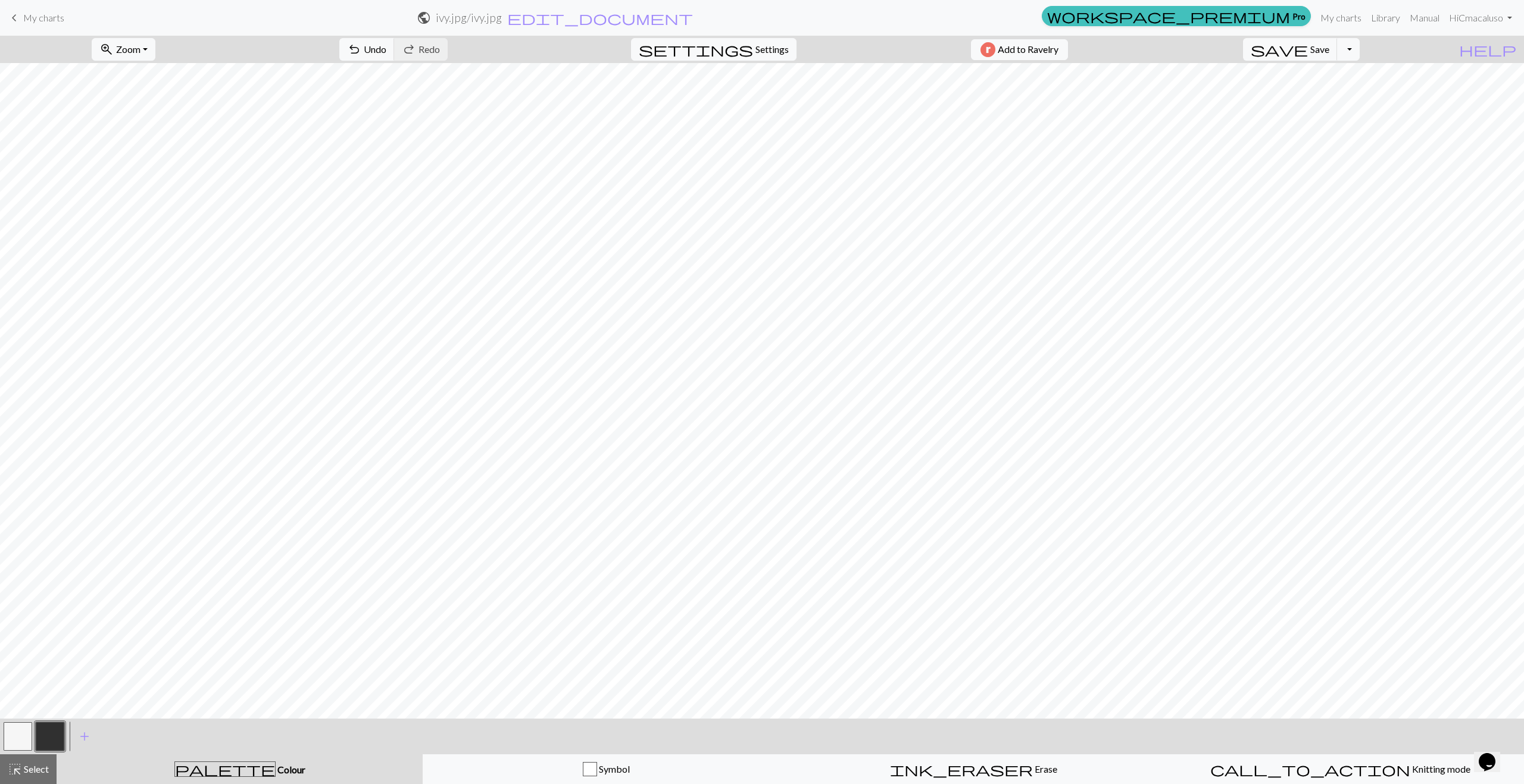
click at [23, 559] on button "button" at bounding box center [17, 736] width 28 height 28
drag, startPoint x: 56, startPoint y: 730, endPoint x: 76, endPoint y: 729, distance: 20.0
click at [56, 559] on button "button" at bounding box center [49, 736] width 28 height 28
click at [59, 559] on button "button" at bounding box center [49, 736] width 28 height 28
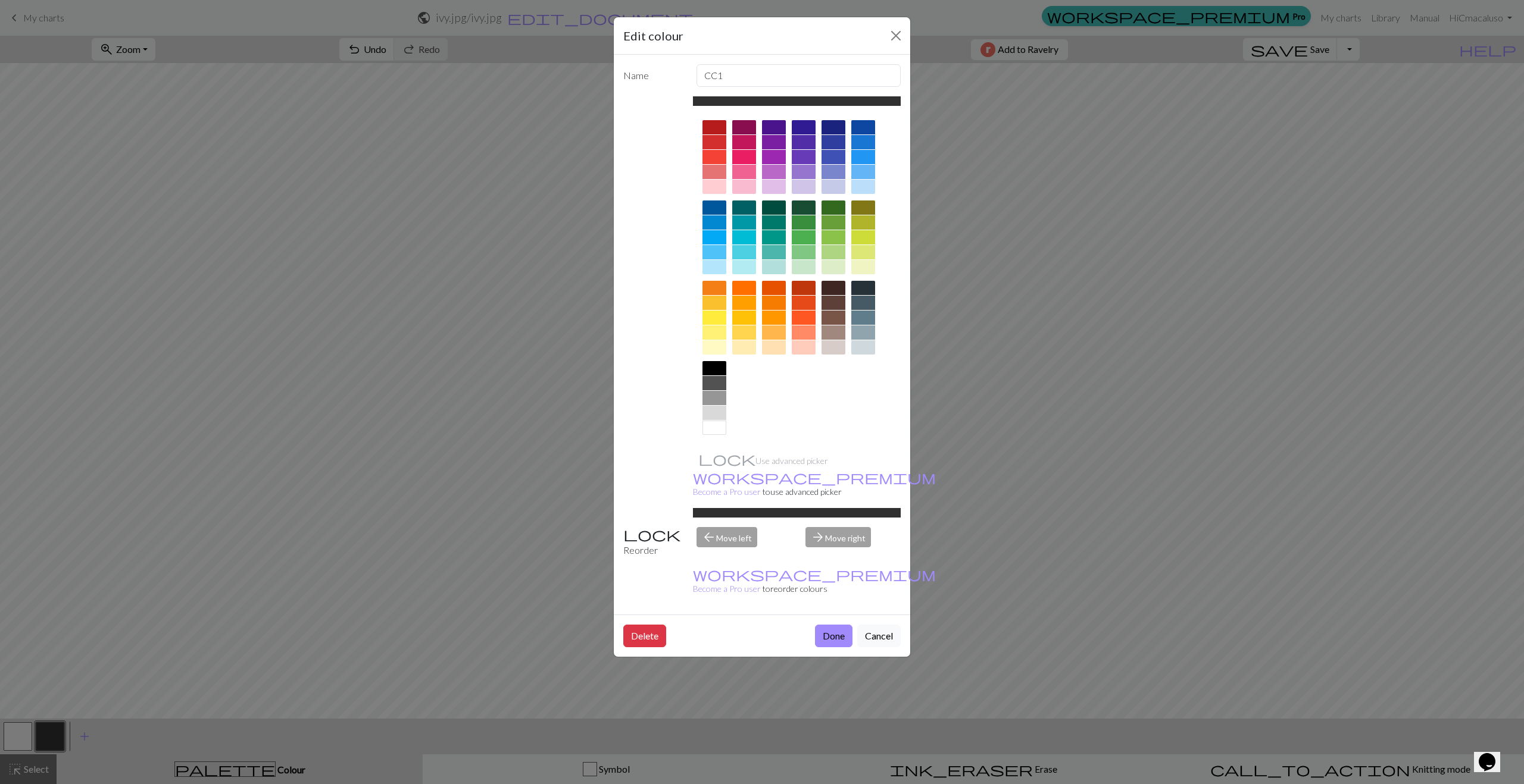
click at [867, 287] on div at bounding box center [863, 288] width 24 height 15
click at [710, 368] on div at bounding box center [714, 369] width 24 height 15
click at [831, 559] on button "Done" at bounding box center [833, 635] width 37 height 23
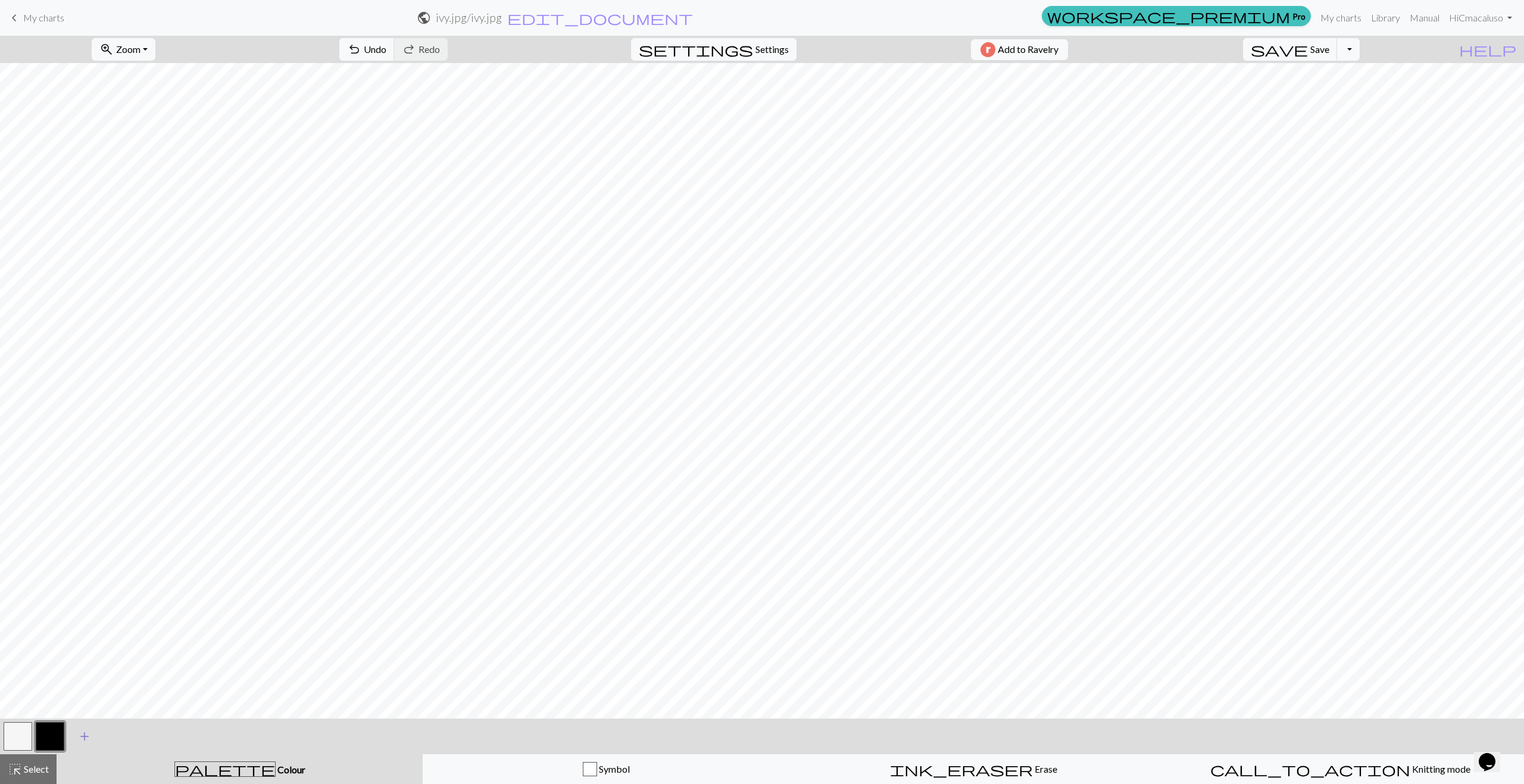
click at [84, 559] on span "add" at bounding box center [85, 737] width 15 height 16
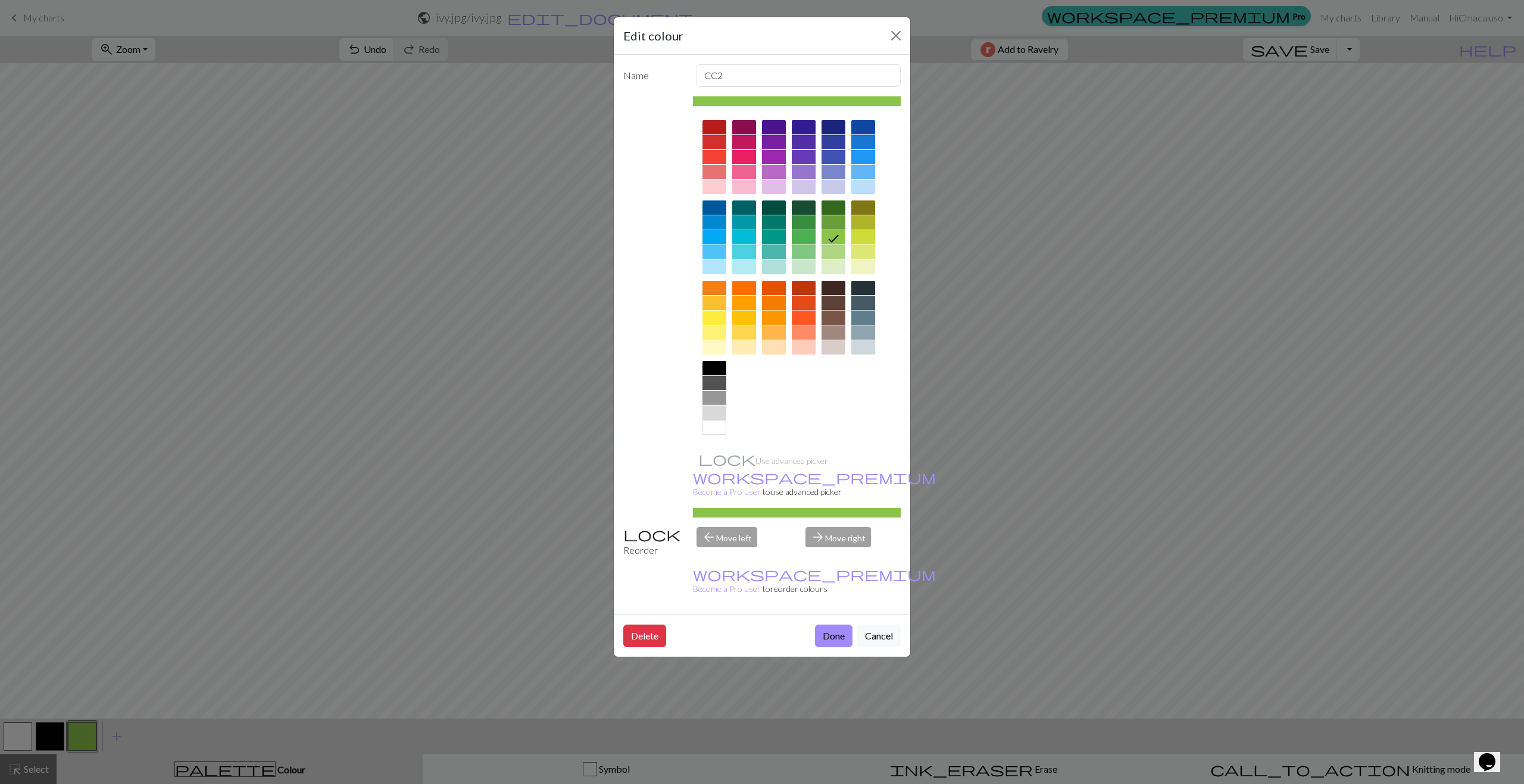
click at [712, 411] on div at bounding box center [714, 413] width 24 height 15
click at [826, 559] on button "Done" at bounding box center [833, 635] width 37 height 23
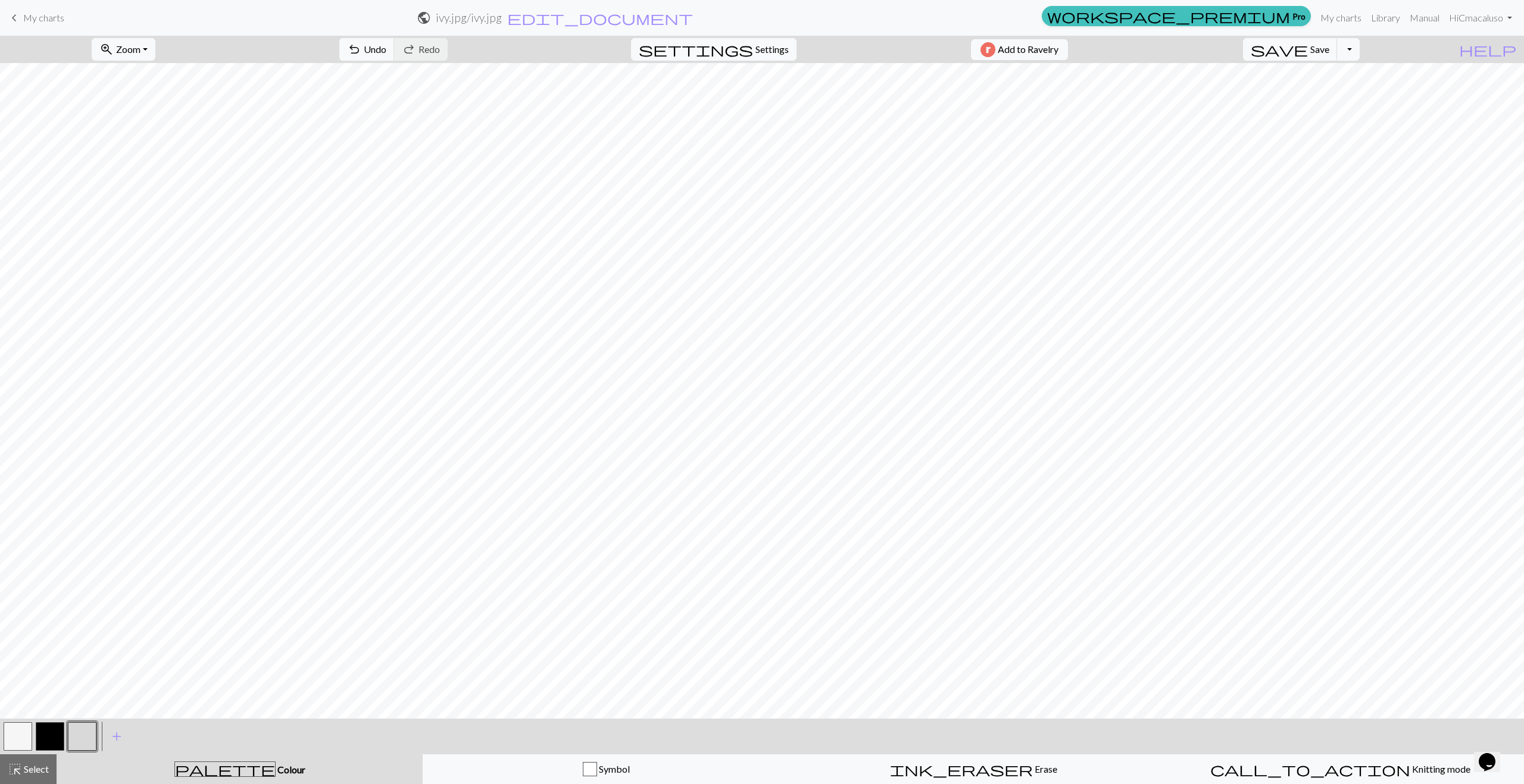
click at [51, 559] on button "button" at bounding box center [49, 736] width 28 height 28
click at [81, 559] on button "button" at bounding box center [81, 736] width 28 height 28
click at [85, 559] on button "button" at bounding box center [81, 736] width 28 height 28
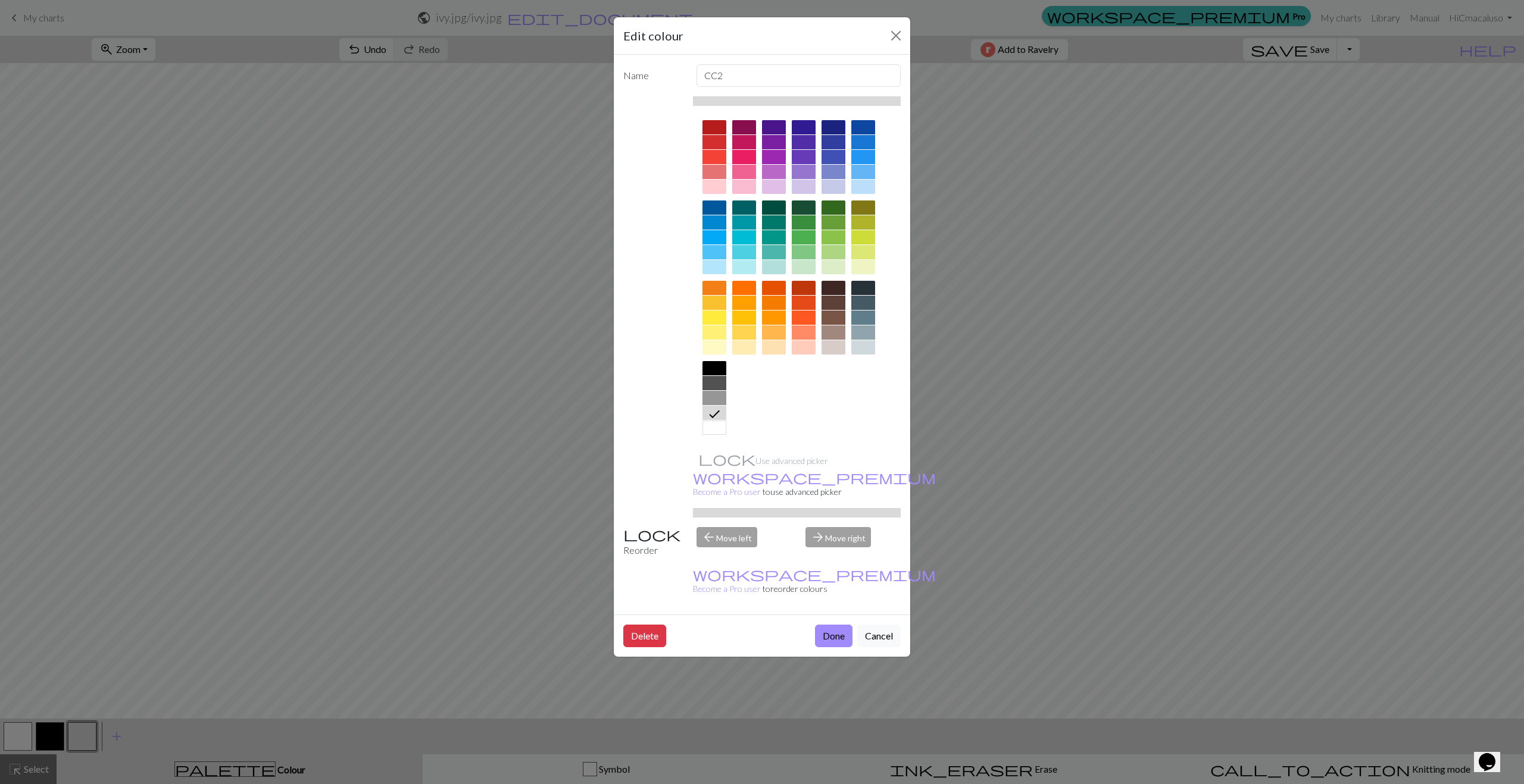
click at [709, 365] on div at bounding box center [714, 369] width 24 height 15
click at [830, 559] on button "Done" at bounding box center [833, 635] width 37 height 23
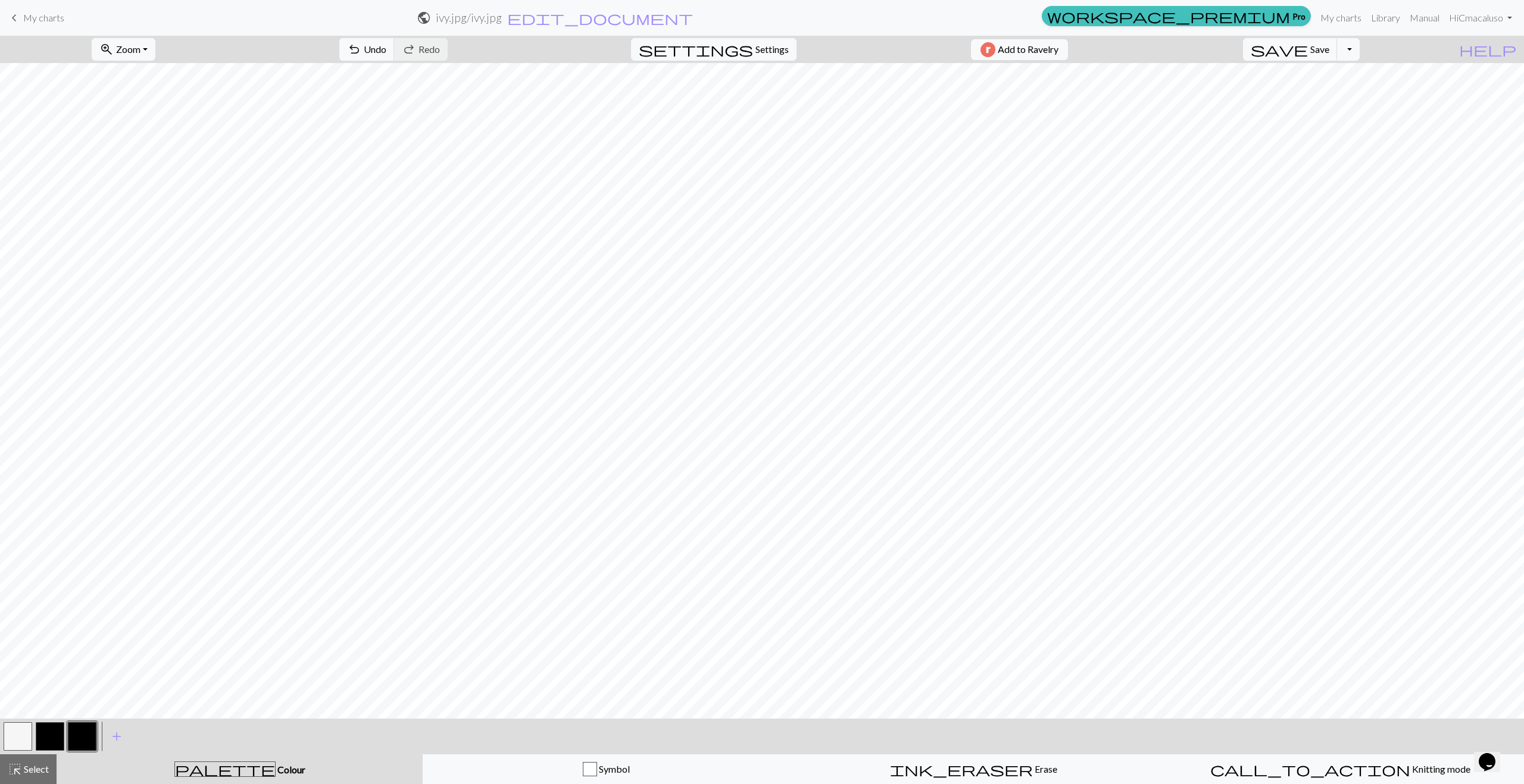
click at [78, 559] on button "button" at bounding box center [81, 736] width 28 height 28
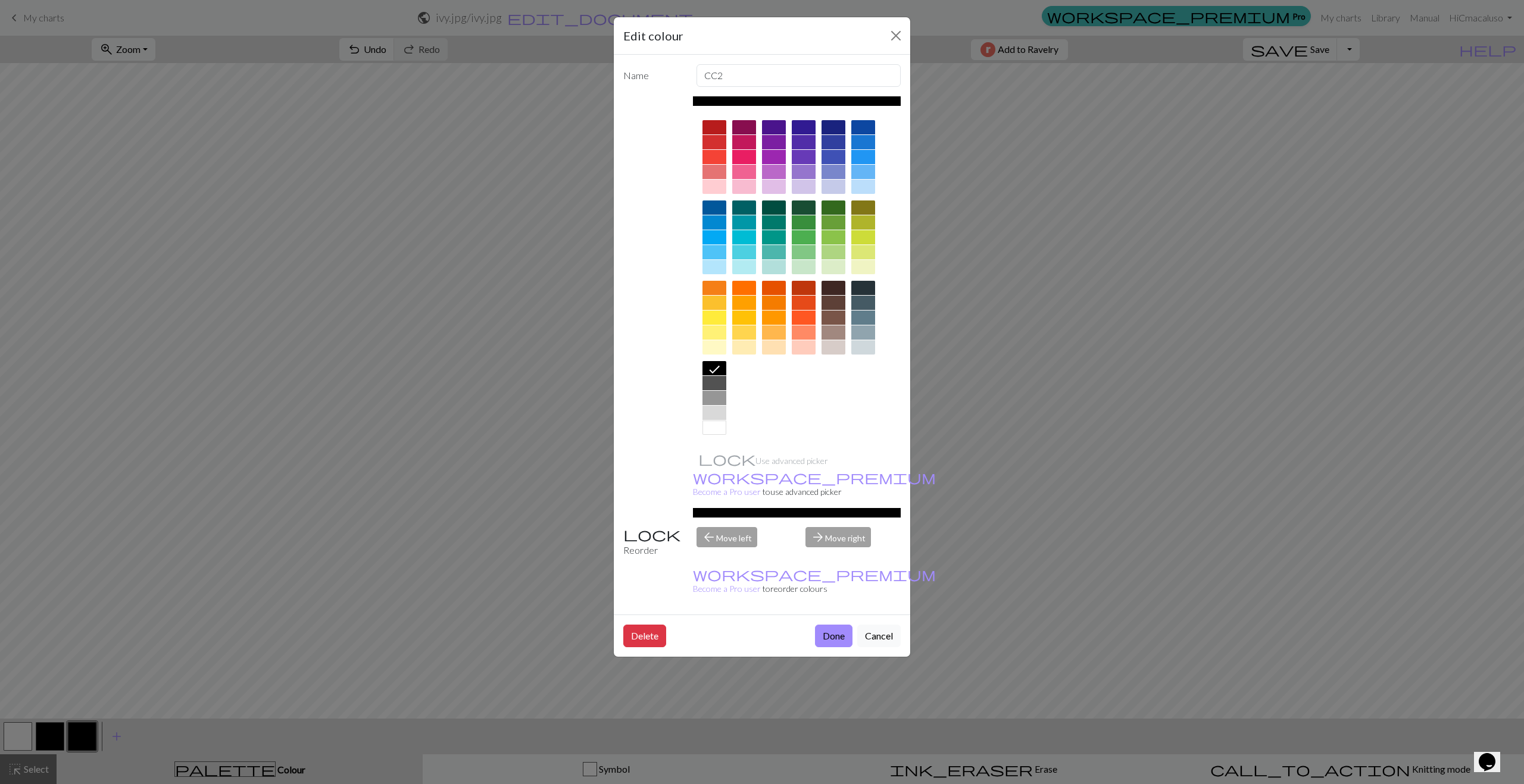
click at [715, 427] on div at bounding box center [714, 428] width 24 height 15
click at [645, 559] on button "Delete" at bounding box center [645, 635] width 43 height 23
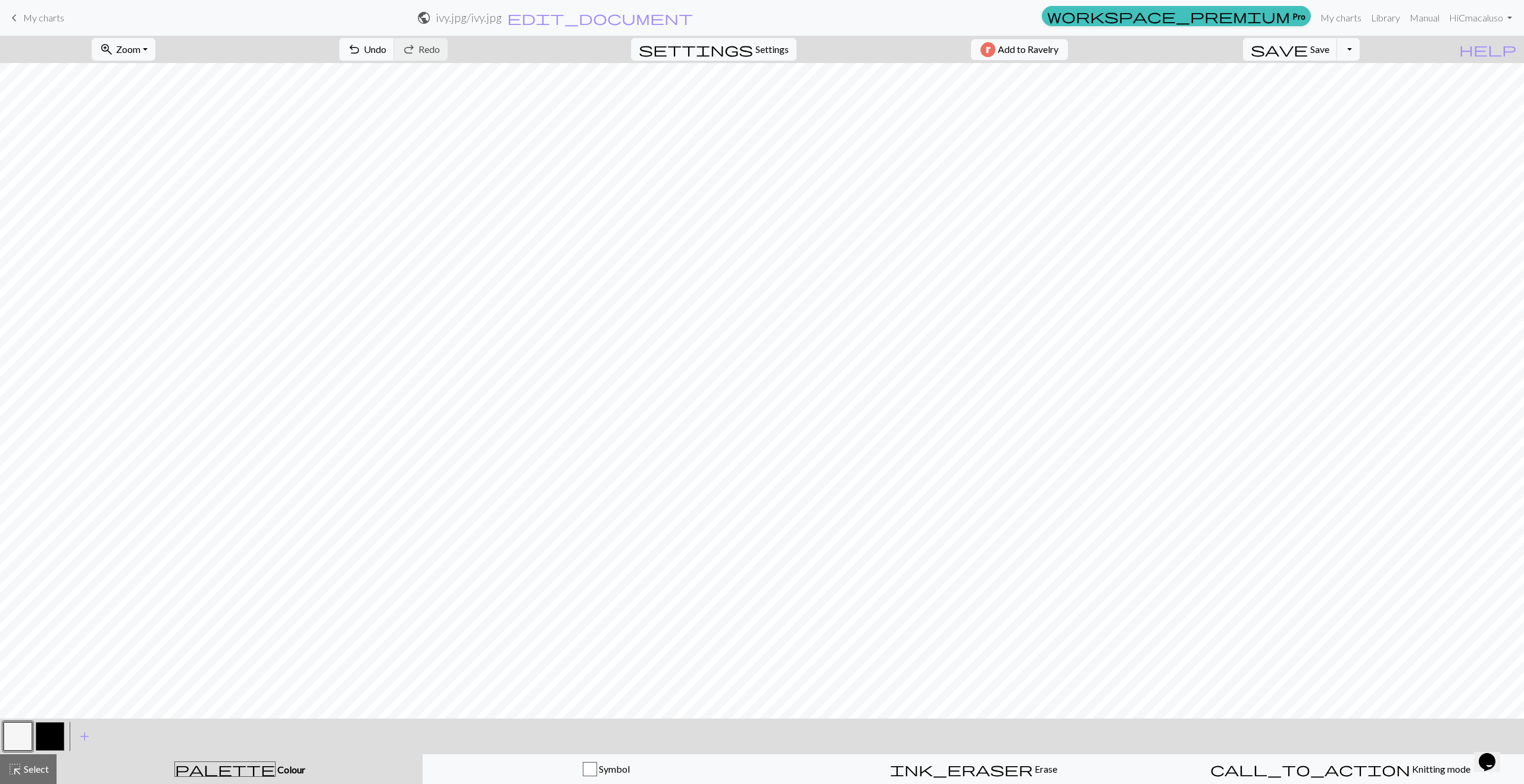
click at [58, 559] on button "button" at bounding box center [49, 736] width 28 height 28
click at [26, 559] on button "button" at bounding box center [17, 736] width 28 height 28
click at [47, 559] on button "button" at bounding box center [49, 736] width 28 height 28
click at [16, 559] on button "button" at bounding box center [17, 736] width 28 height 28
click at [46, 559] on button "button" at bounding box center [49, 736] width 28 height 28
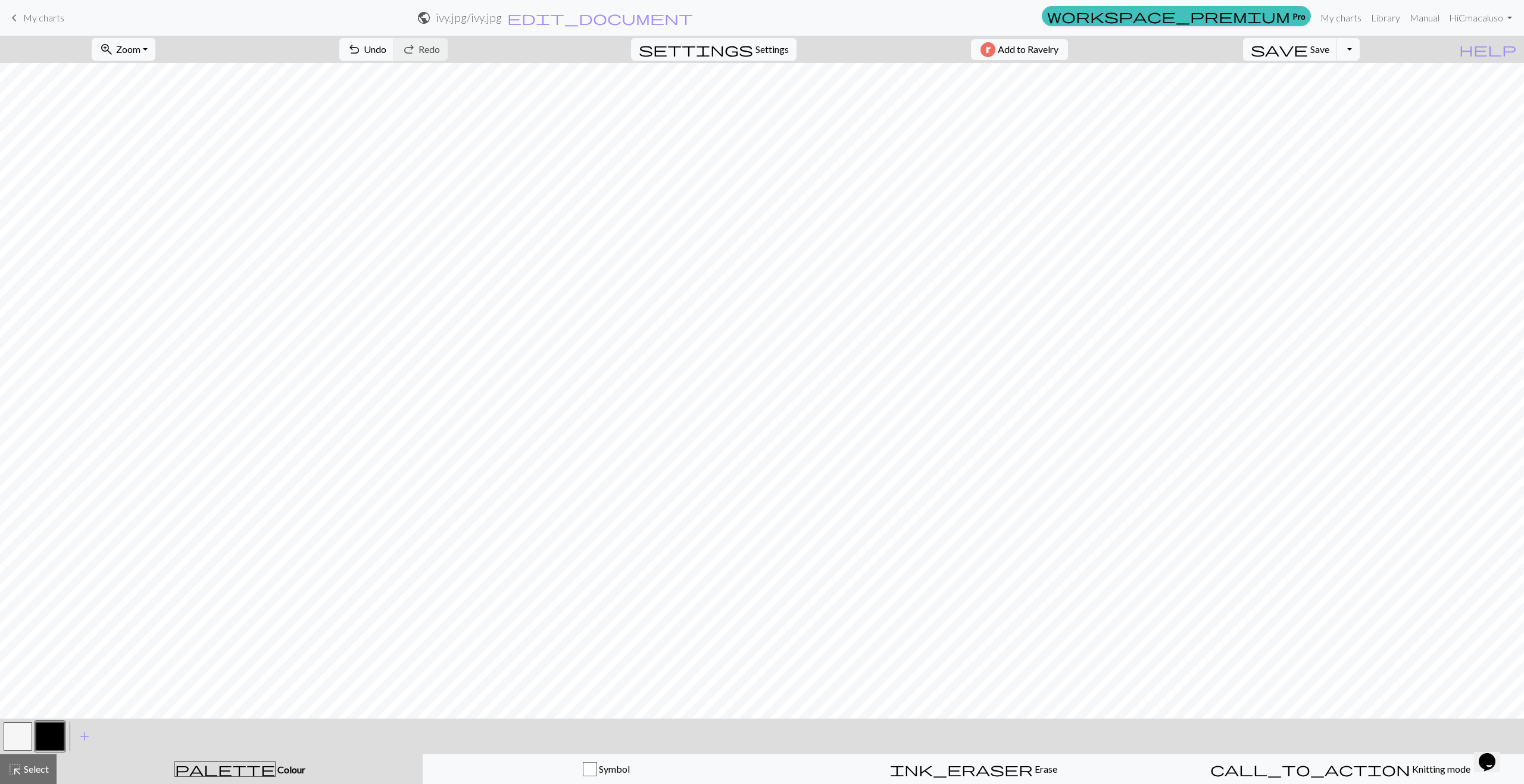
click at [21, 559] on button "button" at bounding box center [17, 736] width 28 height 28
click at [45, 559] on button "button" at bounding box center [49, 736] width 28 height 28
drag, startPoint x: 19, startPoint y: 734, endPoint x: 64, endPoint y: 721, distance: 46.8
click at [19, 559] on button "button" at bounding box center [17, 736] width 28 height 28
click at [44, 559] on button "button" at bounding box center [49, 736] width 28 height 28
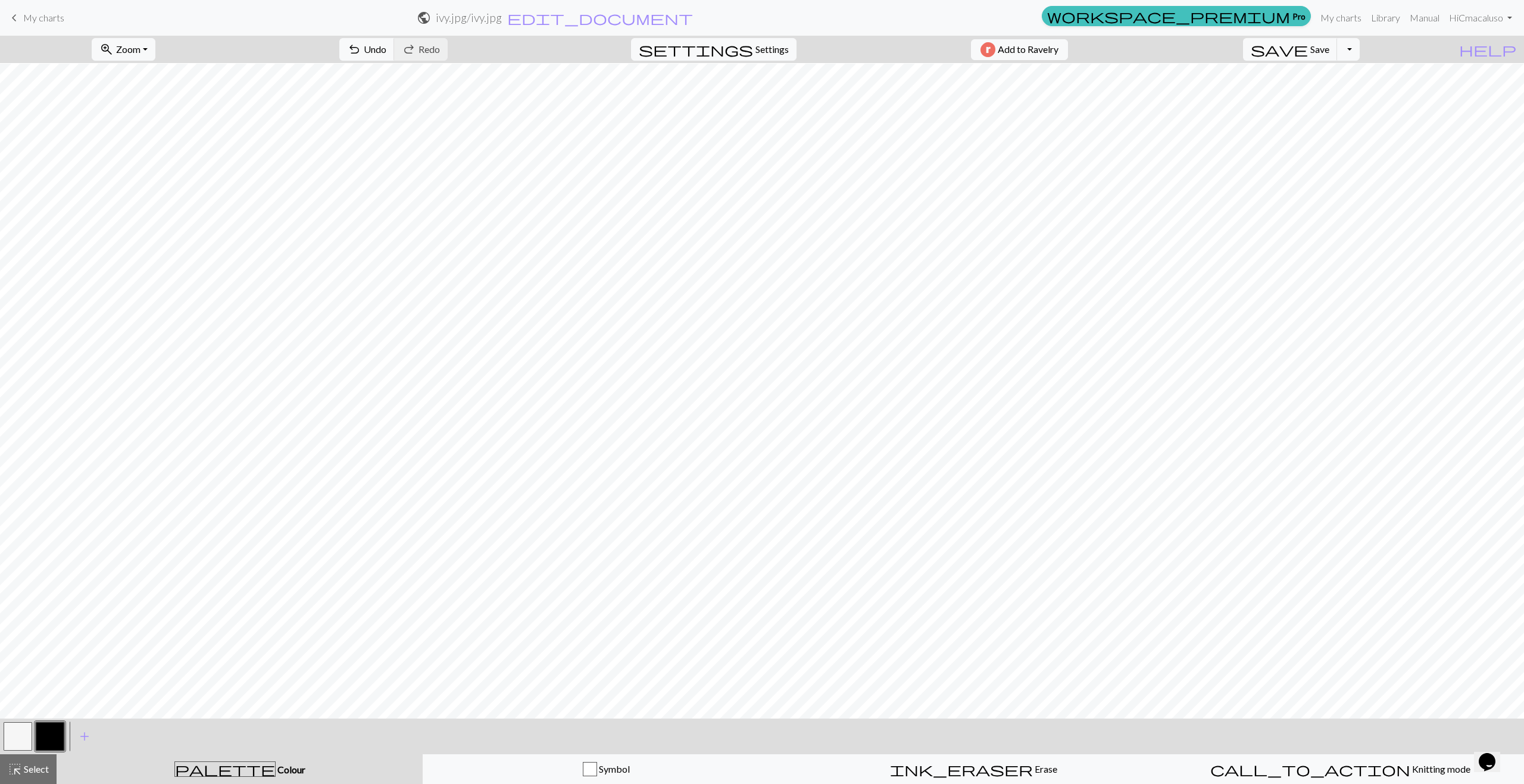
scroll to position [1, 0]
click at [12, 559] on button "button" at bounding box center [17, 736] width 28 height 28
click at [767, 50] on span "Settings" at bounding box center [772, 49] width 34 height 15
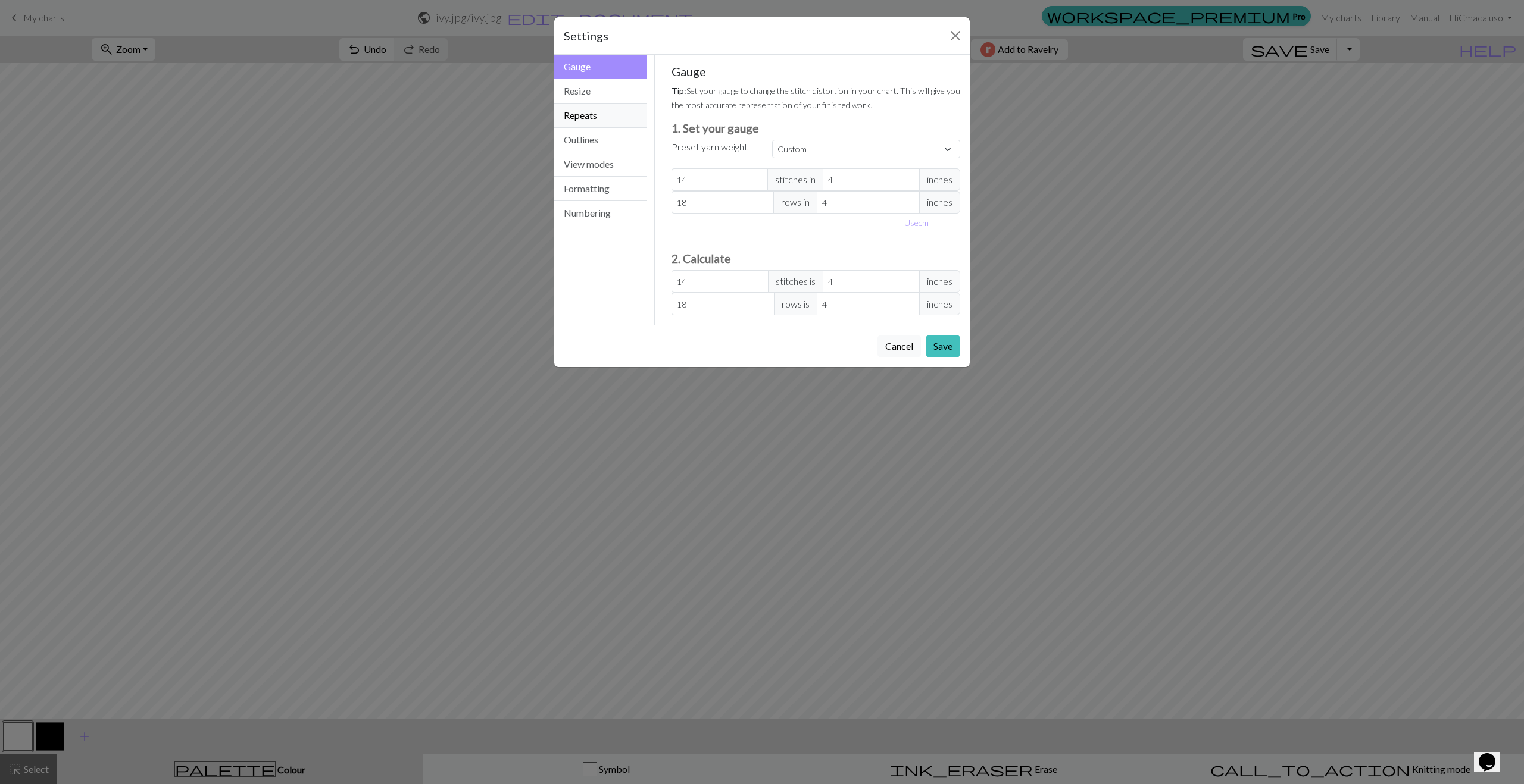
click at [599, 114] on button "Repeats" at bounding box center [601, 115] width 93 height 25
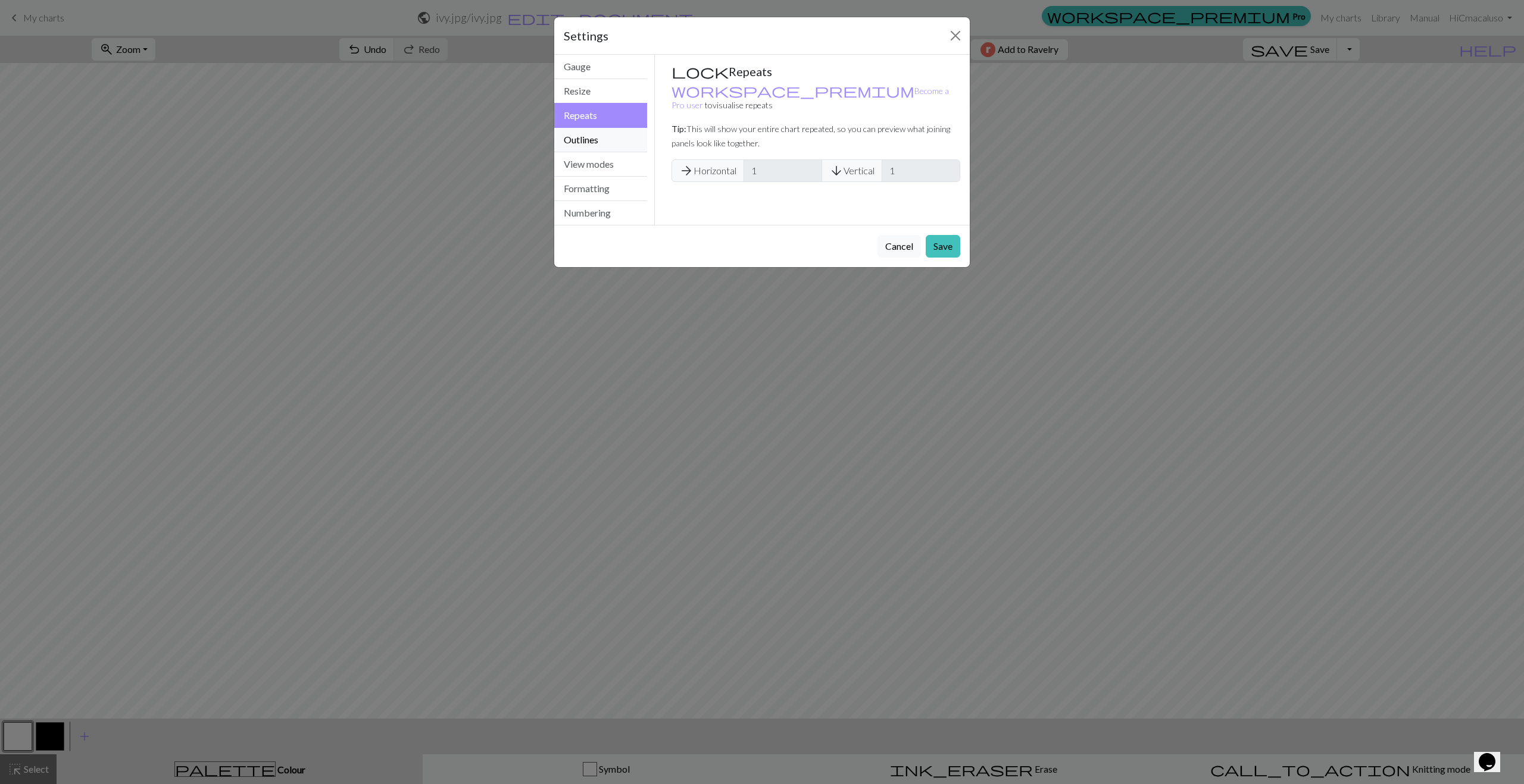
click at [595, 142] on button "Outlines" at bounding box center [601, 140] width 93 height 25
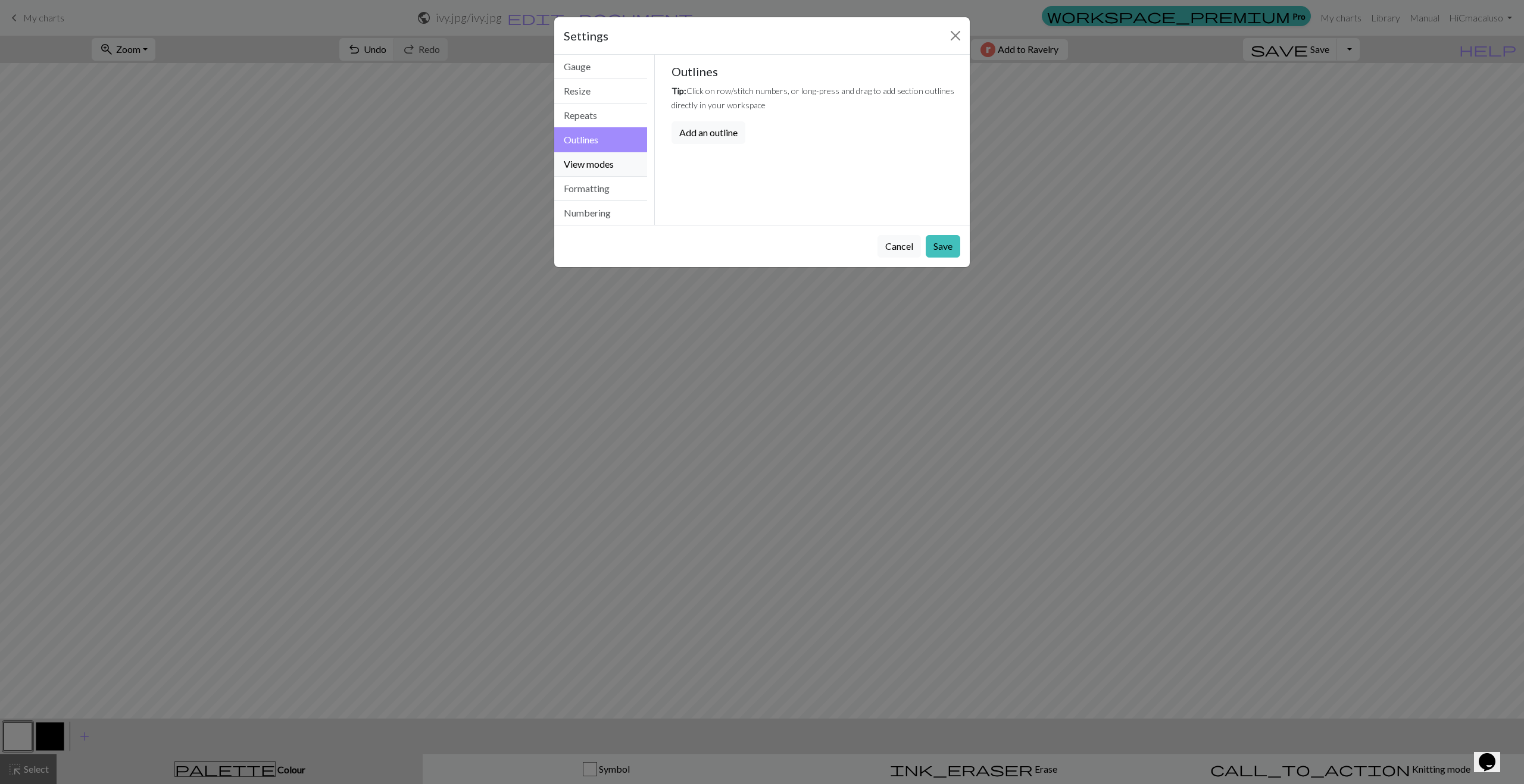
click at [589, 165] on button "View modes" at bounding box center [601, 164] width 93 height 25
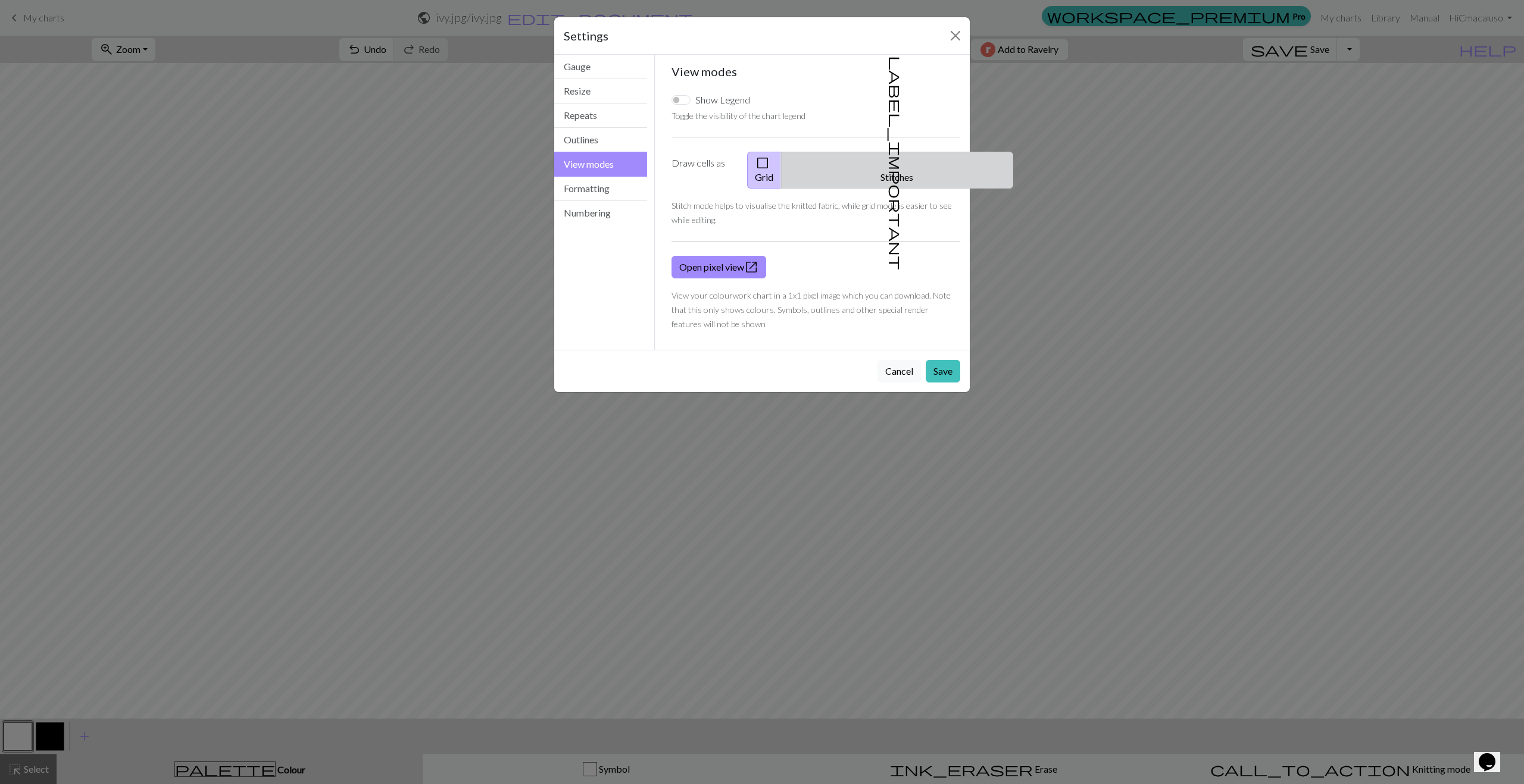
click at [888, 164] on span "label_important" at bounding box center [896, 162] width 16 height 214
click at [782, 164] on button "check_box_outline_blank Grid" at bounding box center [764, 170] width 35 height 37
click at [918, 162] on button "label_important Stitches" at bounding box center [897, 170] width 232 height 37
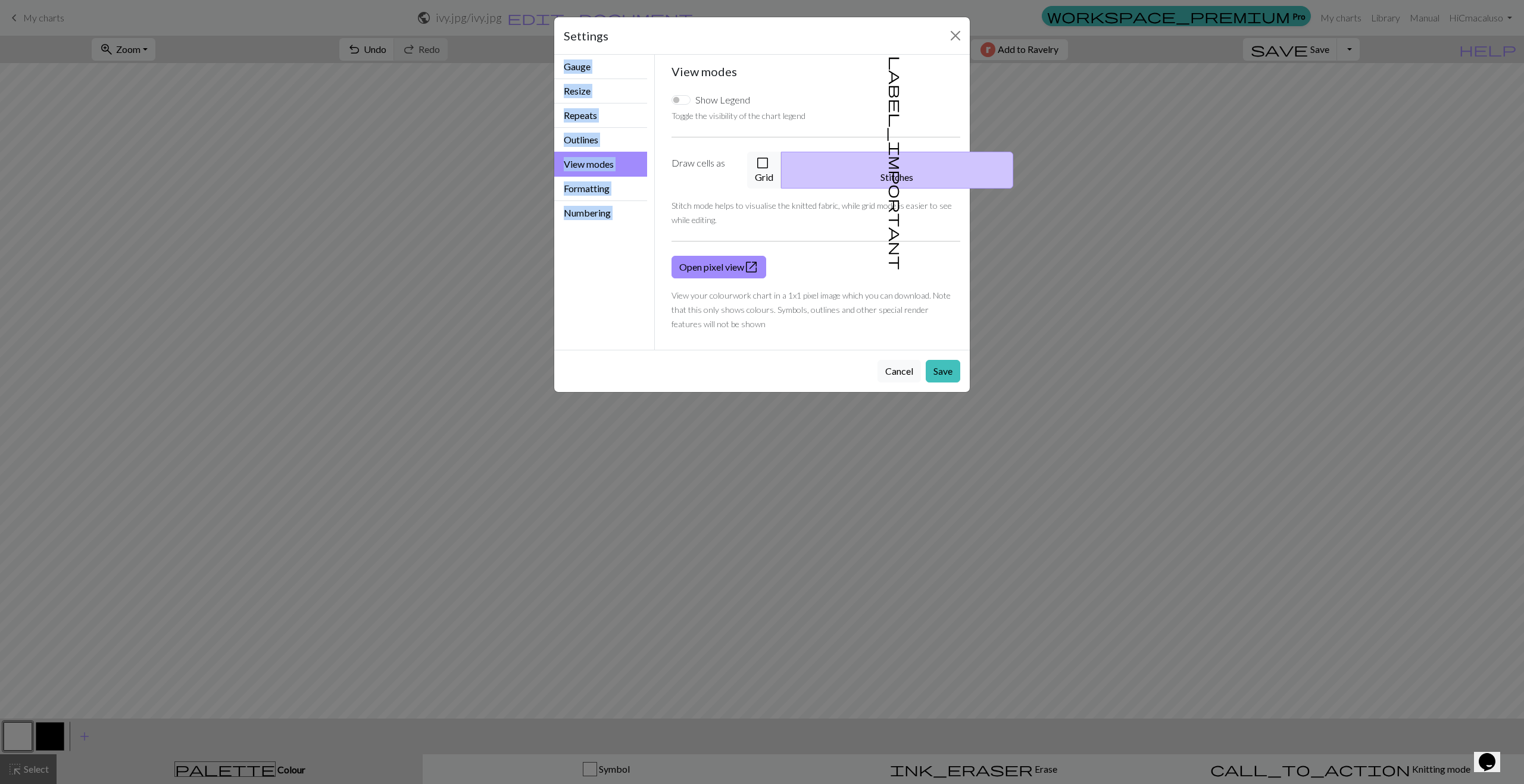
drag, startPoint x: 748, startPoint y: 39, endPoint x: 1194, endPoint y: 64, distance: 446.7
click at [967, 62] on div "Settings View modes Gauge Resize Repeats Outlines View modes Formatting Numberi…" at bounding box center [762, 392] width 1524 height 784
click at [871, 114] on div "Show Legend Toggle the visibility of the chart legend" at bounding box center [815, 108] width 289 height 30
drag, startPoint x: 788, startPoint y: 163, endPoint x: 749, endPoint y: 141, distance: 44.8
click at [770, 163] on span "check_box_outline_blank" at bounding box center [762, 162] width 15 height 16
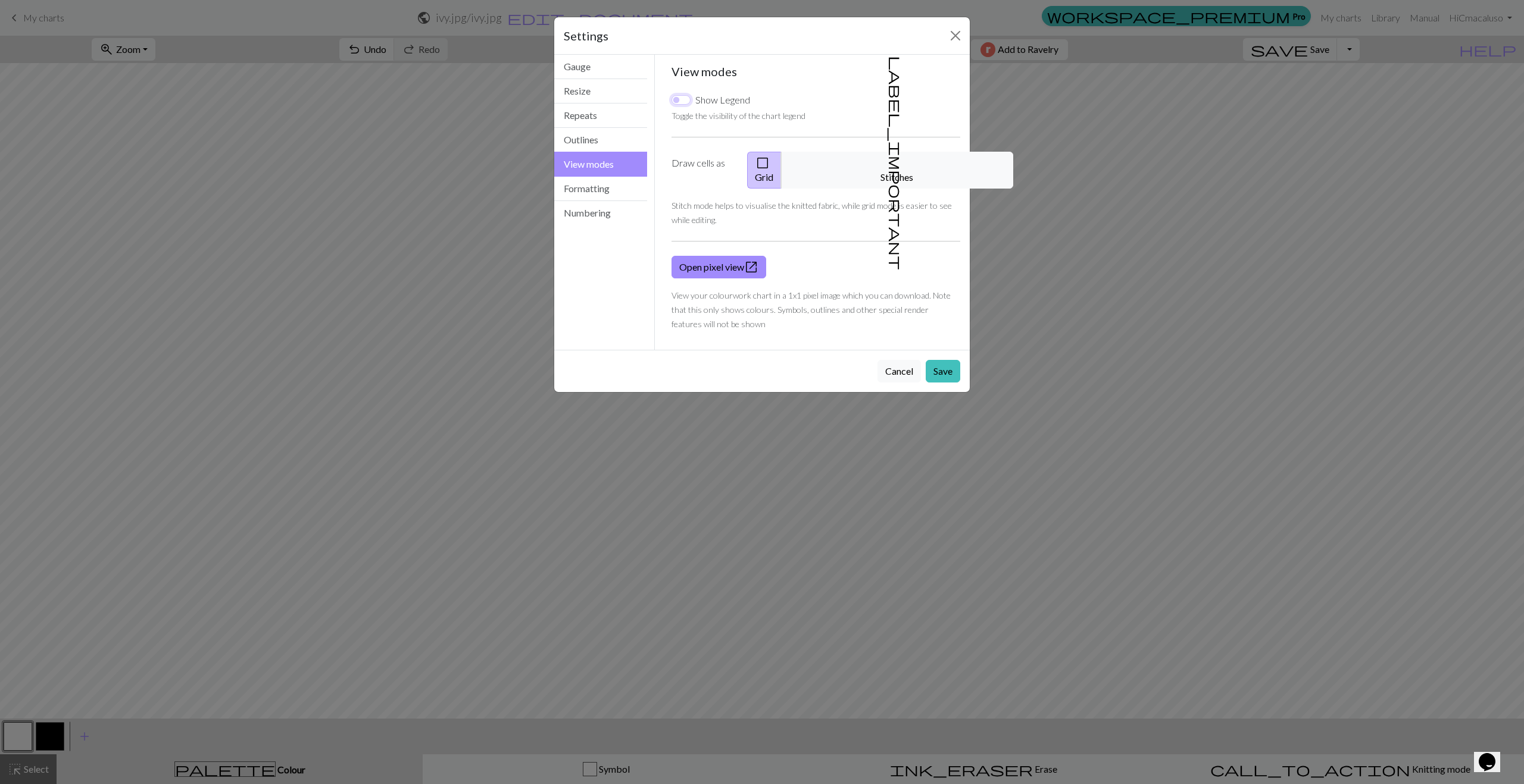
click at [685, 100] on input "Show Legend" at bounding box center [680, 99] width 19 height 9
checkbox input "true"
click at [914, 163] on button "label_important Stitches" at bounding box center [897, 170] width 232 height 37
click at [945, 360] on button "Save" at bounding box center [943, 371] width 35 height 23
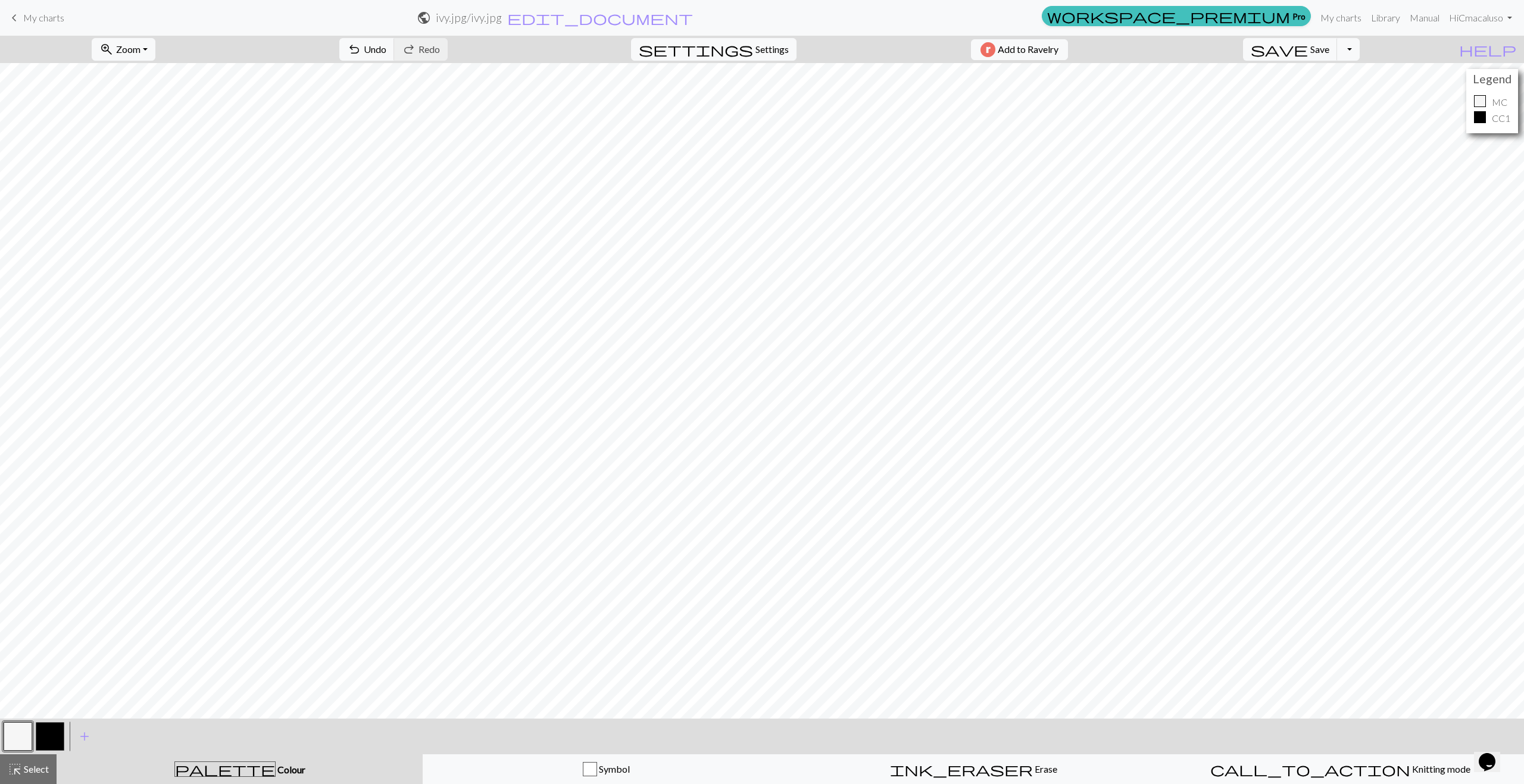
click at [11, 559] on button "button" at bounding box center [17, 736] width 28 height 28
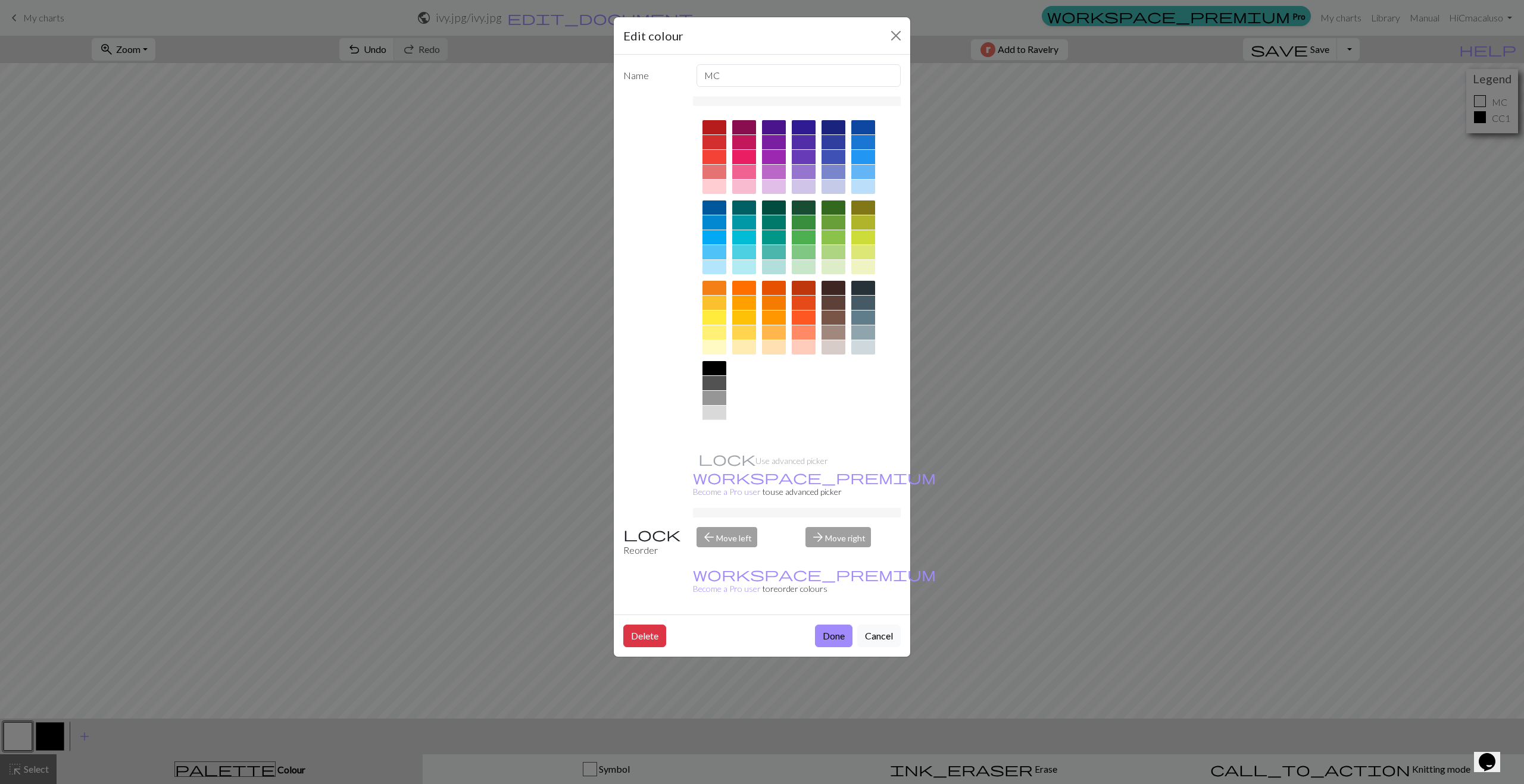
click at [711, 430] on div at bounding box center [714, 428] width 24 height 15
click at [830, 559] on button "Done" at bounding box center [833, 635] width 37 height 23
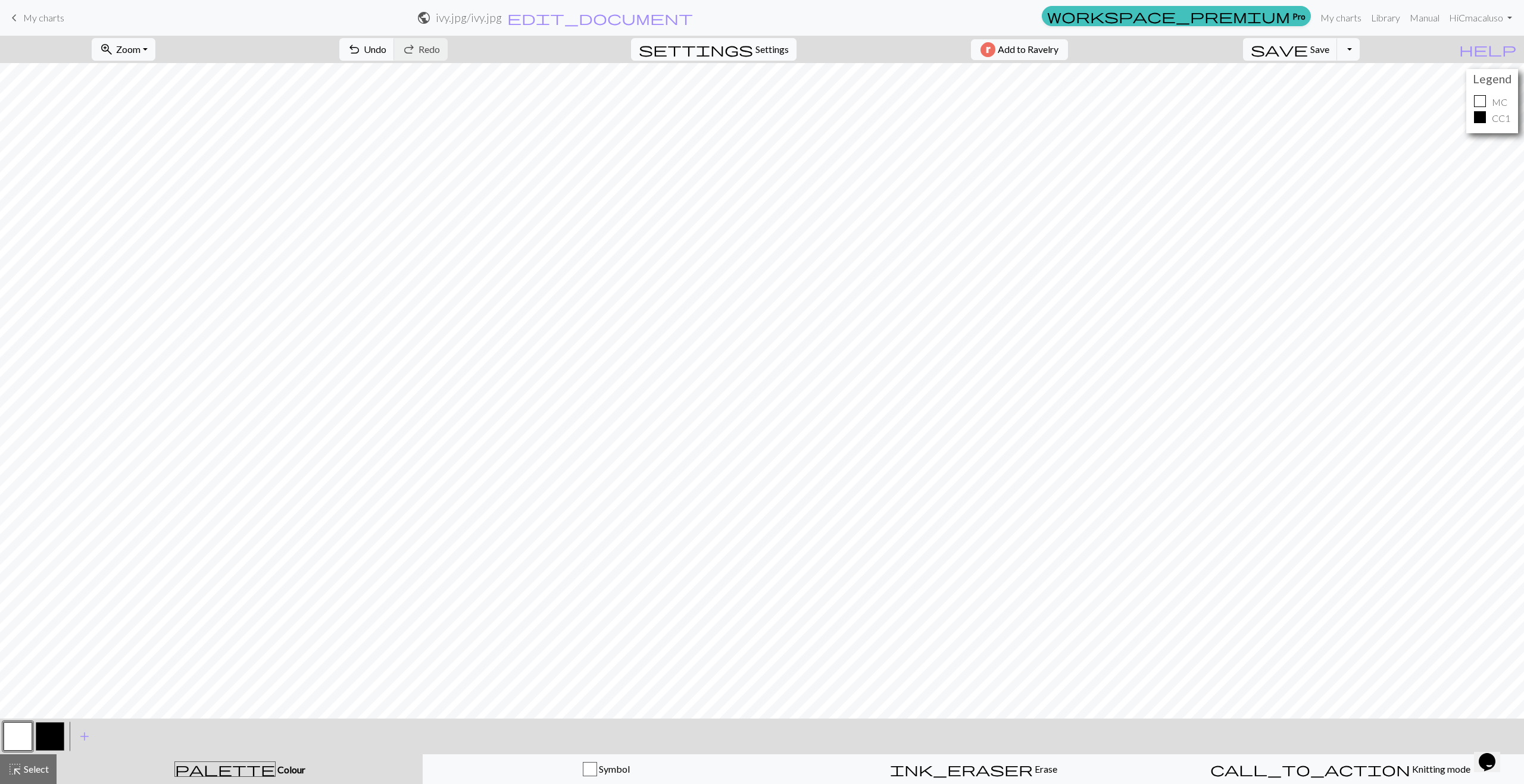
click at [769, 52] on span "Settings" at bounding box center [772, 49] width 34 height 15
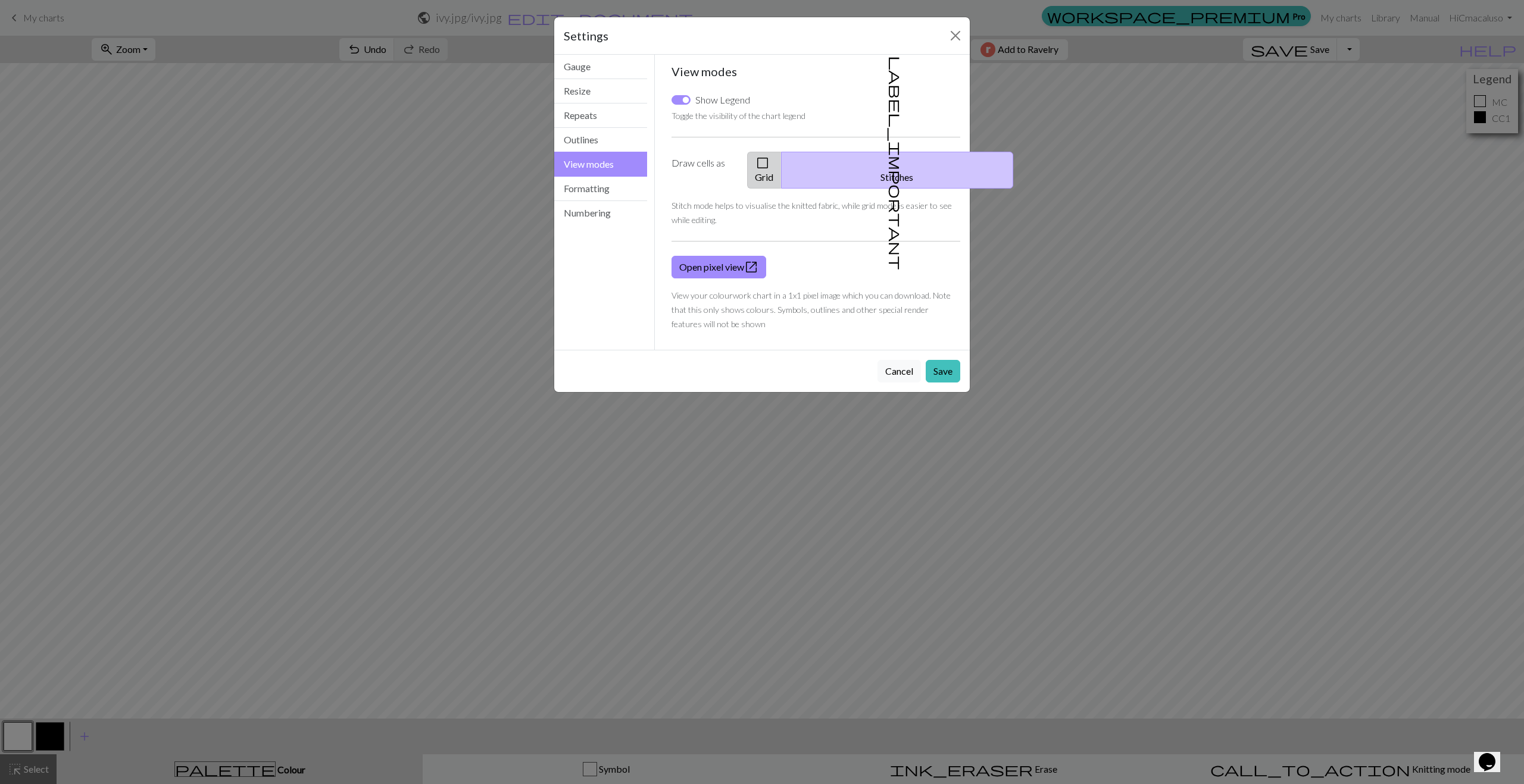
click at [782, 168] on button "check_box_outline_blank Grid" at bounding box center [764, 170] width 35 height 37
click at [601, 191] on button "Formatting" at bounding box center [601, 189] width 93 height 25
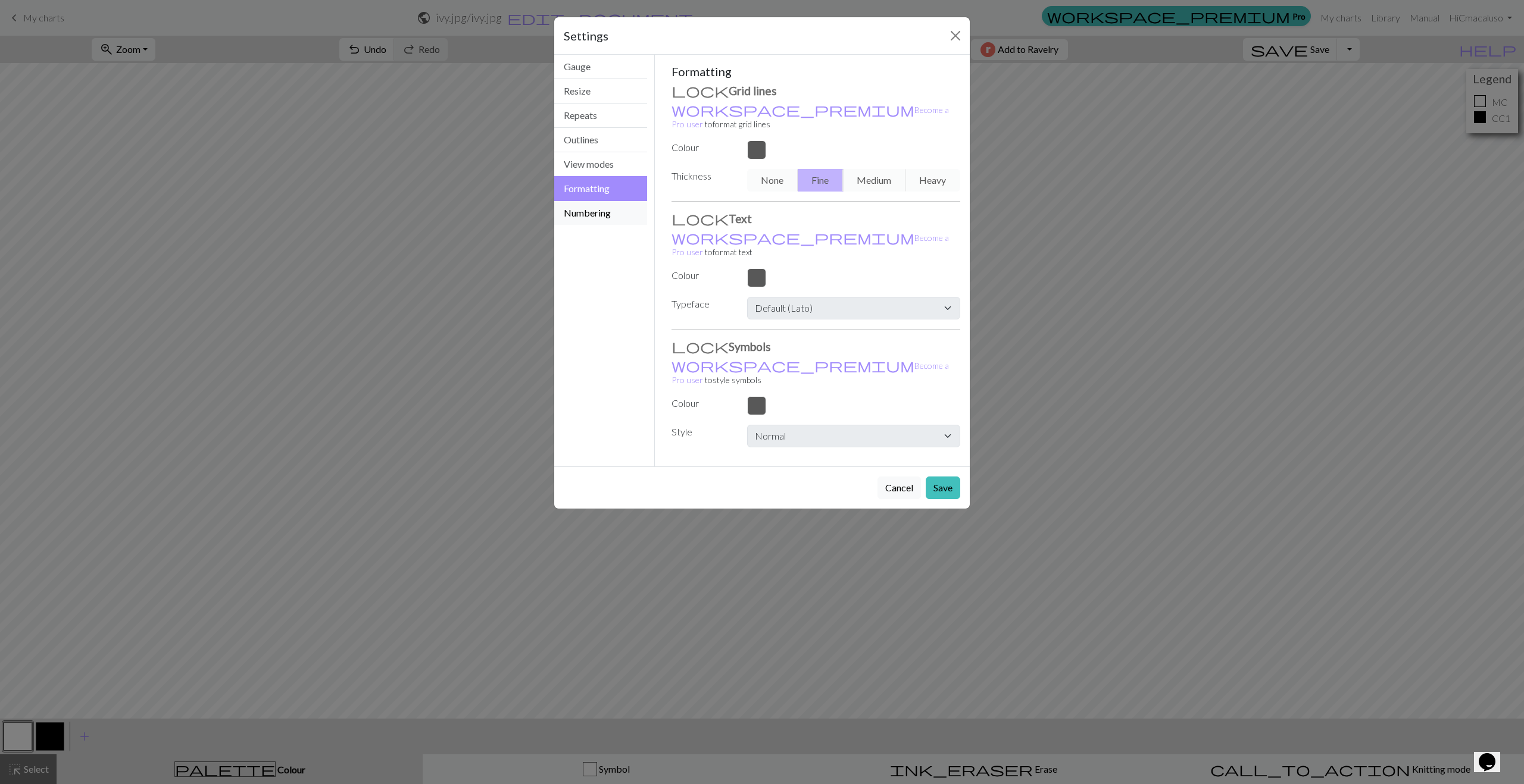
click at [597, 214] on button "Numbering" at bounding box center [601, 213] width 93 height 24
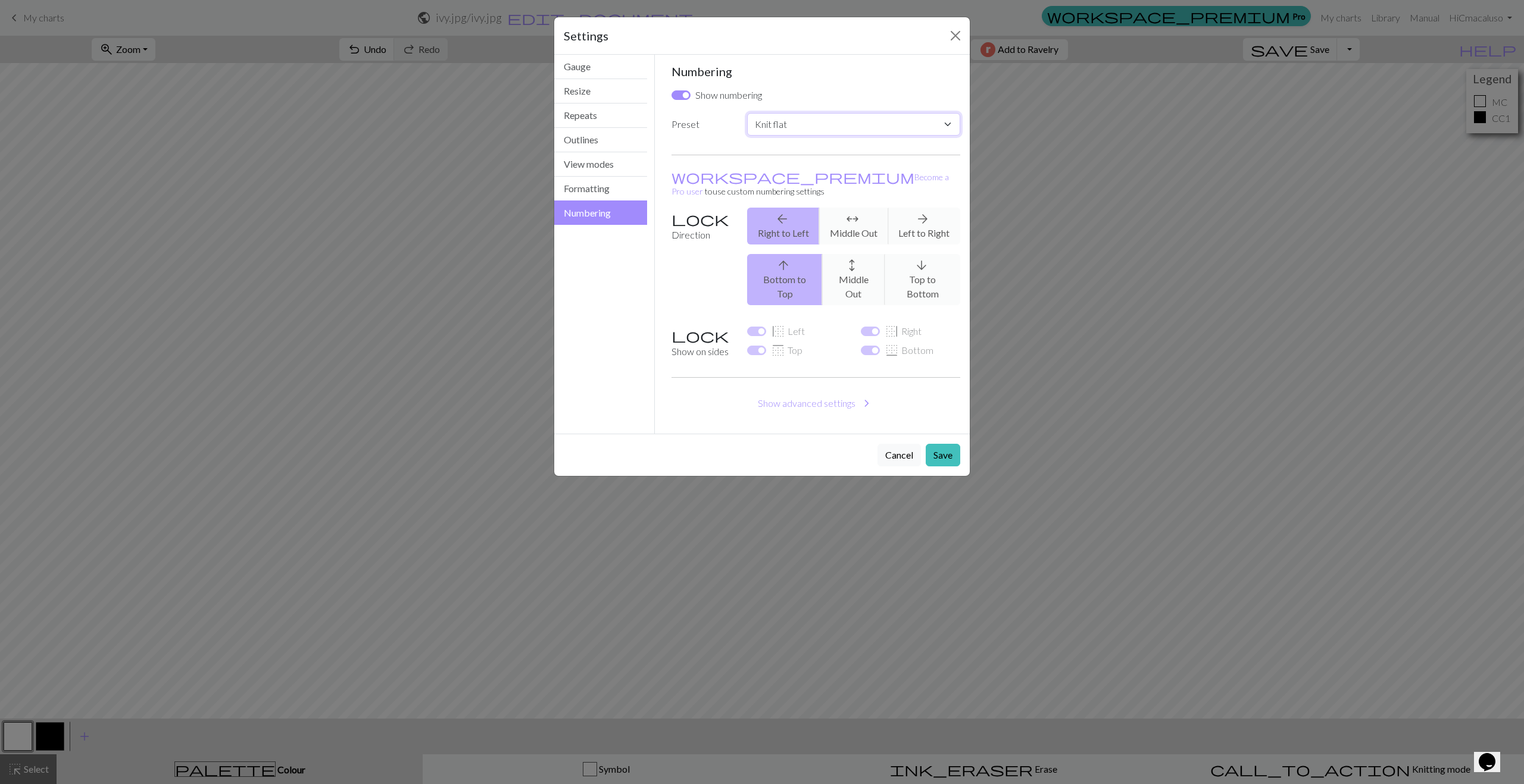
click at [797, 129] on select "Custom Knit flat Knit in the round Lace knitting Cross stitch" at bounding box center [853, 124] width 213 height 23
select select "round"
click at [747, 113] on select "Custom Knit flat Knit in the round Lace knitting Cross stitch" at bounding box center [853, 124] width 213 height 23
checkbox input "false"
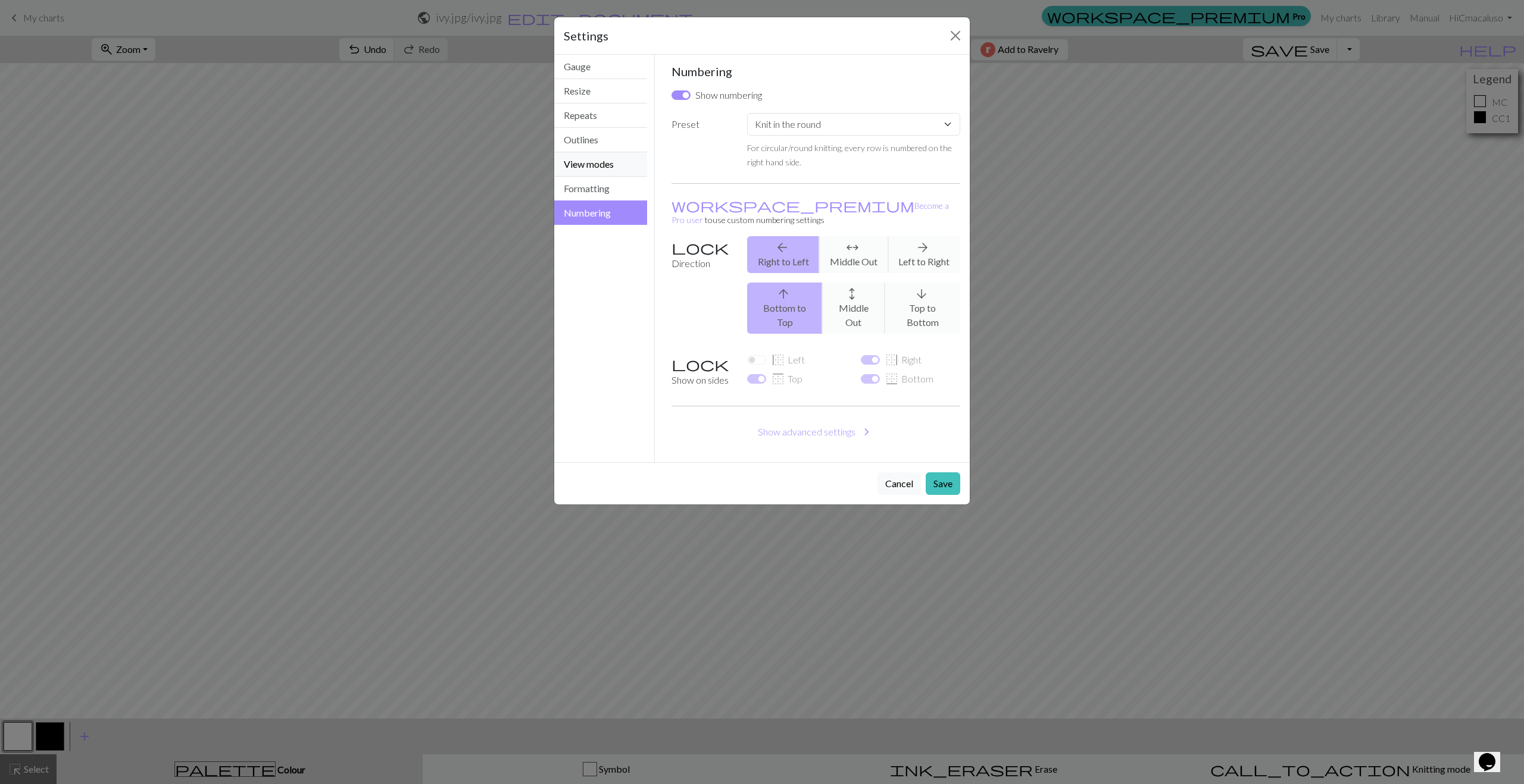
click at [599, 163] on button "View modes" at bounding box center [601, 164] width 93 height 25
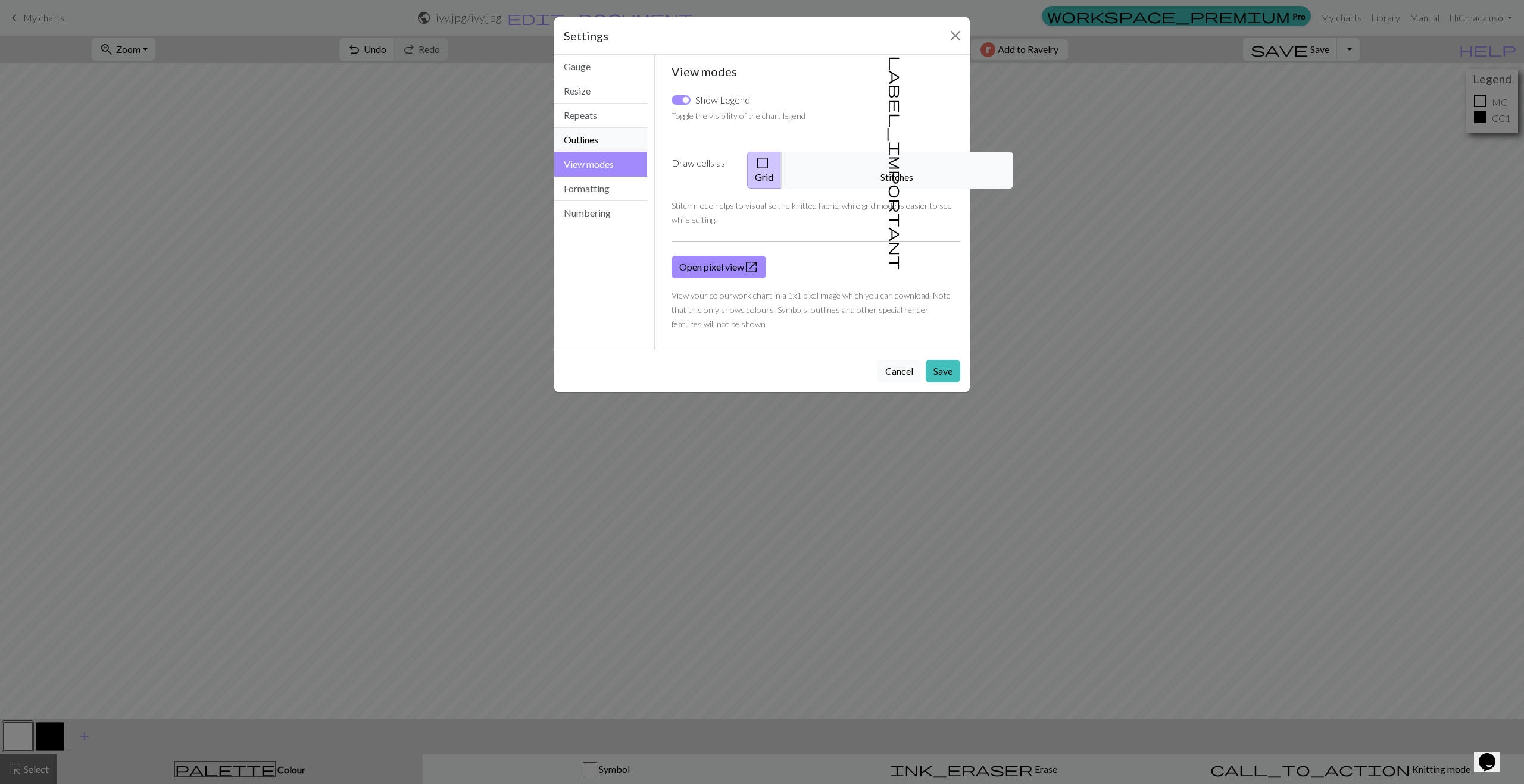
click at [588, 141] on button "Outlines" at bounding box center [601, 140] width 93 height 25
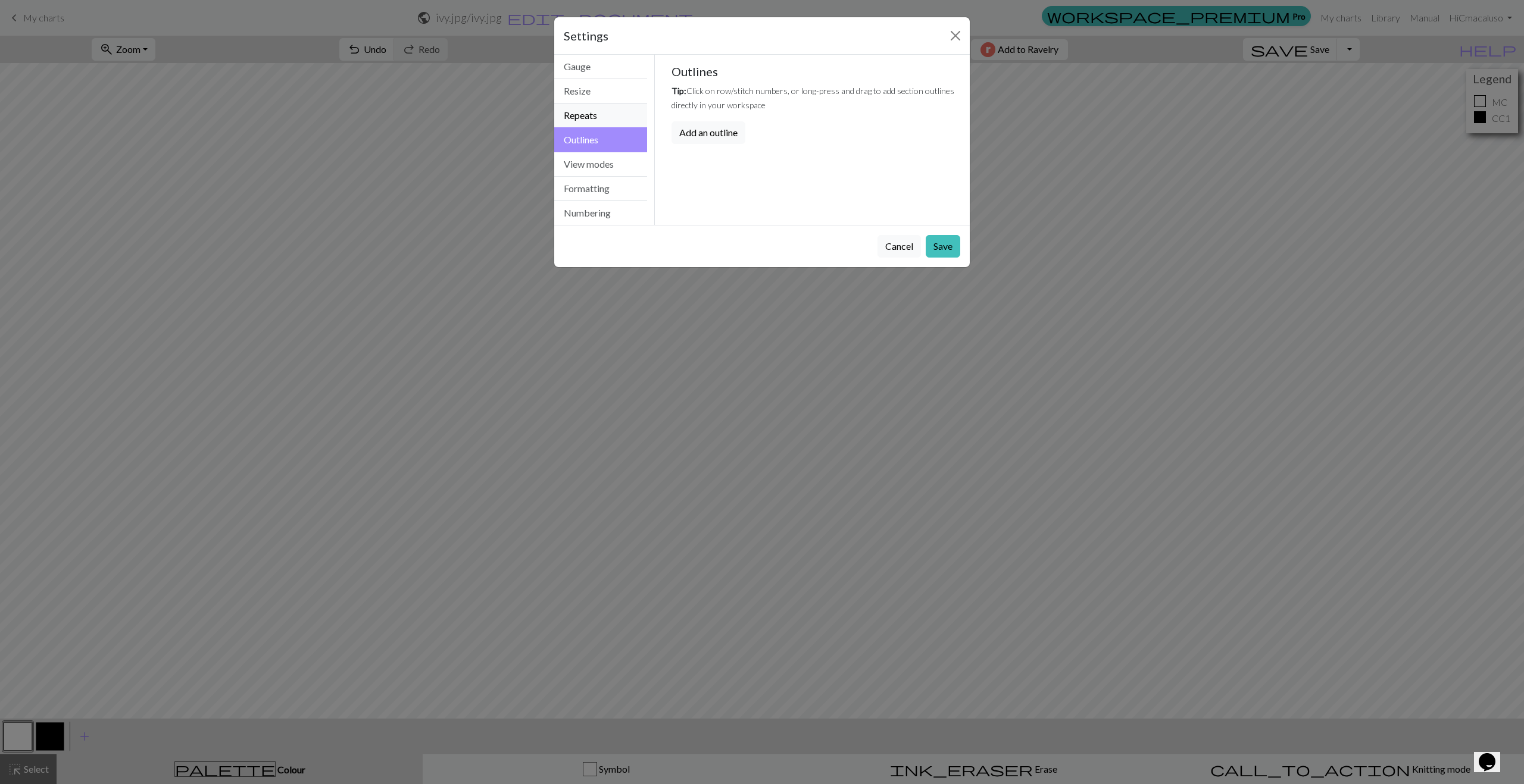
click at [583, 112] on button "Repeats" at bounding box center [601, 115] width 93 height 25
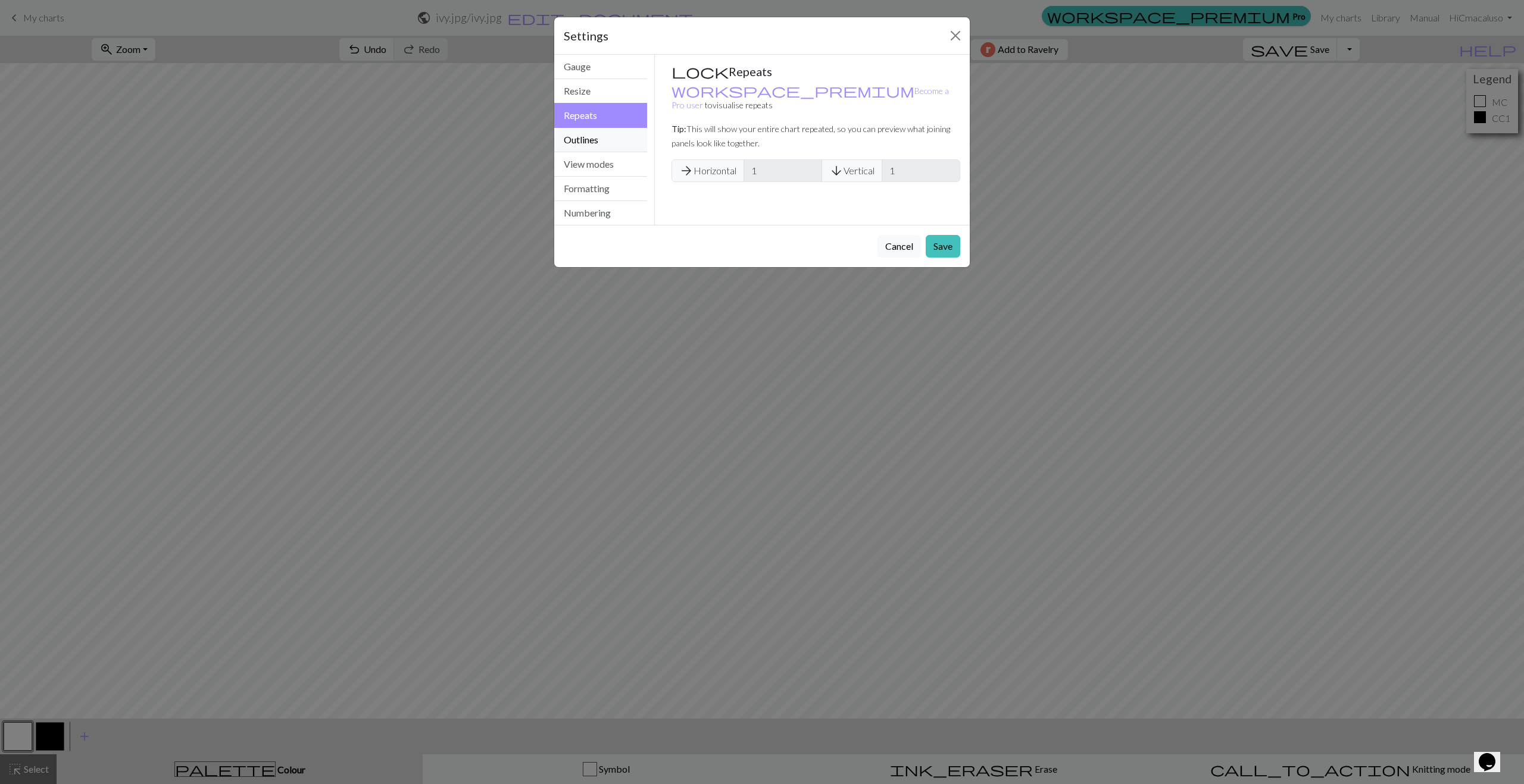
click at [583, 137] on button "Outlines" at bounding box center [601, 140] width 93 height 25
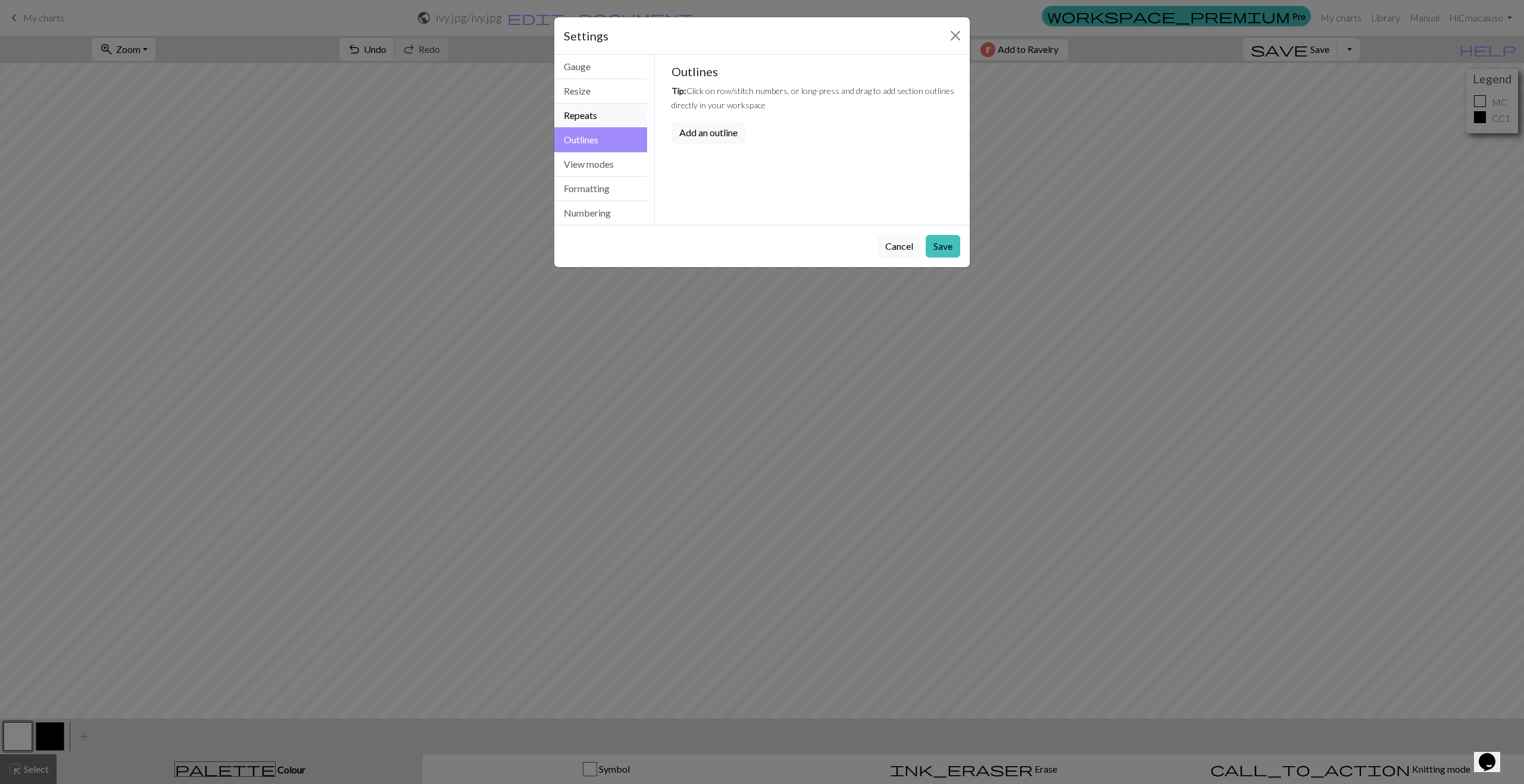
click at [593, 112] on button "Repeats" at bounding box center [601, 115] width 93 height 25
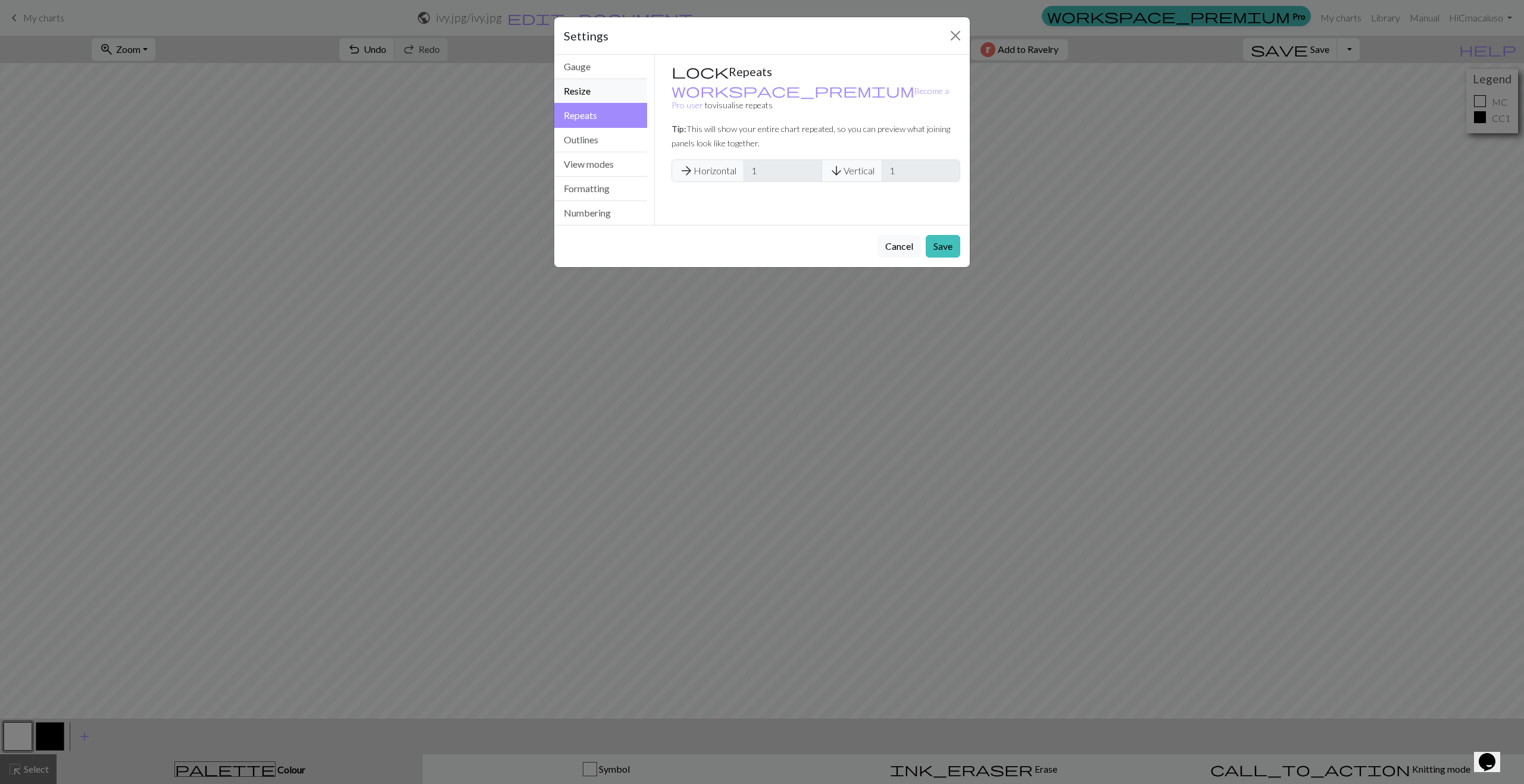
click at [596, 88] on button "Resize" at bounding box center [601, 91] width 93 height 25
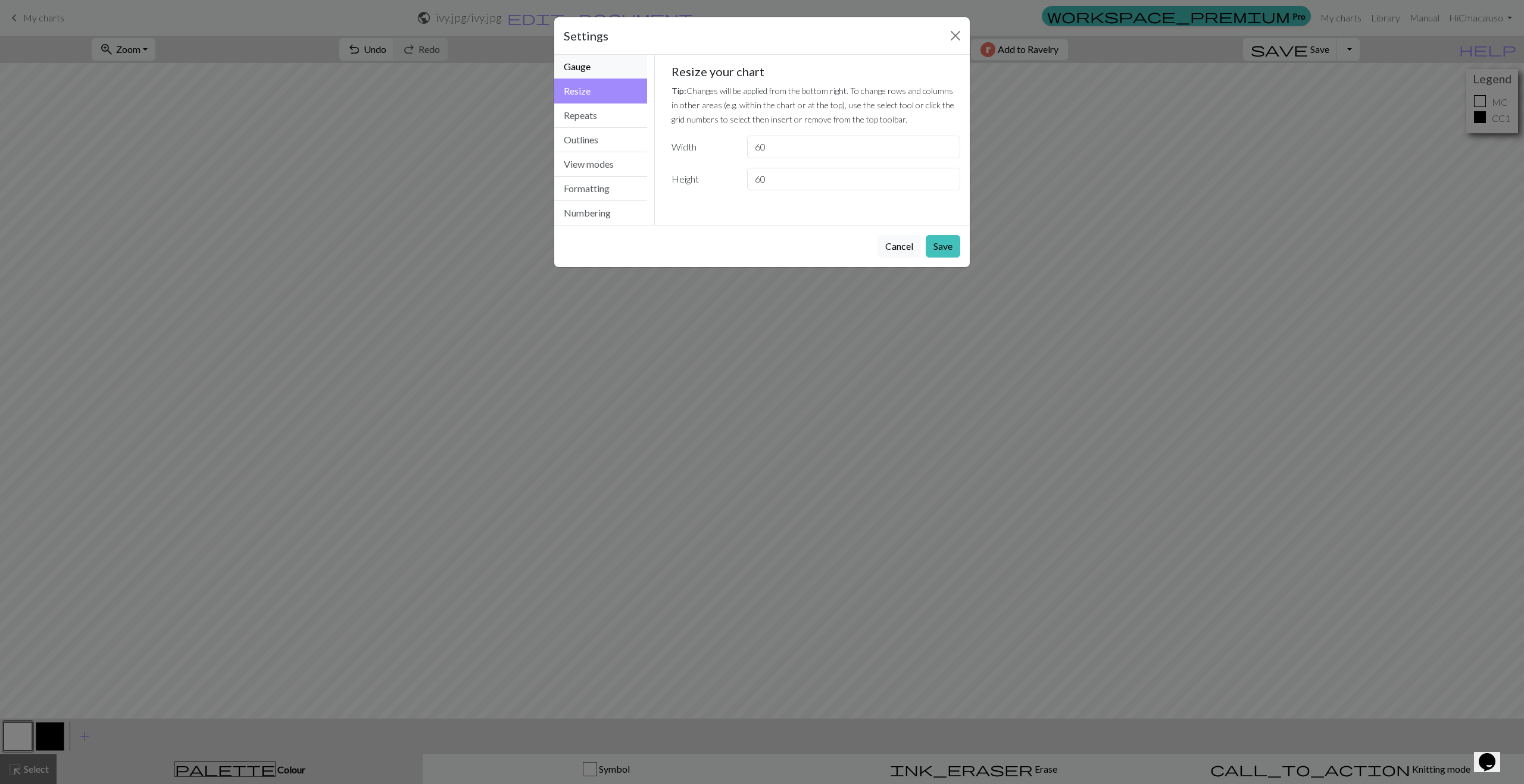
click at [575, 65] on button "Gauge" at bounding box center [601, 67] width 93 height 25
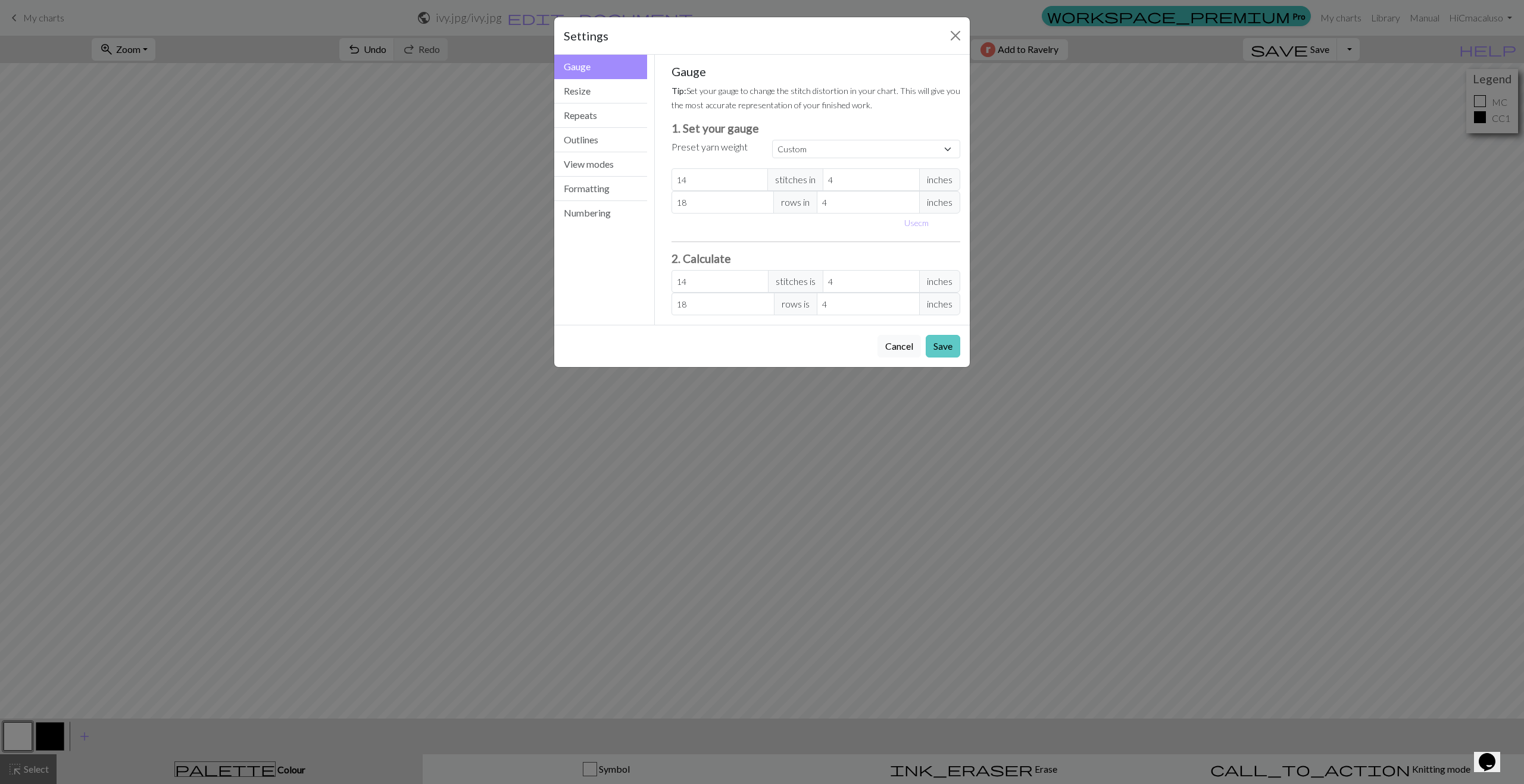
click at [942, 346] on button "Save" at bounding box center [943, 346] width 35 height 23
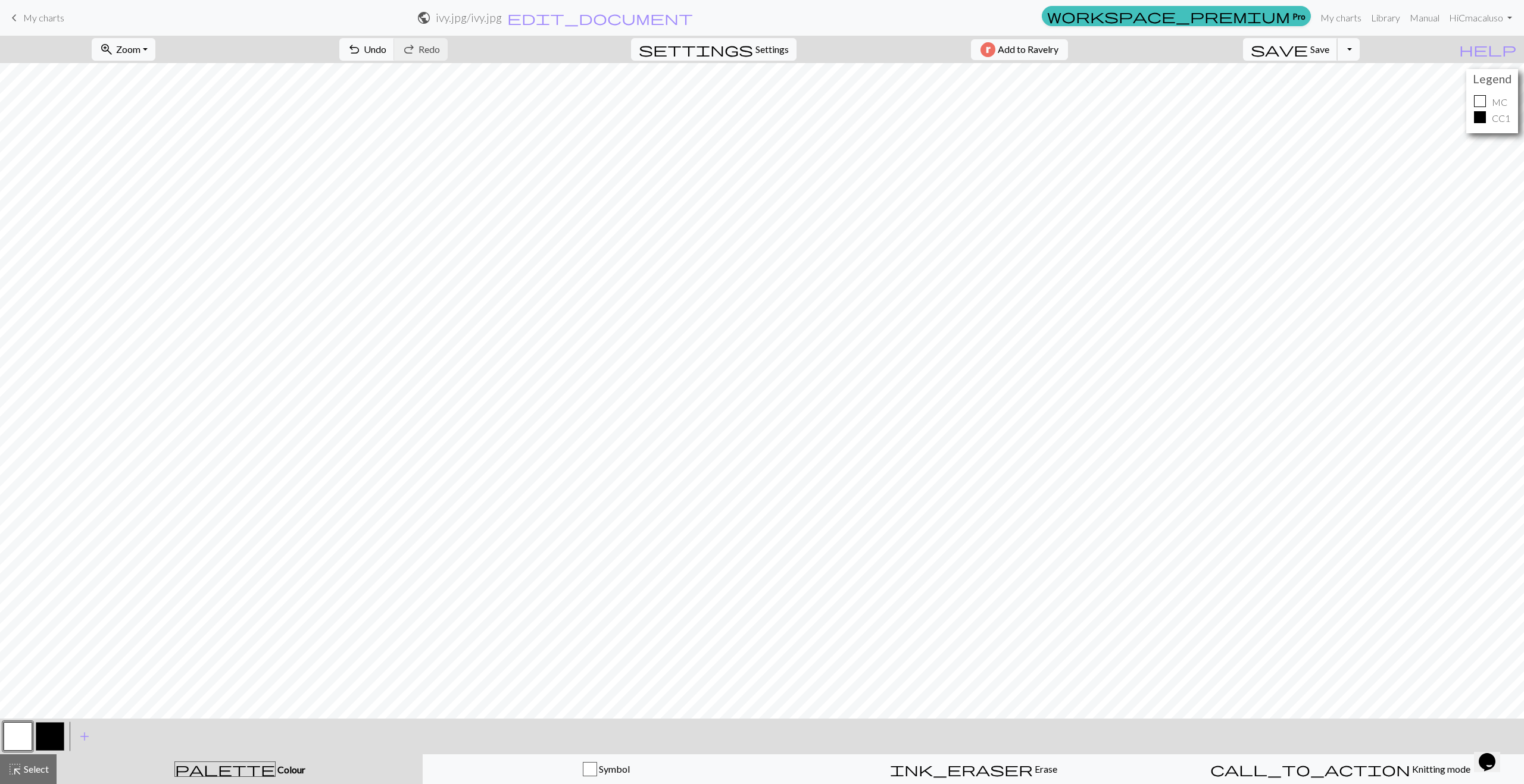
click at [967, 47] on button "save Save Save" at bounding box center [1290, 49] width 95 height 23
